Goal: Information Seeking & Learning: Learn about a topic

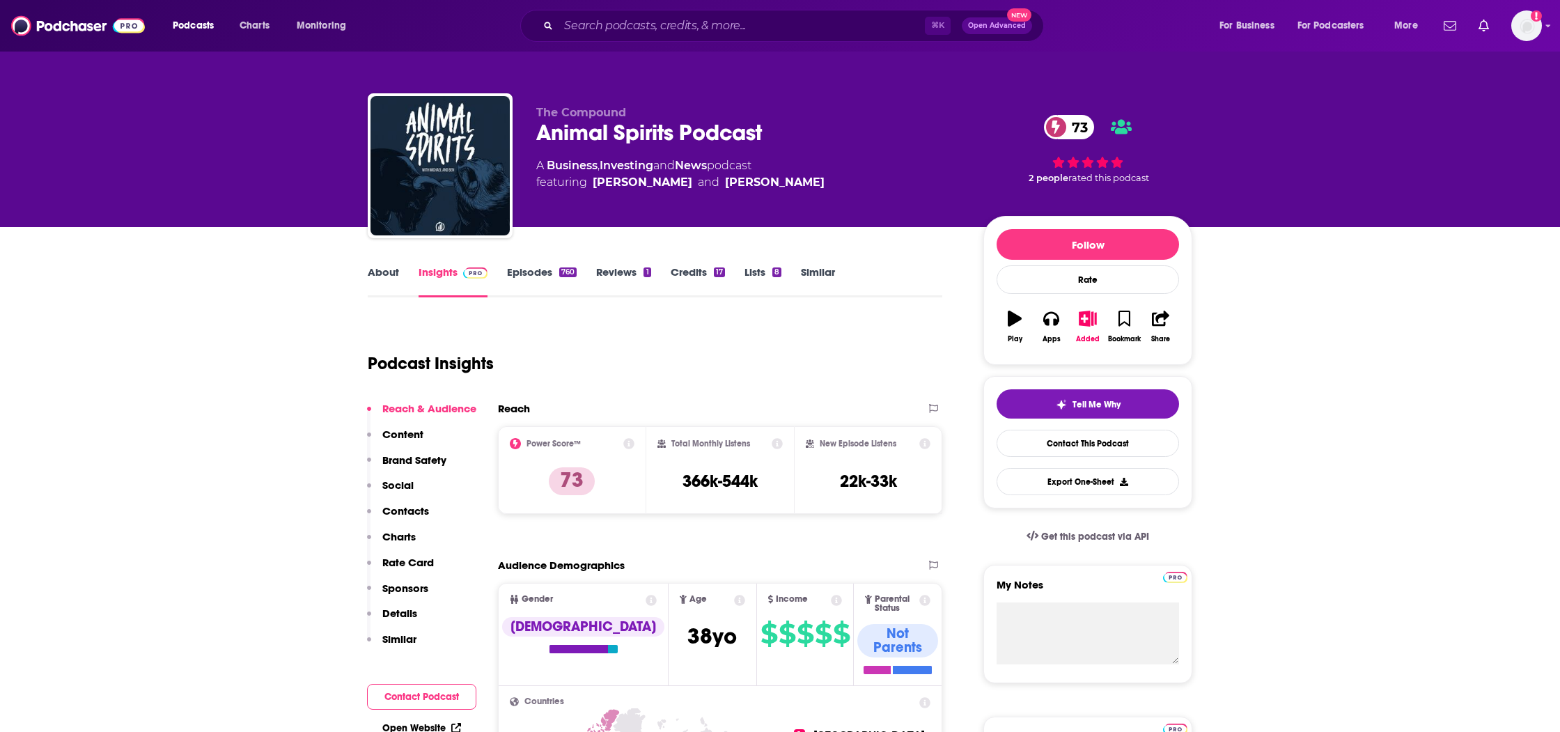
click at [558, 278] on link "Episodes 760" at bounding box center [542, 281] width 70 height 32
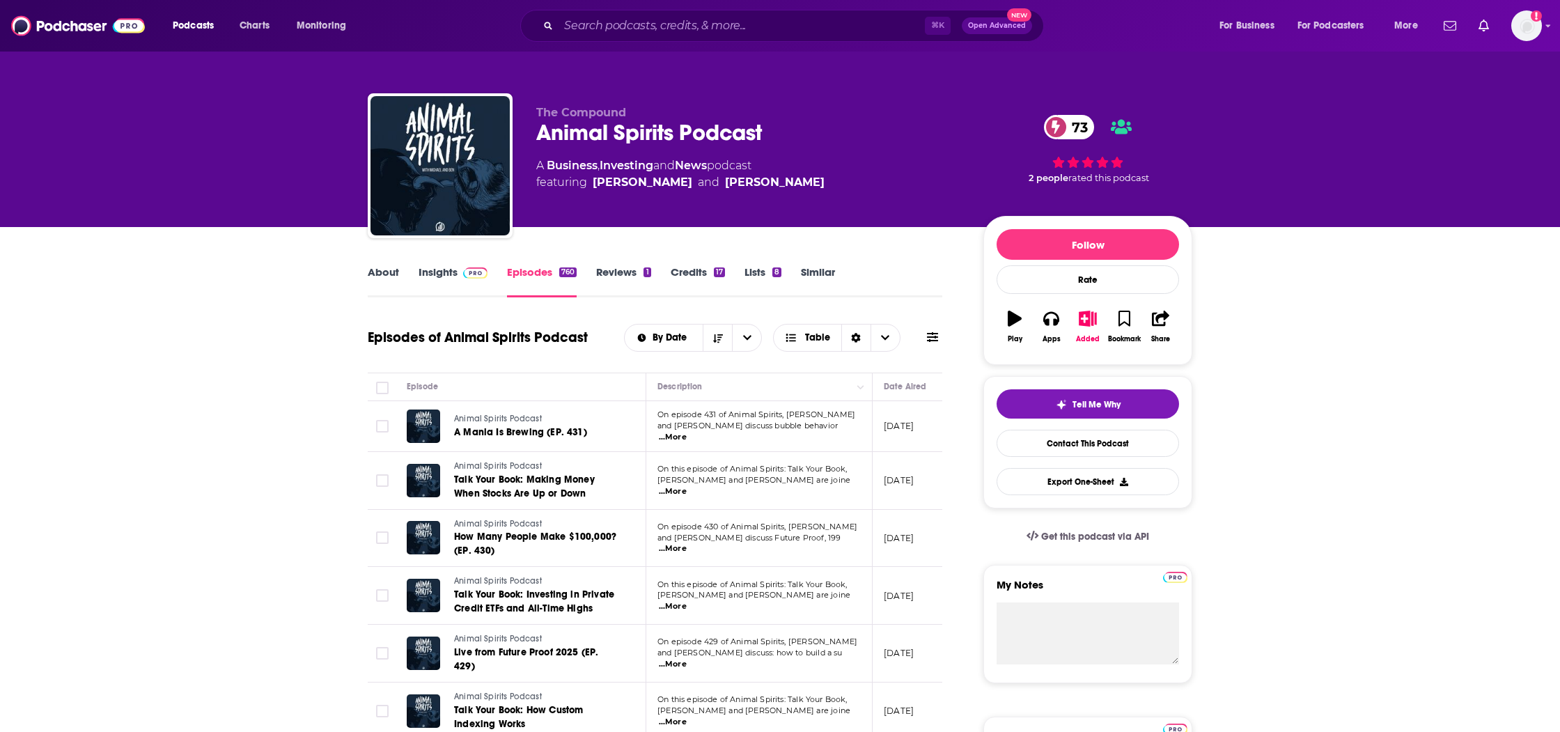
click at [687, 434] on span "...More" at bounding box center [673, 437] width 28 height 11
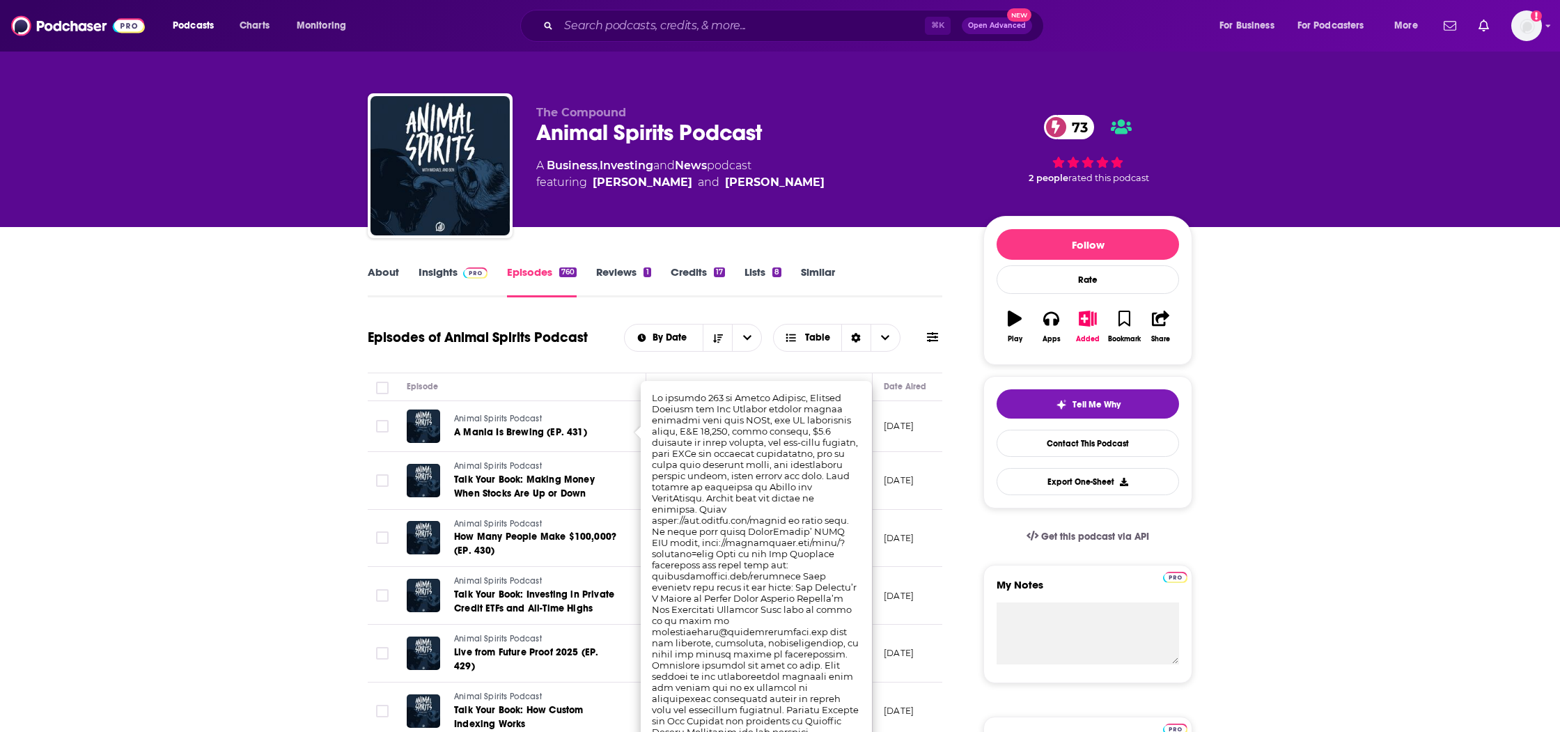
click at [537, 388] on div "Episode" at bounding box center [521, 386] width 228 height 17
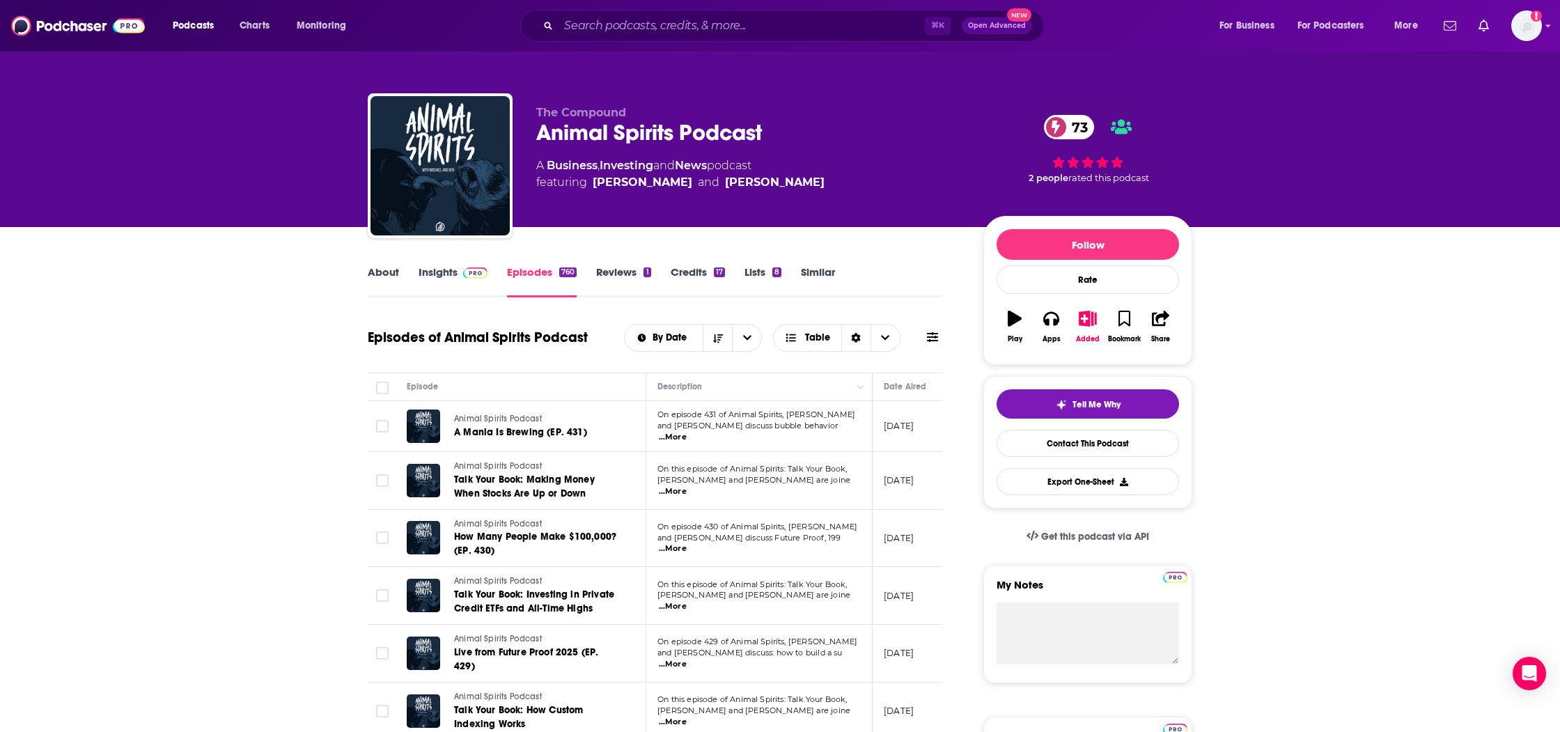
click at [687, 488] on span "...More" at bounding box center [673, 491] width 28 height 11
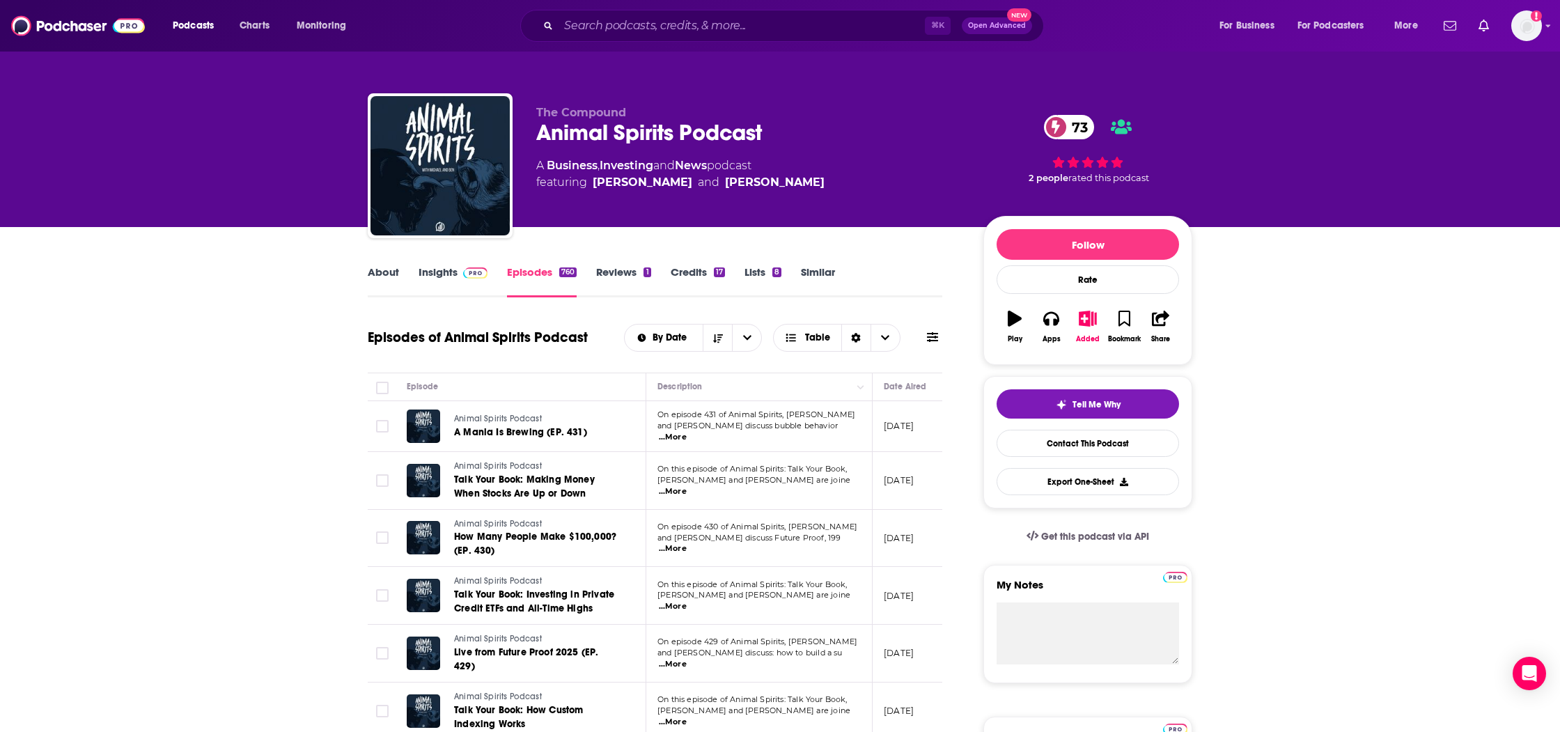
click at [687, 543] on span "...More" at bounding box center [673, 548] width 28 height 11
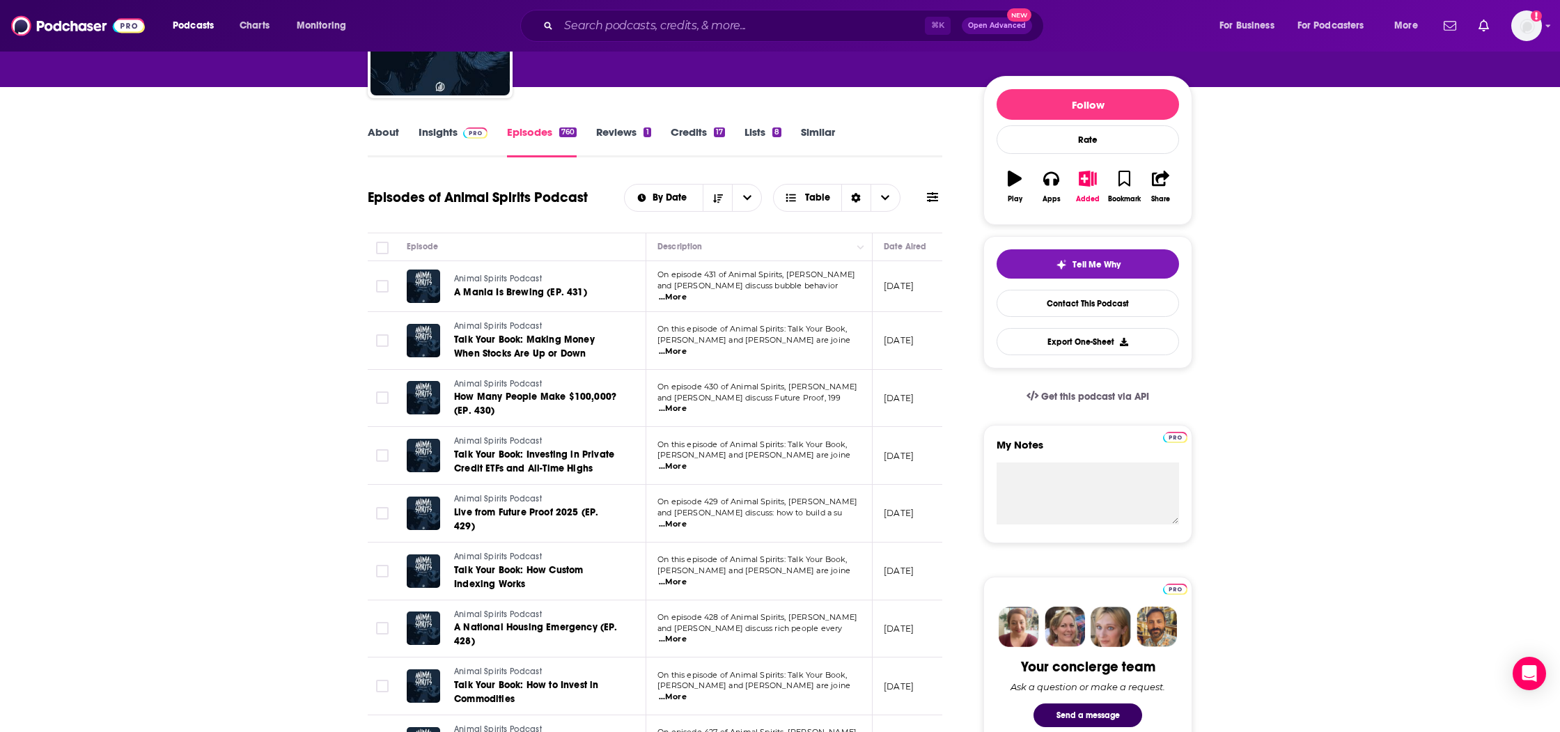
scroll to position [139, 0]
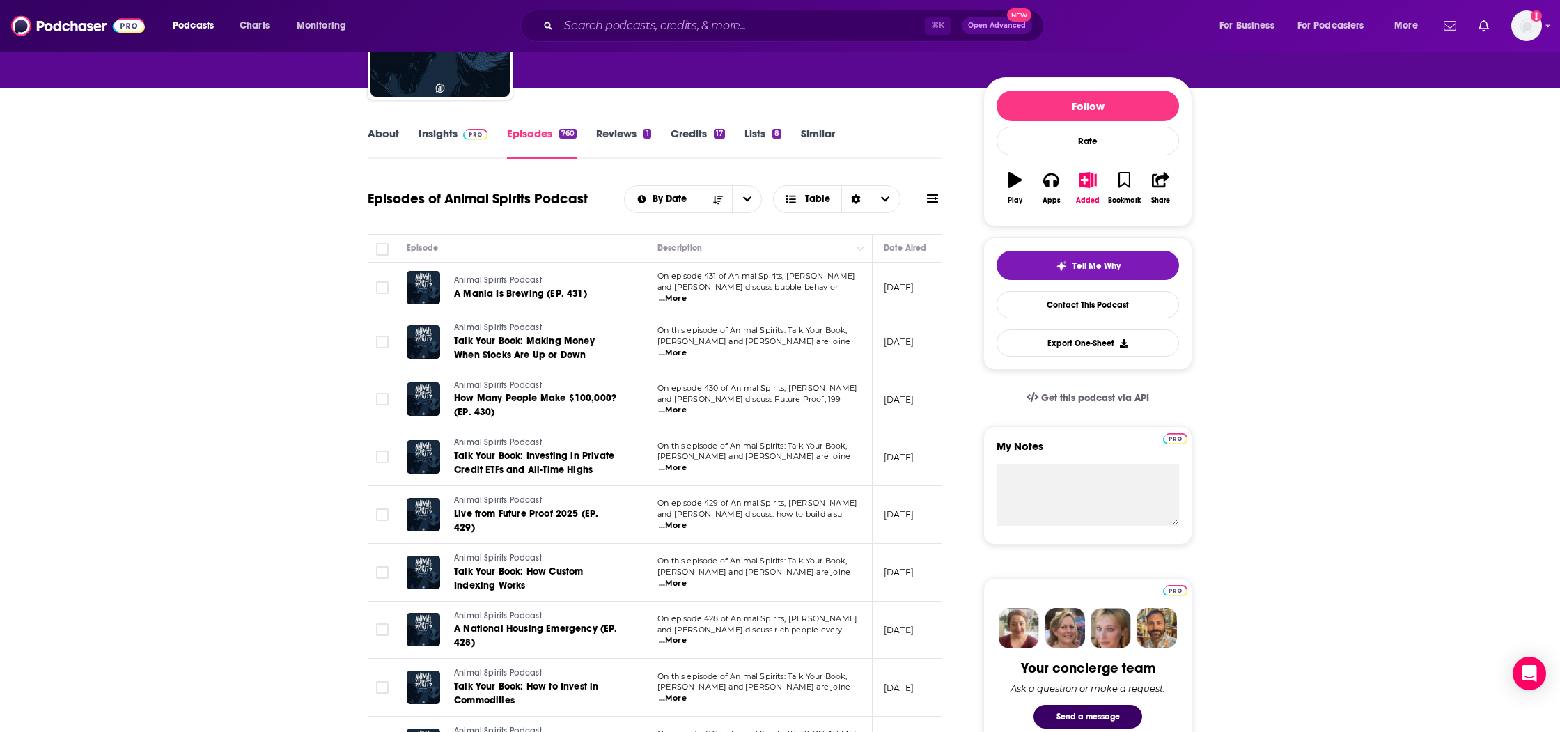
click at [687, 463] on span "...More" at bounding box center [673, 468] width 28 height 11
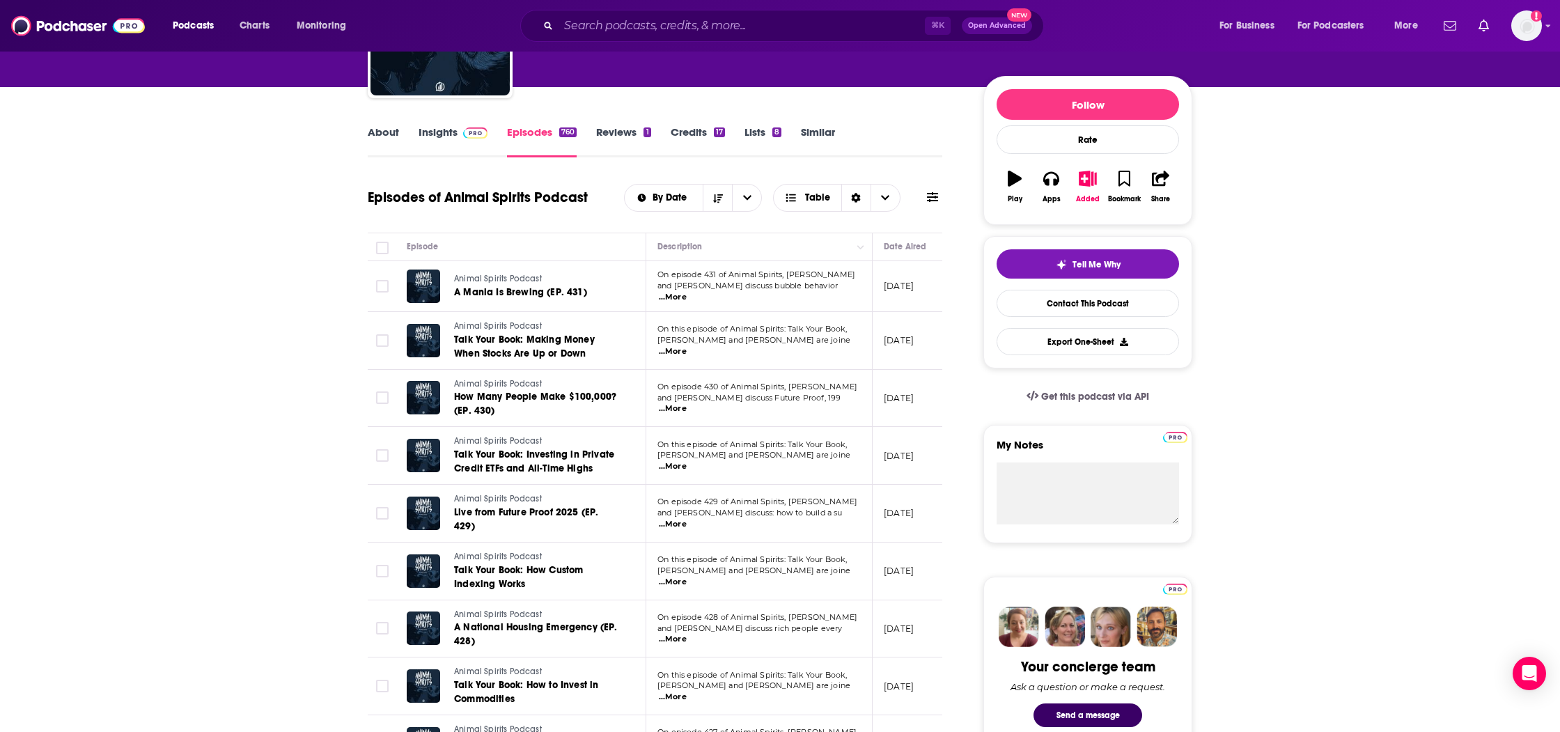
click at [687, 520] on span "...More" at bounding box center [673, 524] width 28 height 11
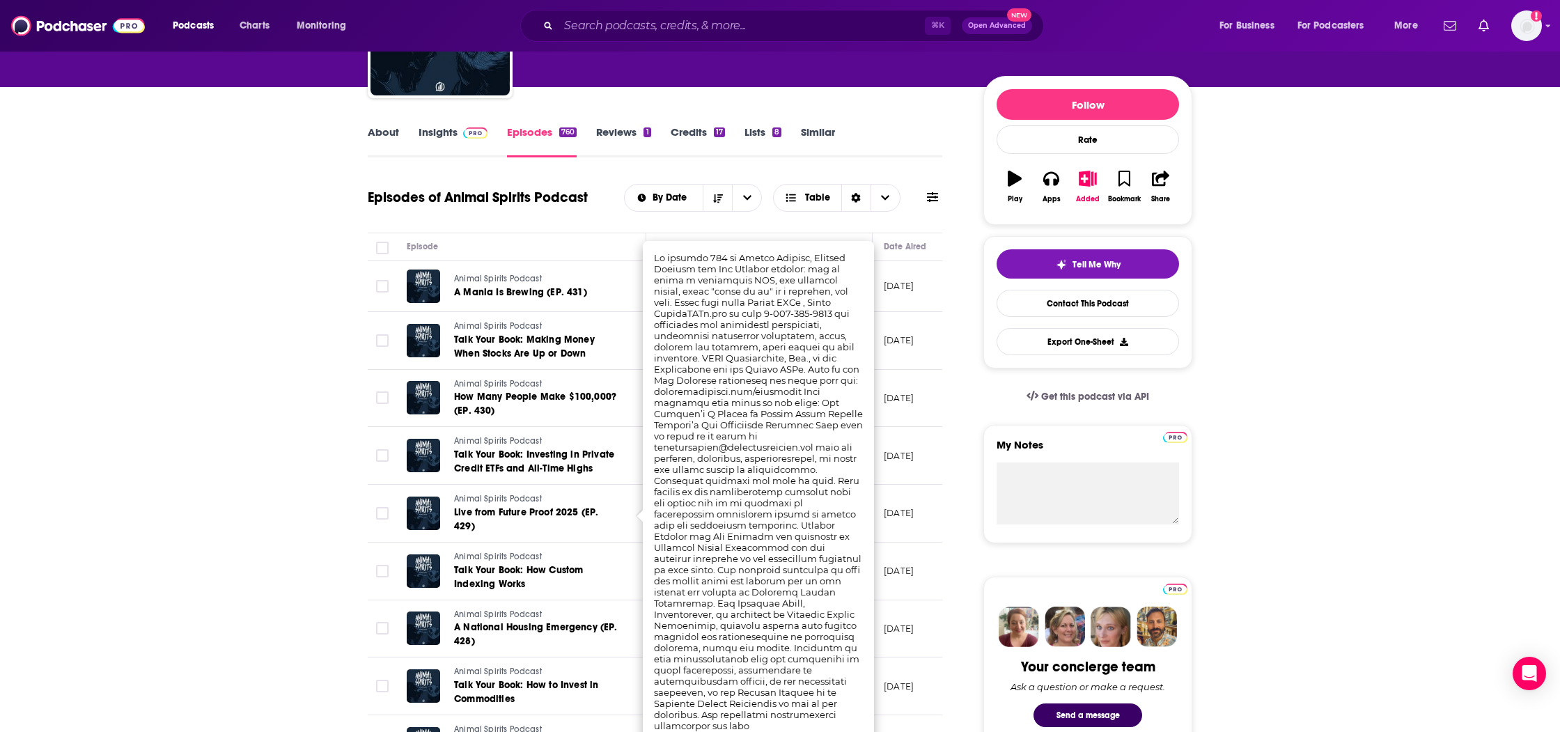
scroll to position [137, 0]
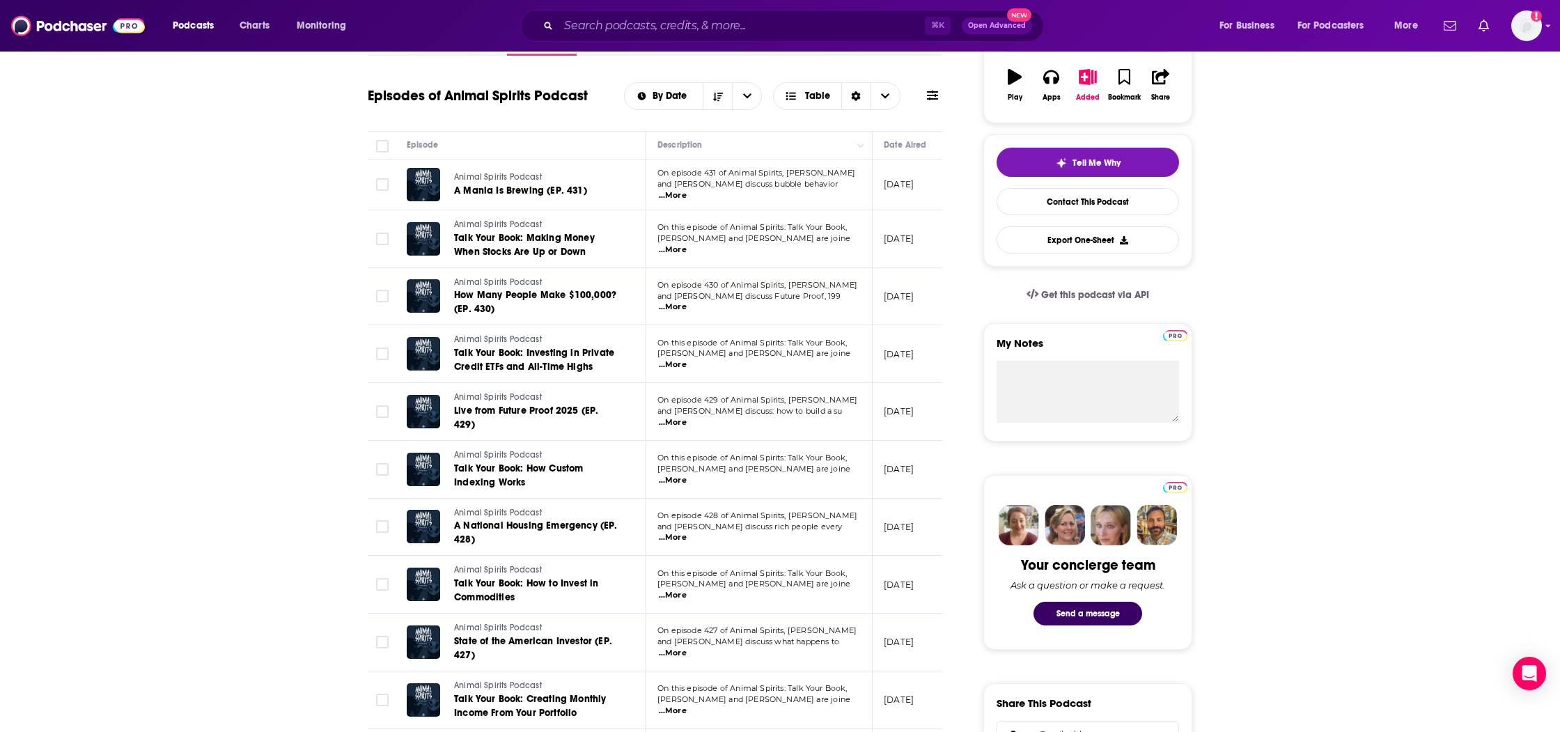
scroll to position [255, 0]
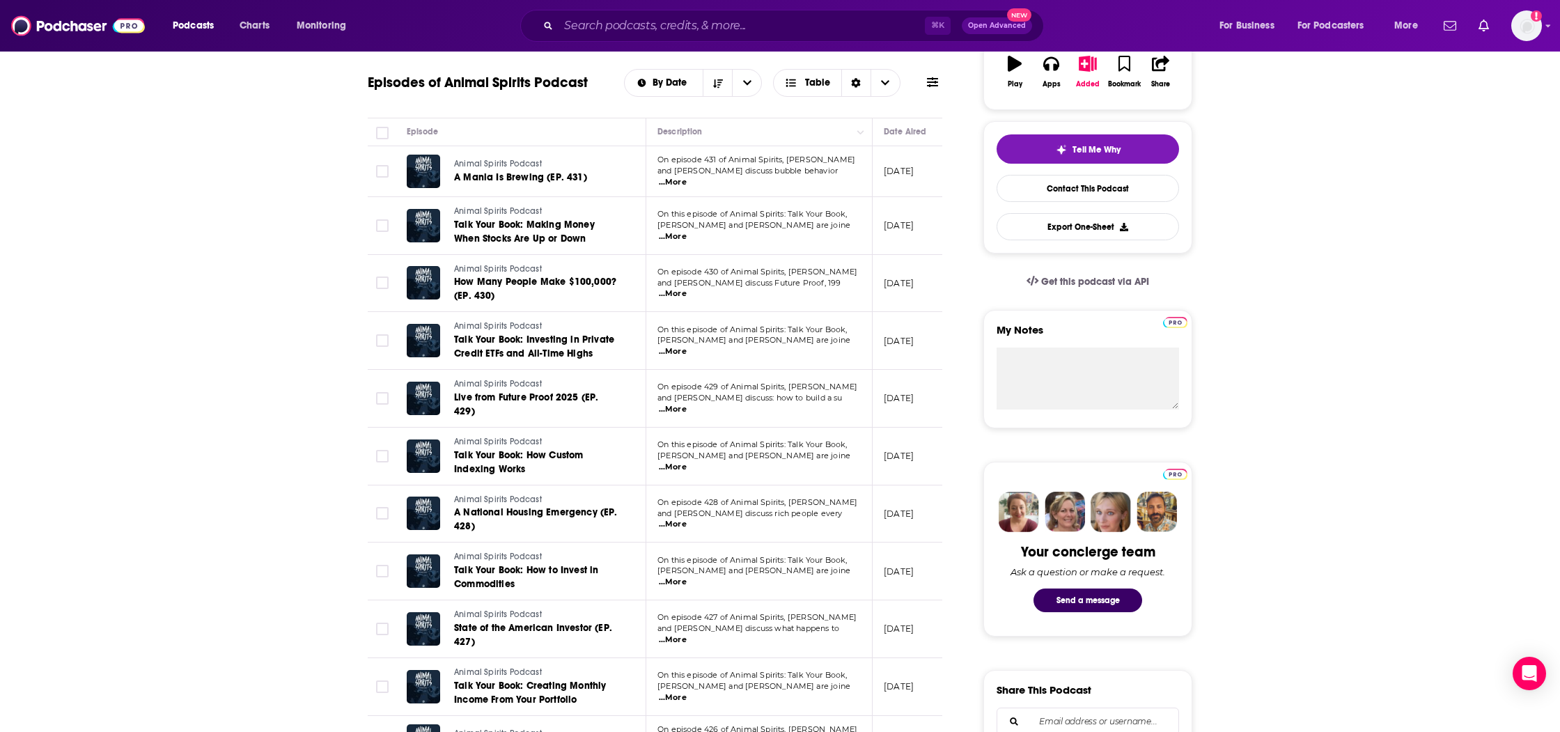
click at [687, 462] on span "...More" at bounding box center [673, 467] width 28 height 11
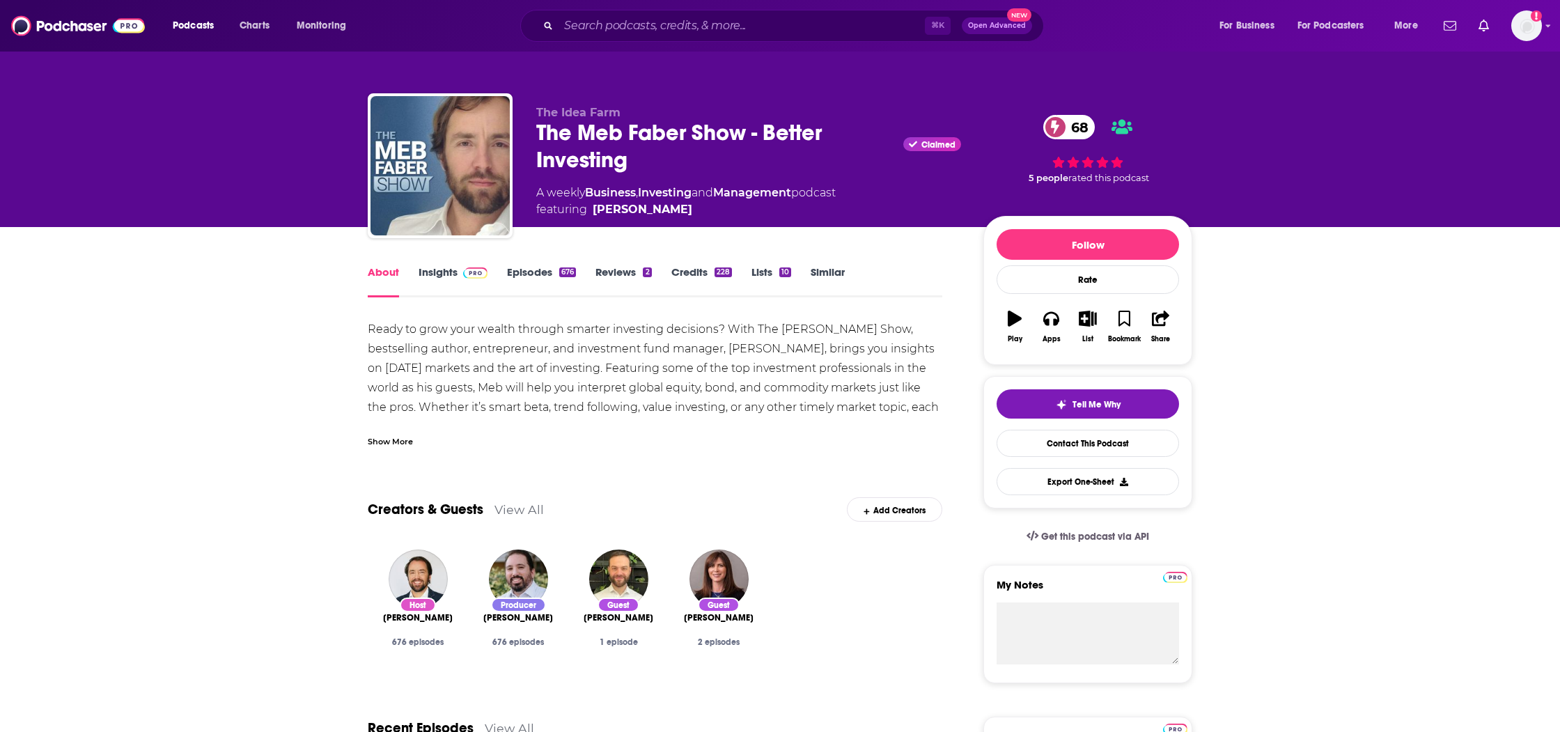
click at [534, 287] on link "Episodes 676" at bounding box center [541, 281] width 69 height 32
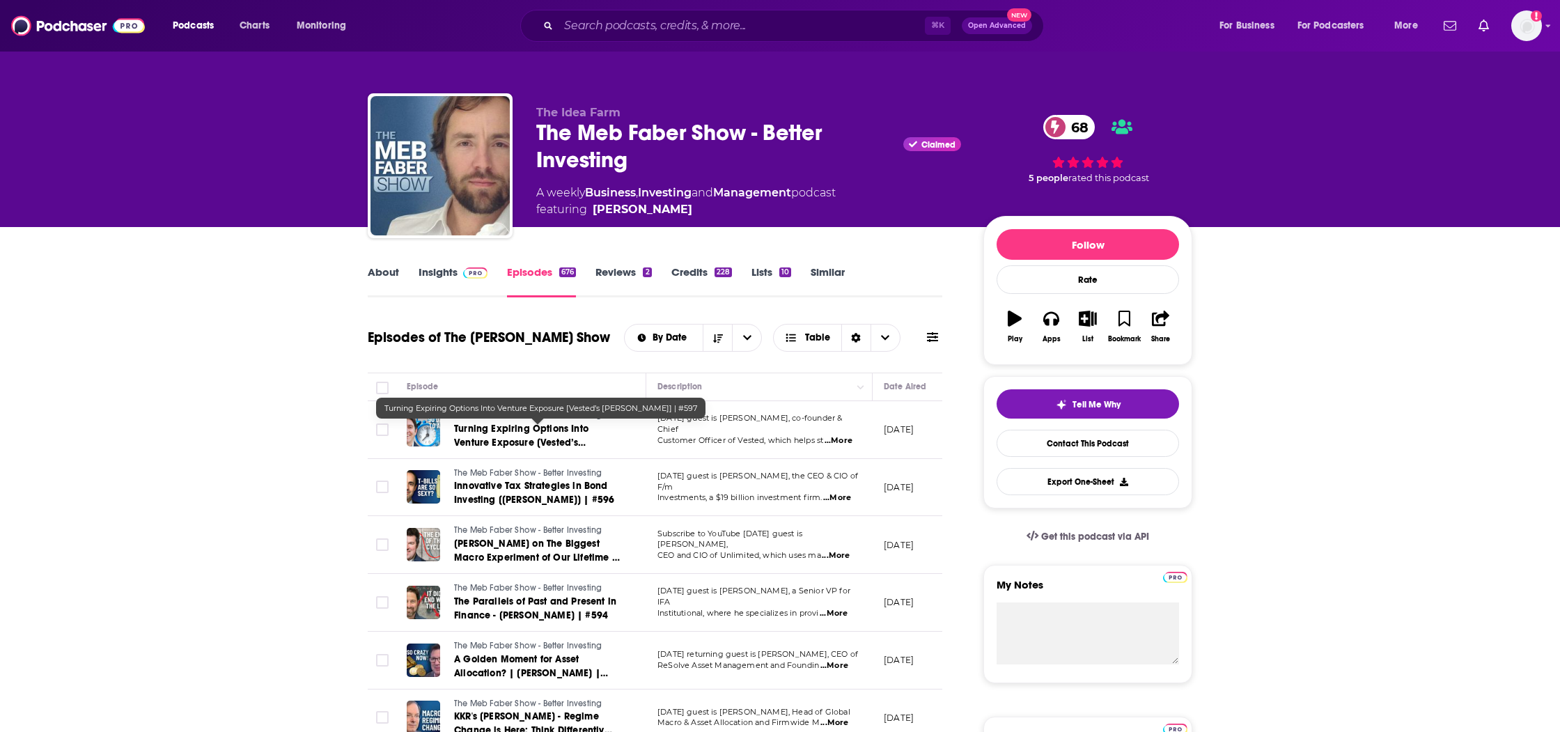
scroll to position [1, 0]
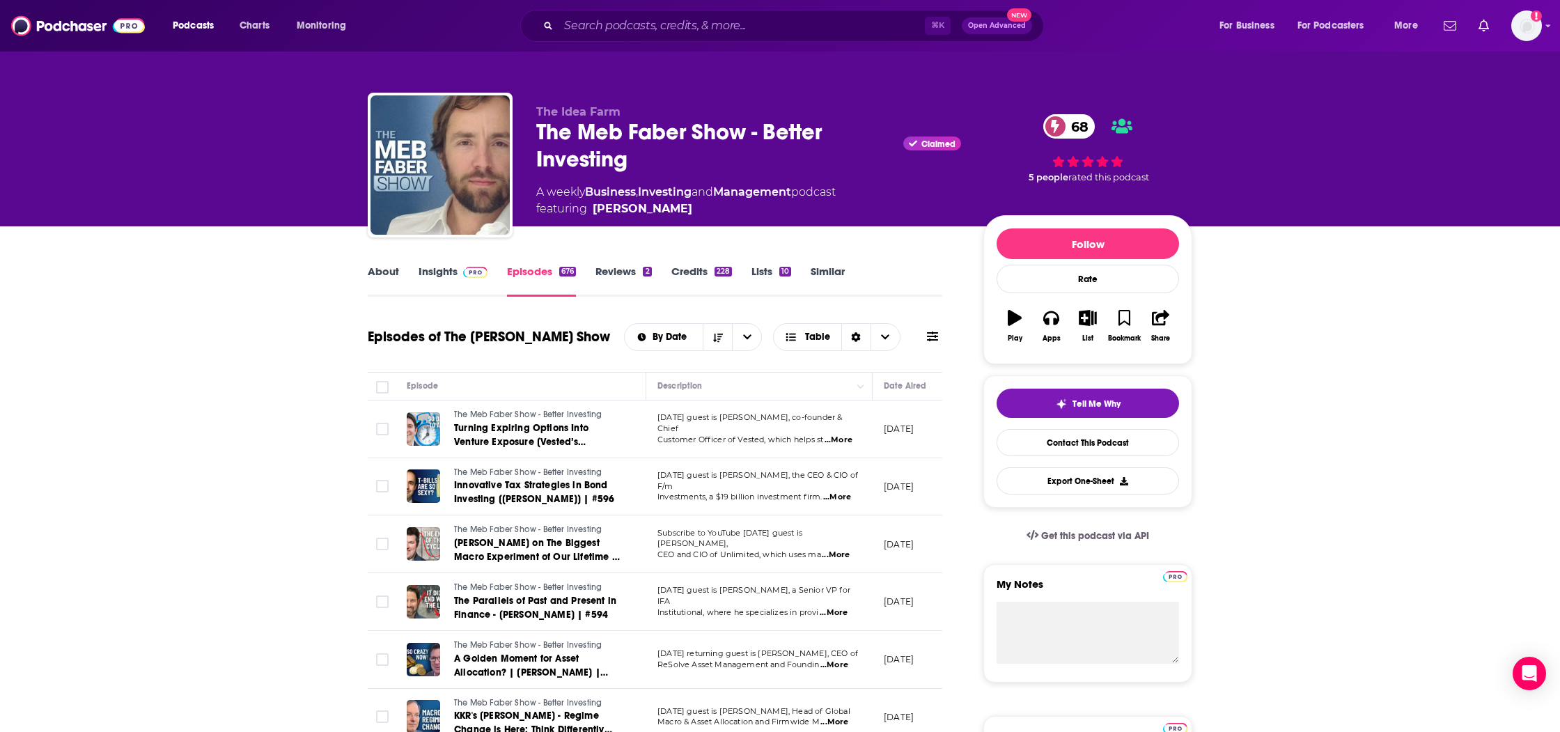
click at [449, 281] on link "Insights" at bounding box center [453, 281] width 69 height 32
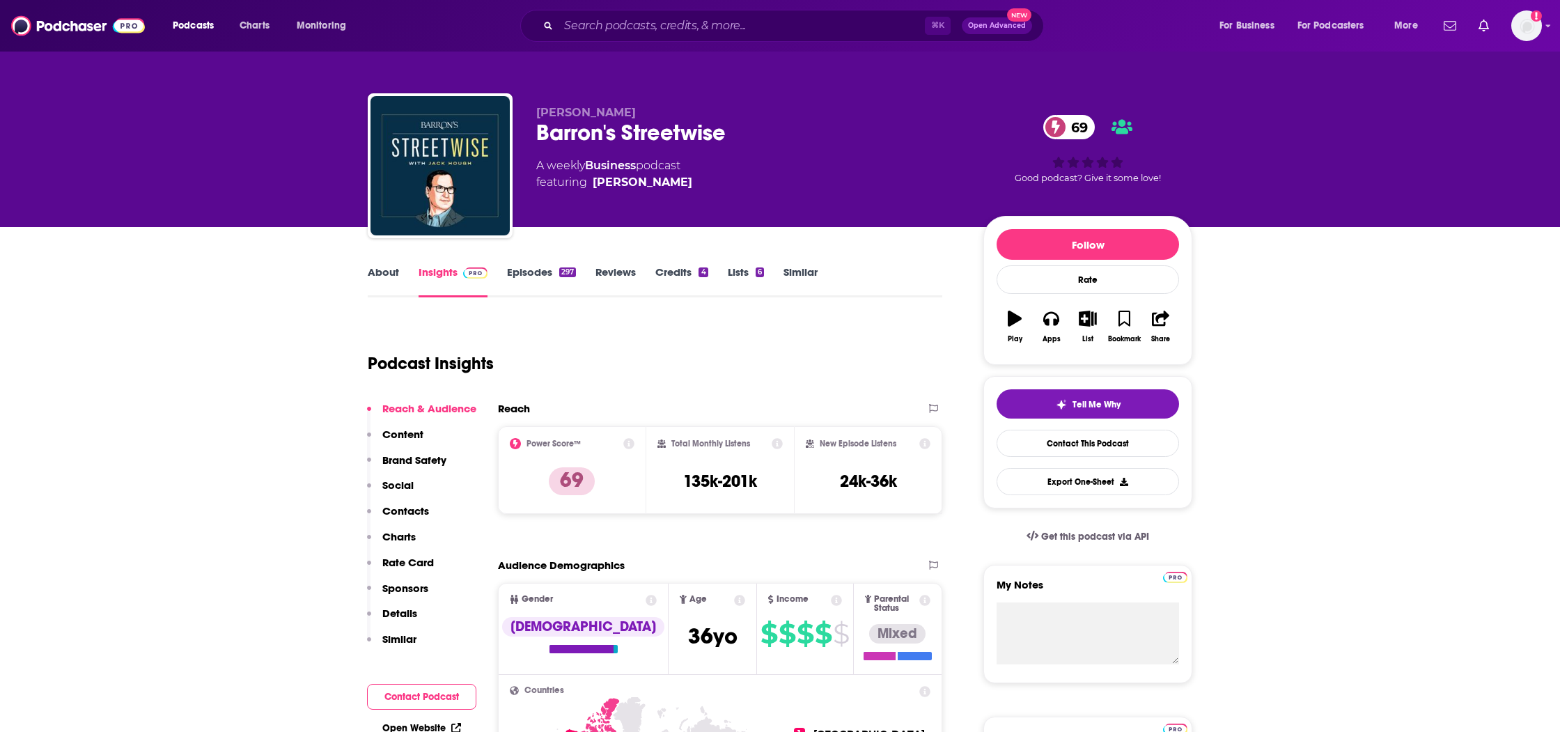
click at [517, 279] on link "Episodes 297" at bounding box center [541, 281] width 69 height 32
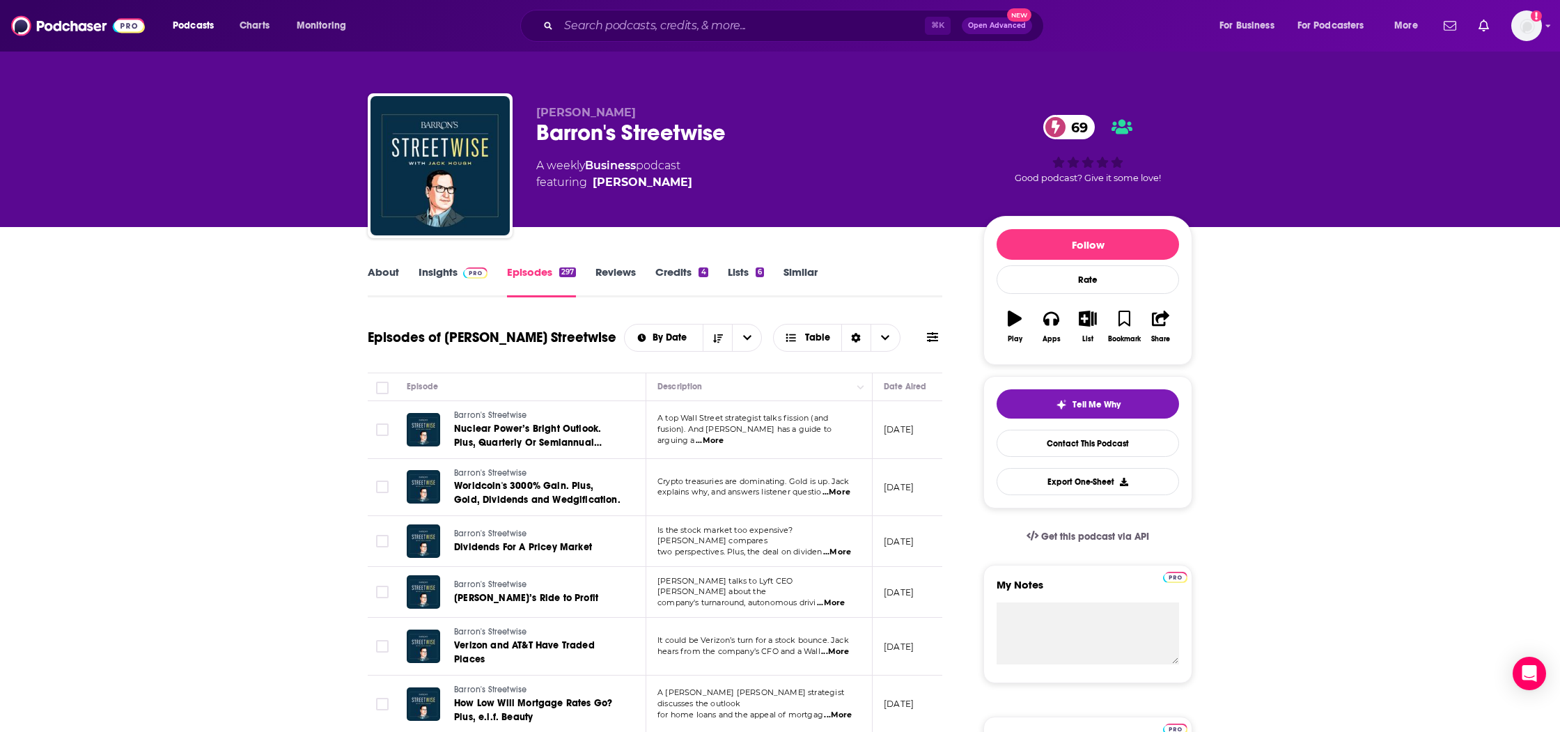
click at [441, 274] on link "Insights" at bounding box center [453, 281] width 69 height 32
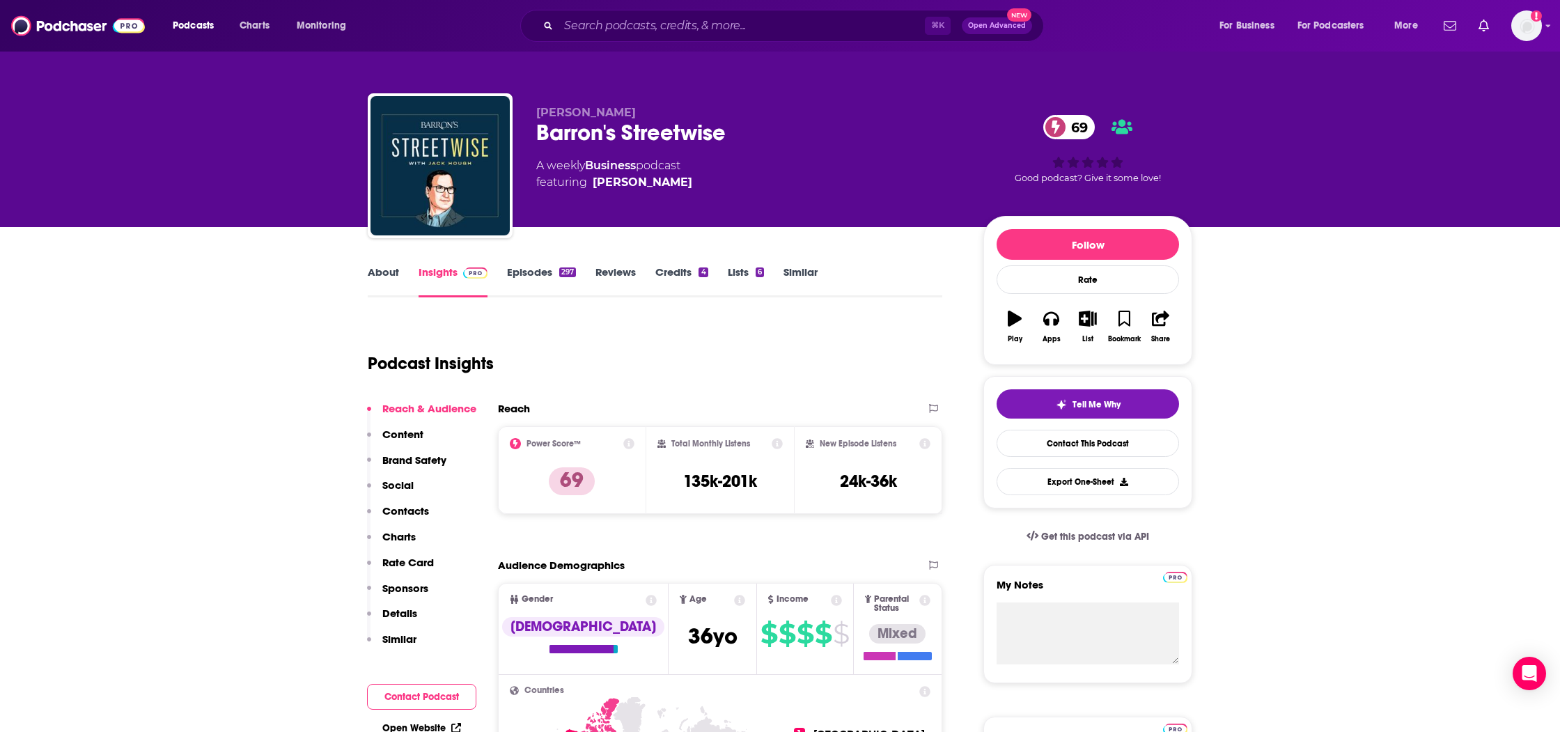
click at [385, 277] on link "About" at bounding box center [383, 281] width 31 height 32
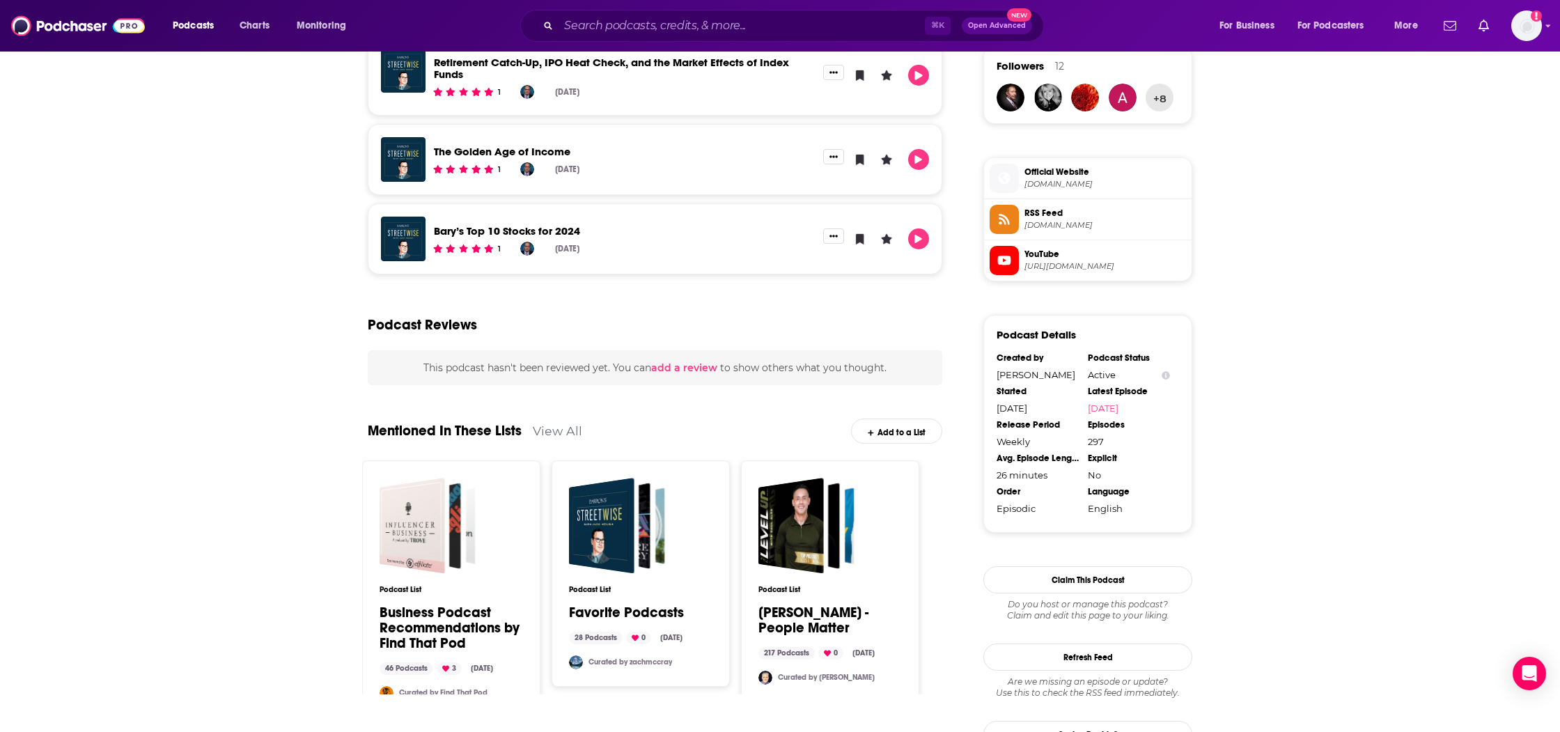
scroll to position [1223, 0]
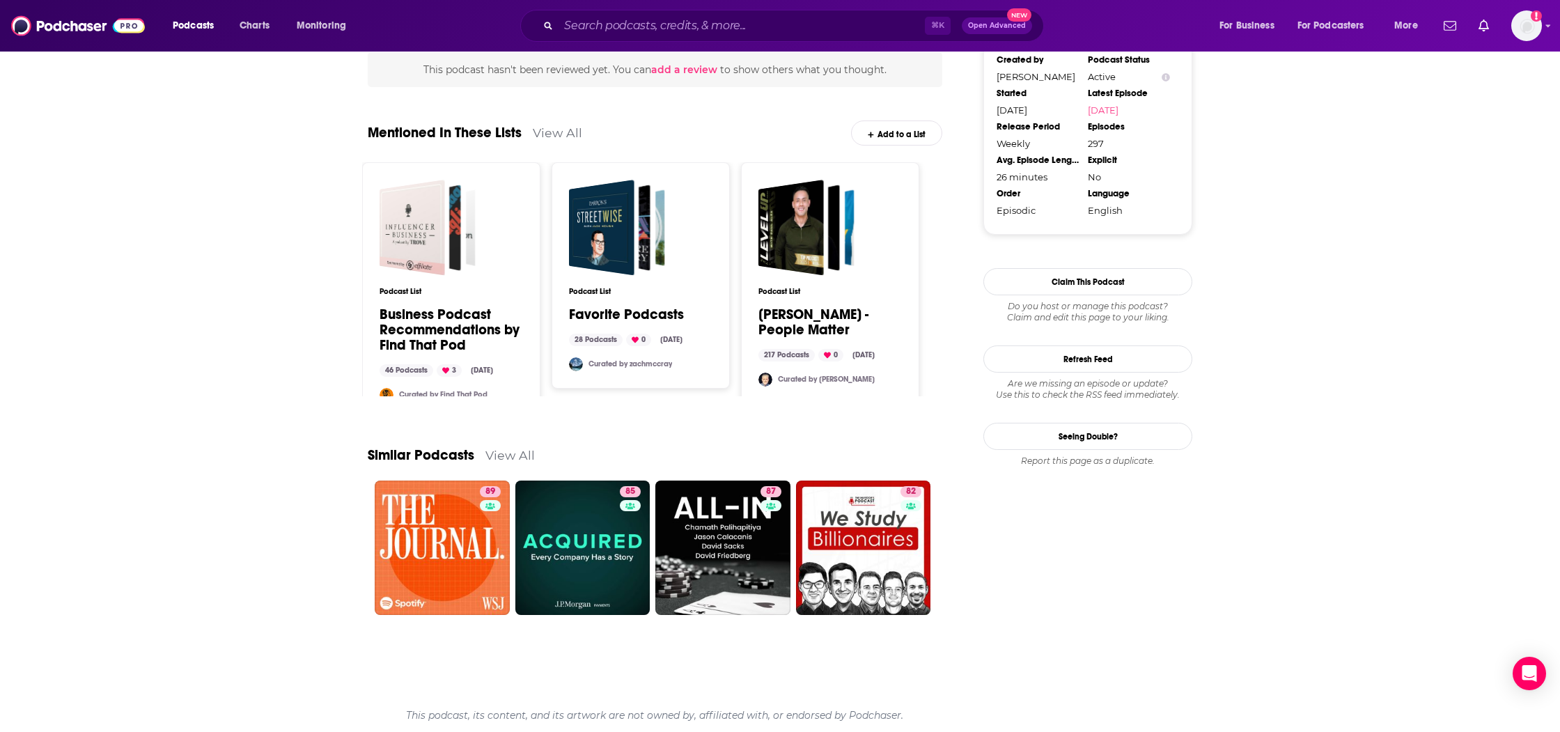
click at [515, 458] on link "View All" at bounding box center [510, 455] width 49 height 15
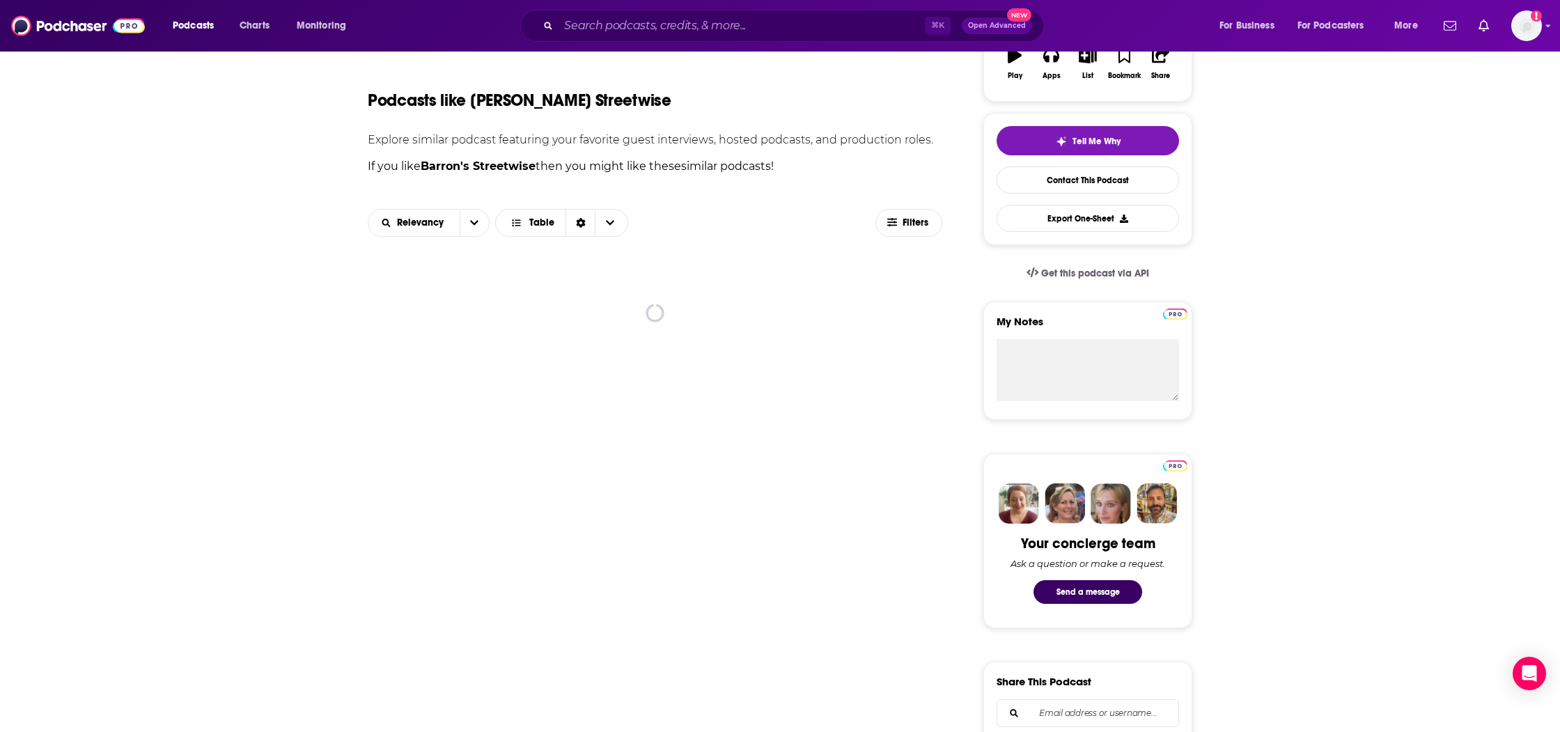
scroll to position [261, 0]
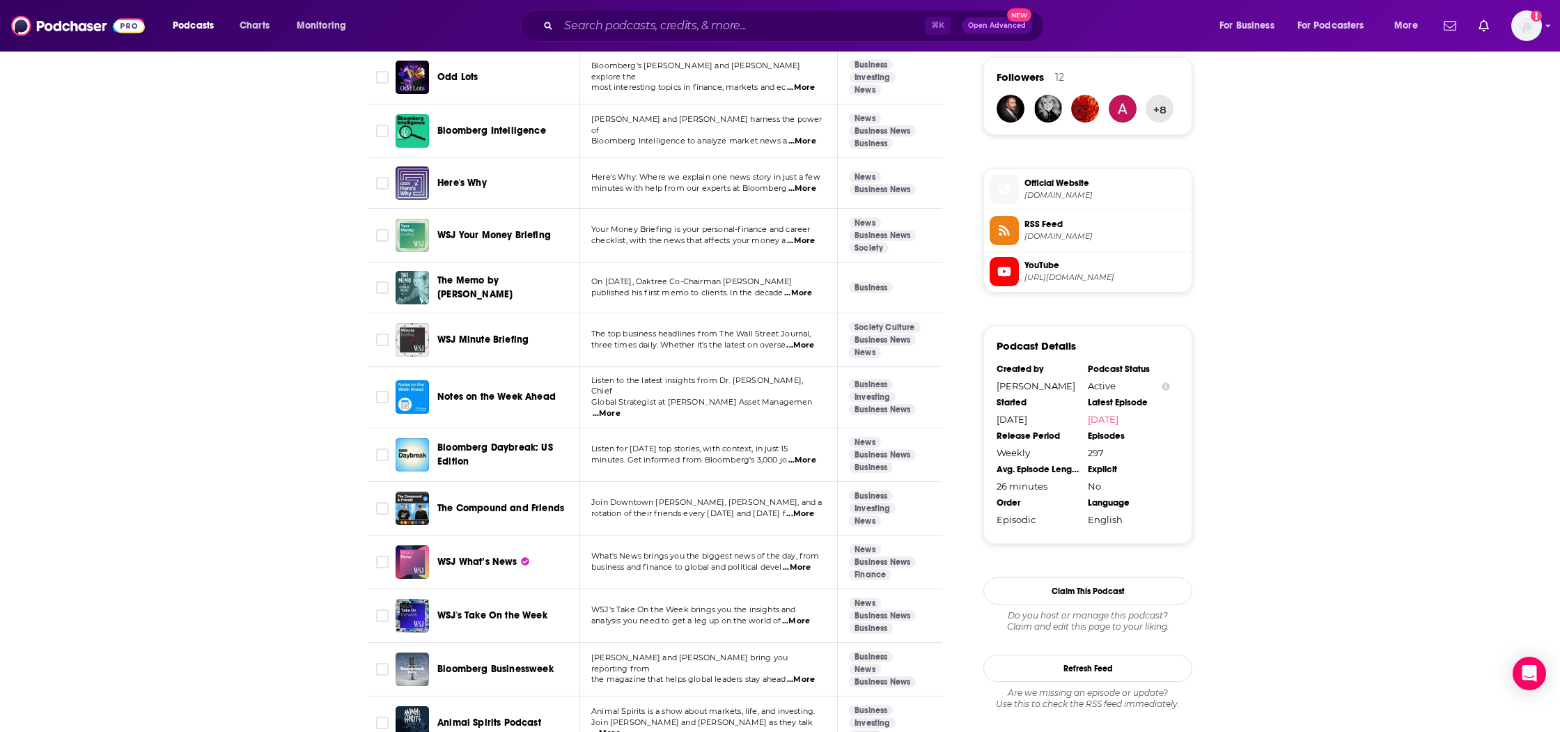
scroll to position [1018, 0]
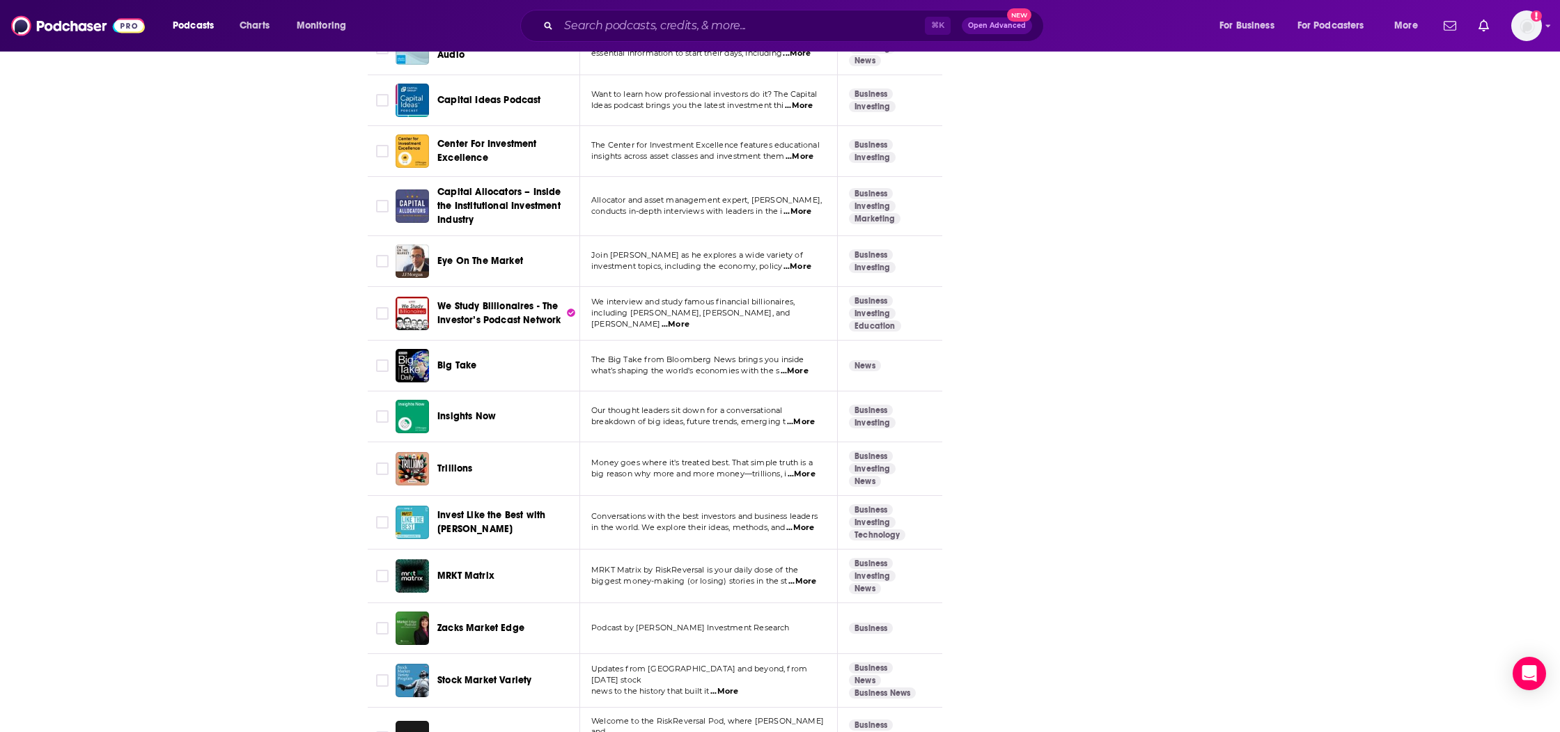
scroll to position [2249, 0]
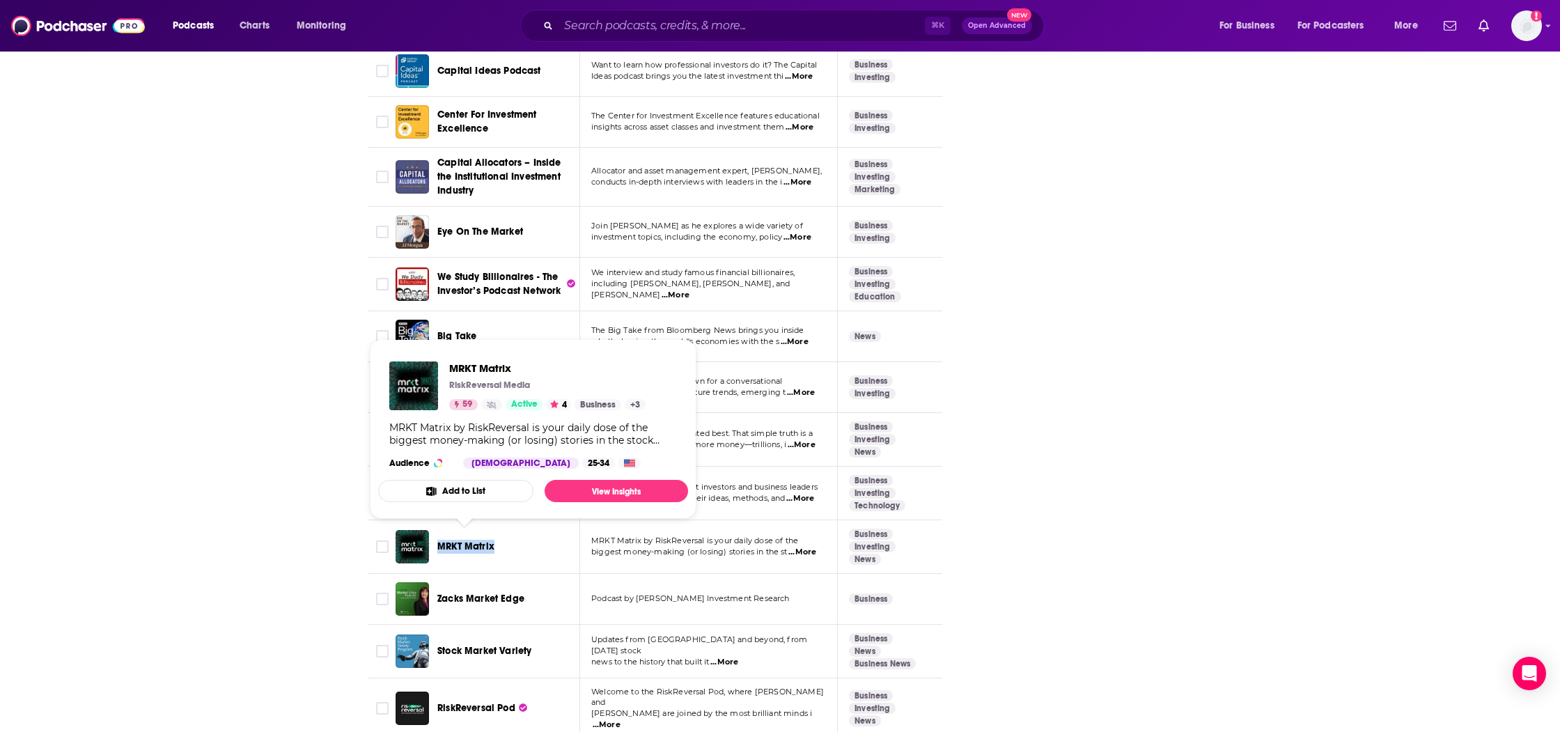
click at [284, 500] on div "About Insights Episodes 297 Reviews Credits 4 Lists 6 Similar Podcasts like Bar…" at bounding box center [780, 696] width 1560 height 5437
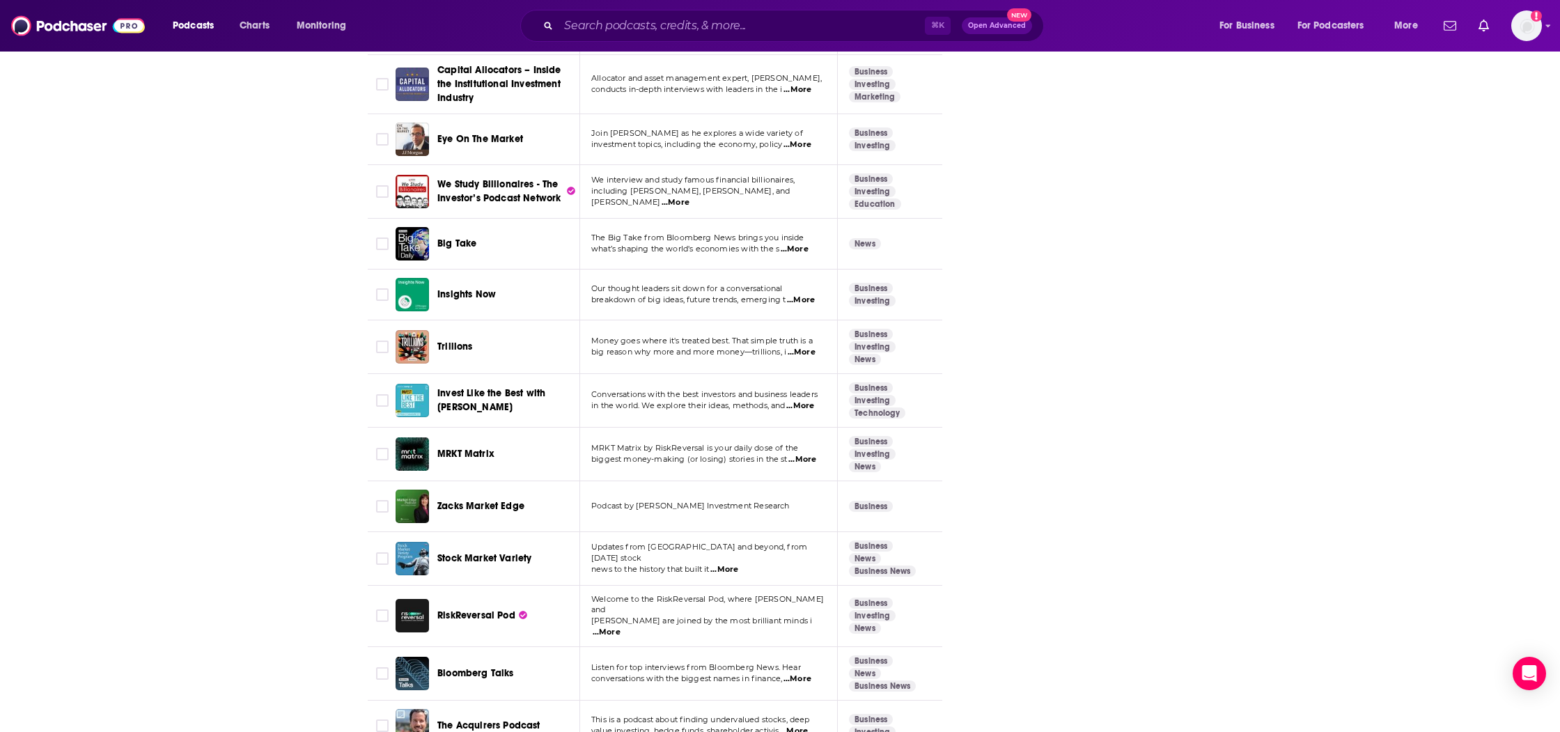
scroll to position [2357, 0]
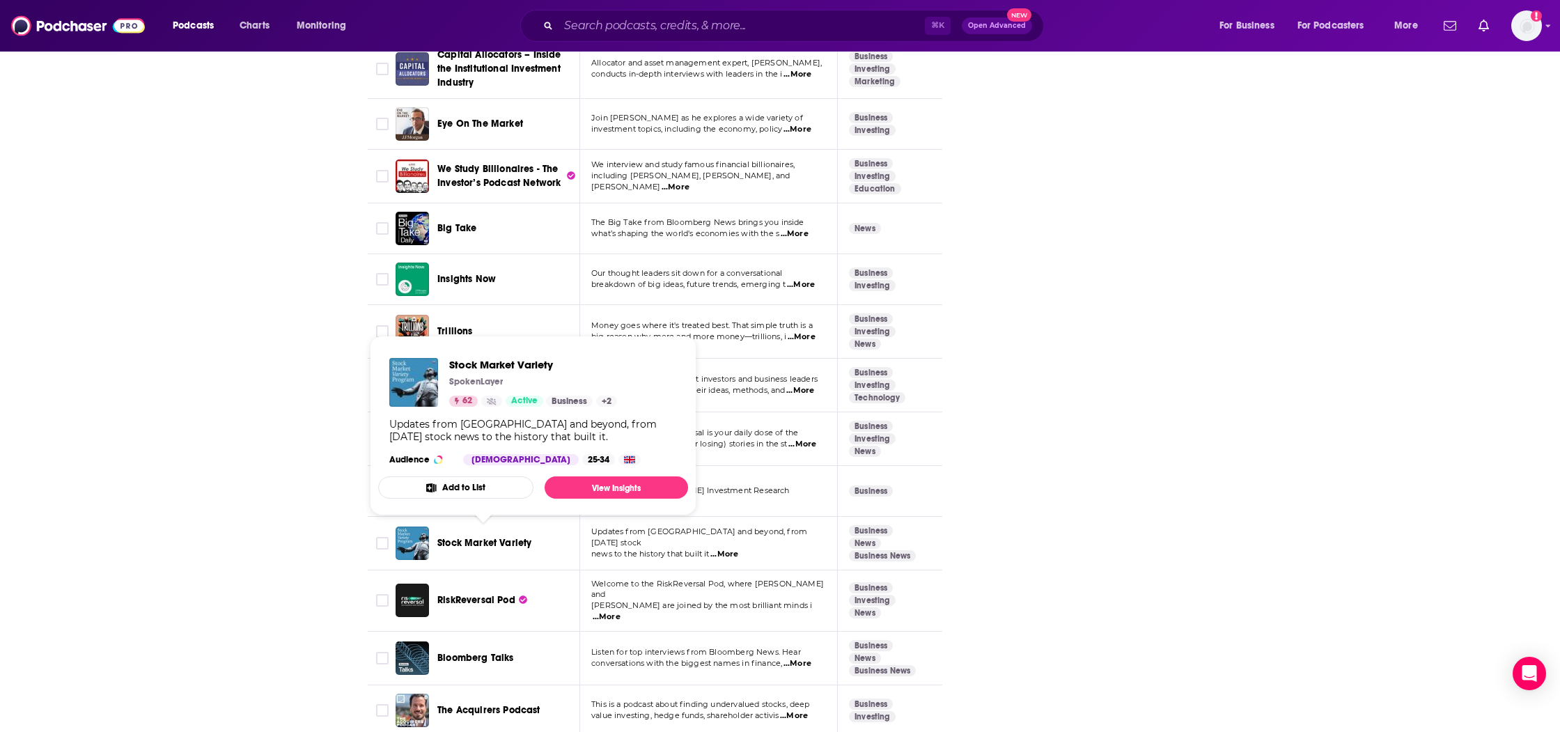
click at [326, 515] on div "About Insights Episodes 297 Reviews Credits 4 Lists 6 Similar Podcasts like Bar…" at bounding box center [780, 588] width 1560 height 5437
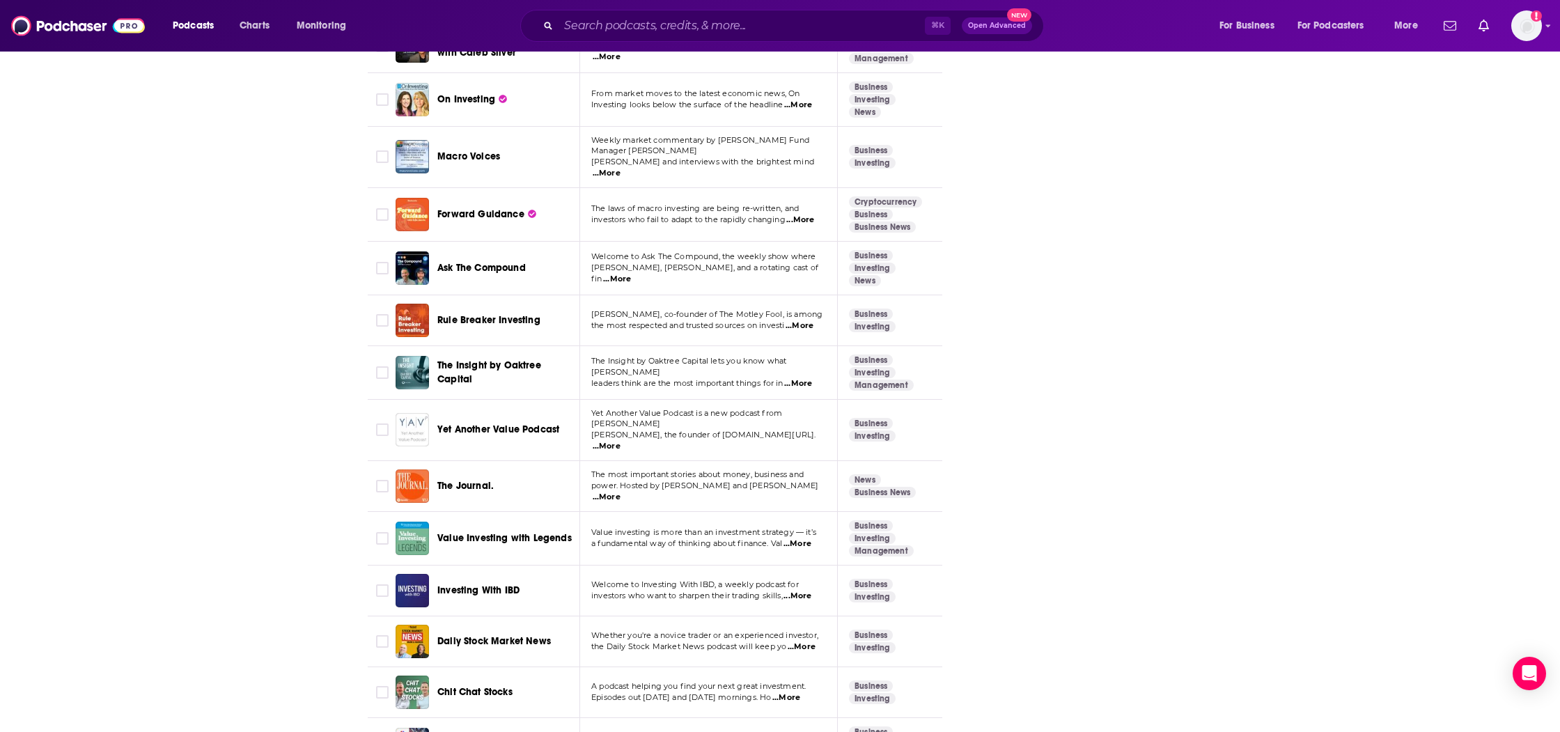
scroll to position [3636, 0]
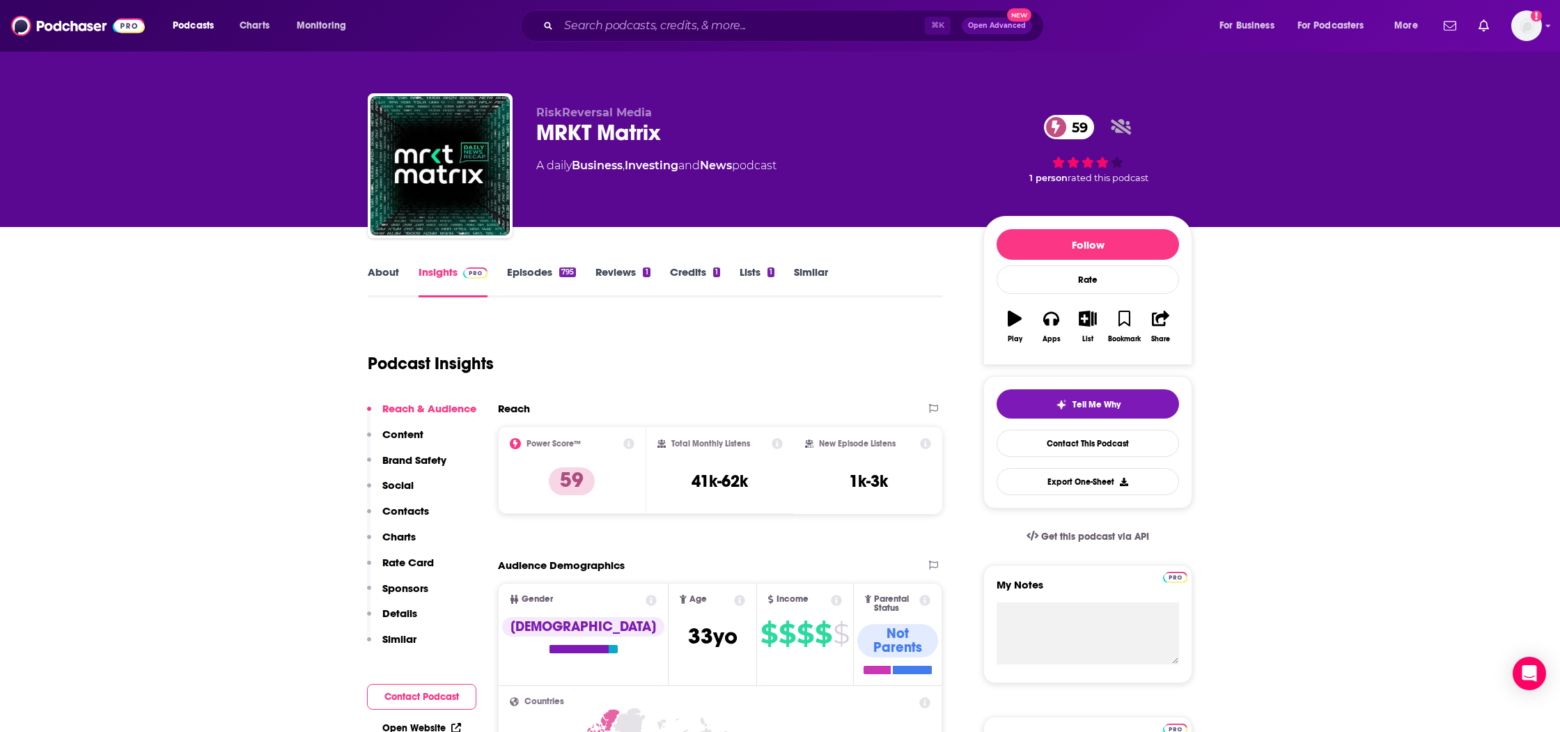
click at [527, 274] on link "Episodes 795" at bounding box center [541, 281] width 69 height 32
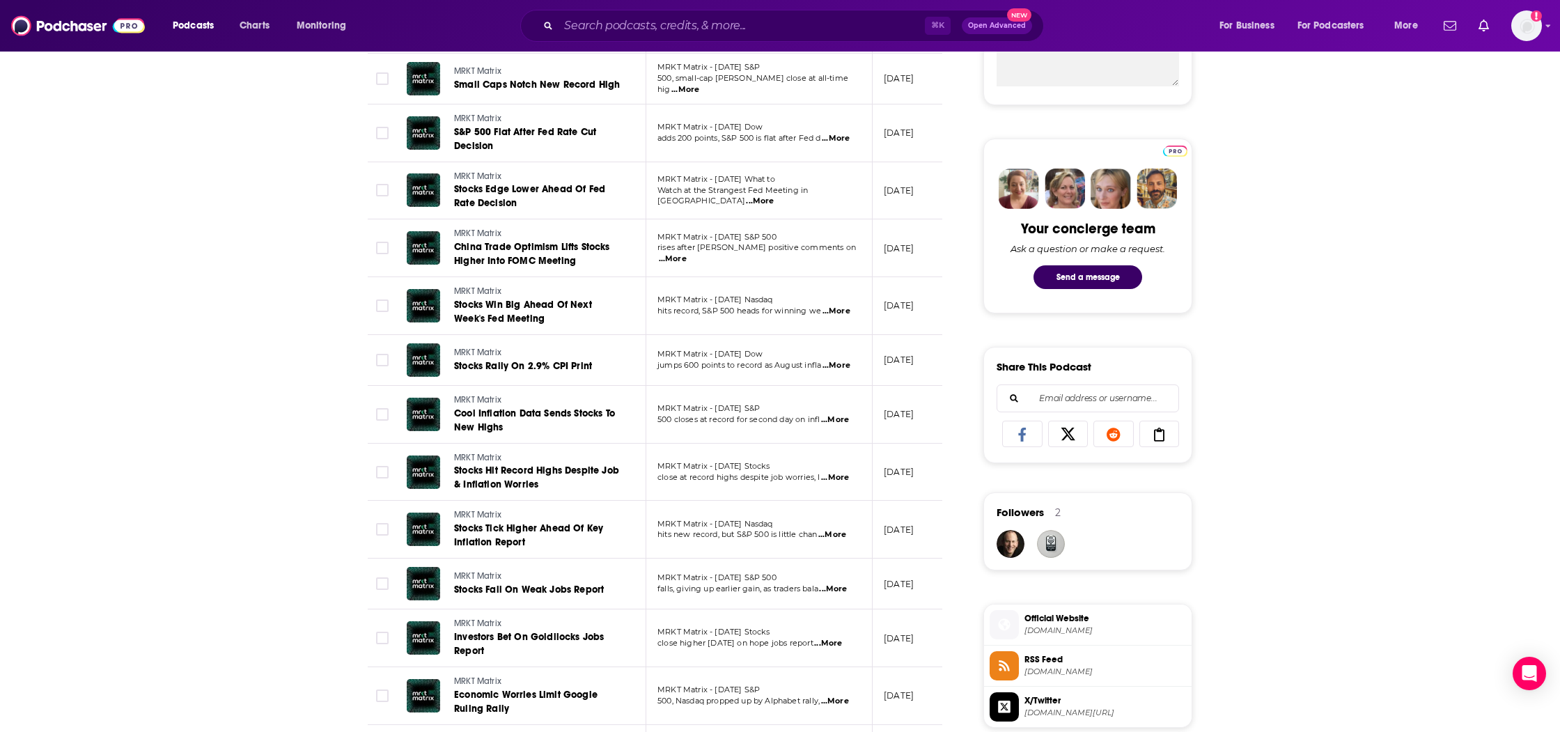
scroll to position [618, 0]
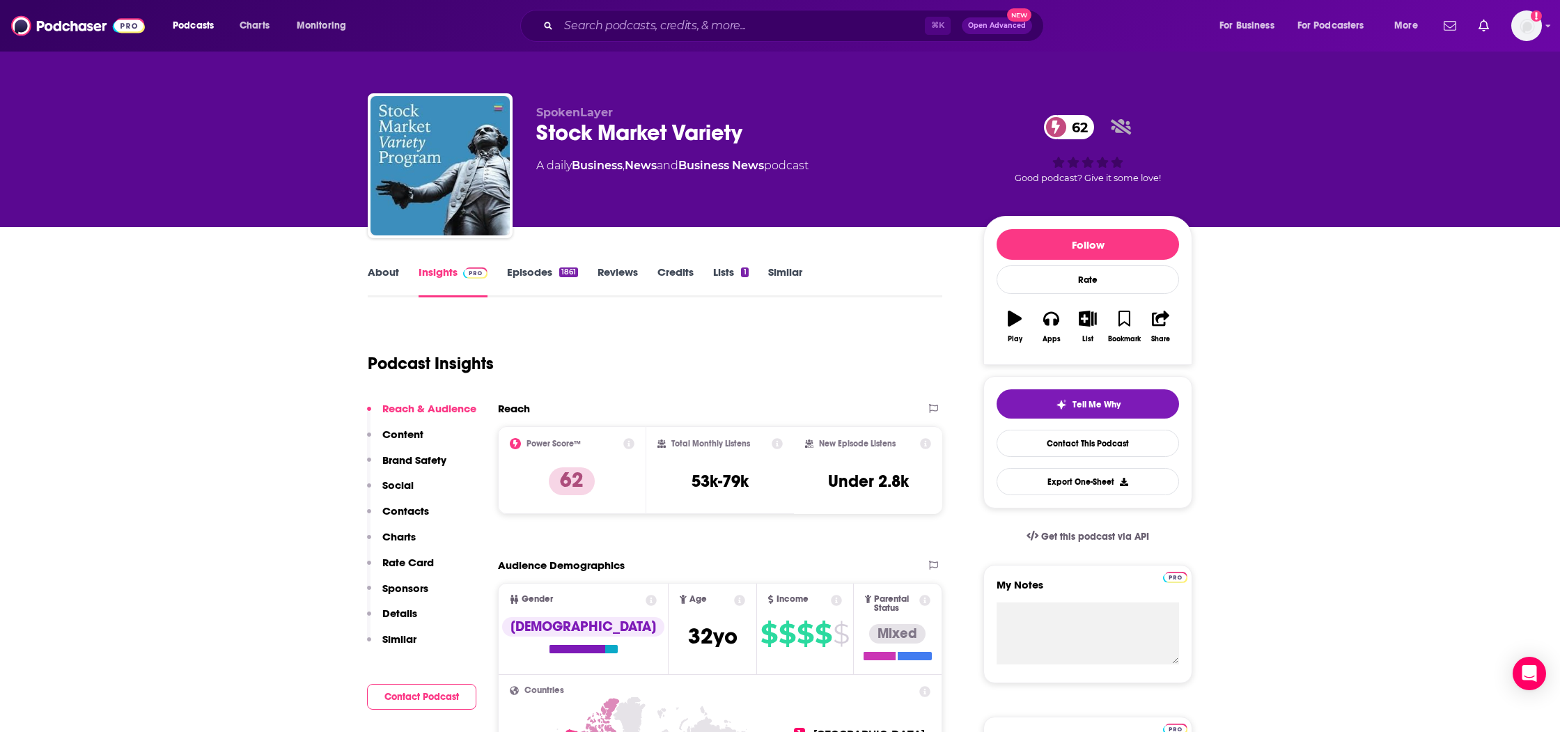
click at [539, 284] on link "Episodes 1861" at bounding box center [542, 281] width 71 height 32
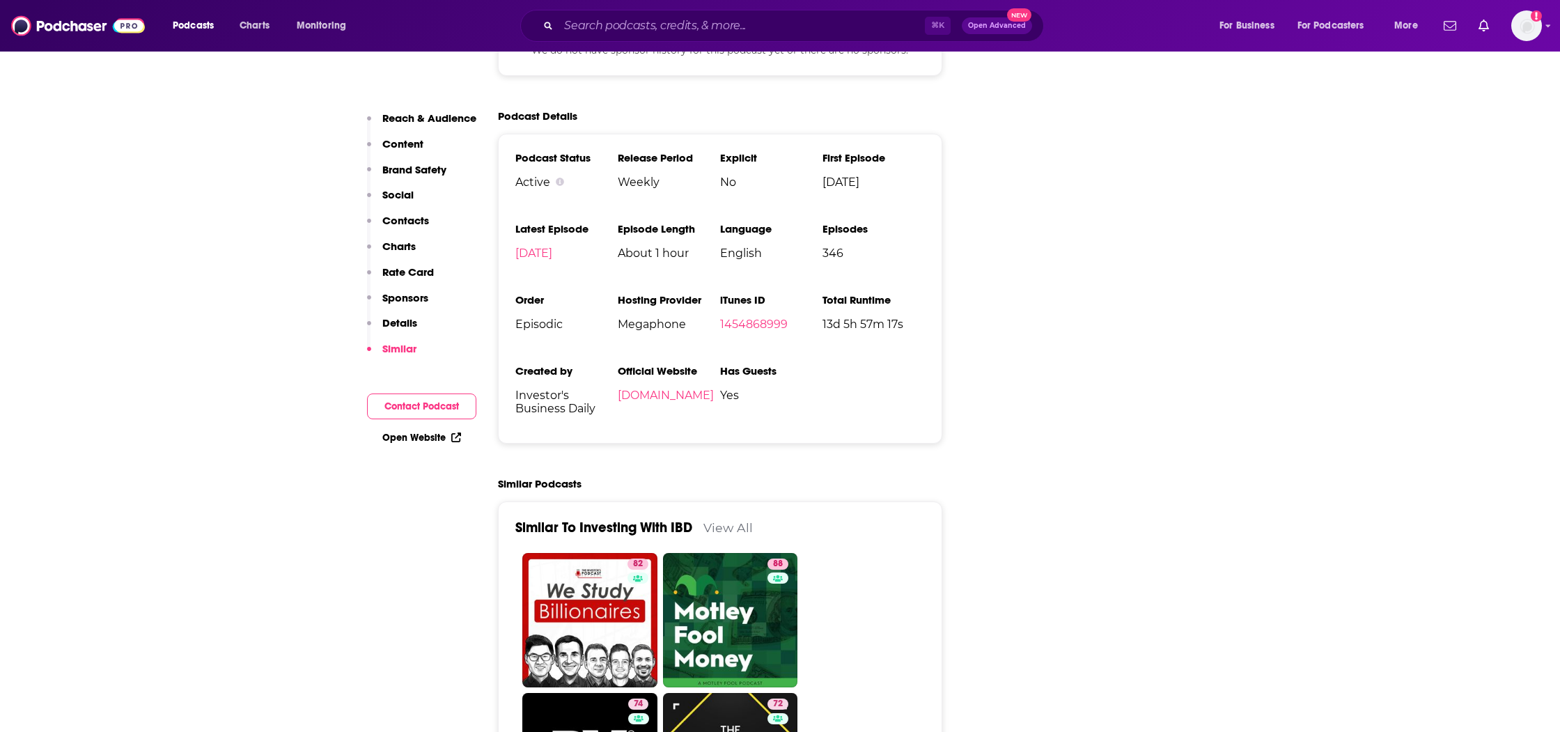
scroll to position [2500, 0]
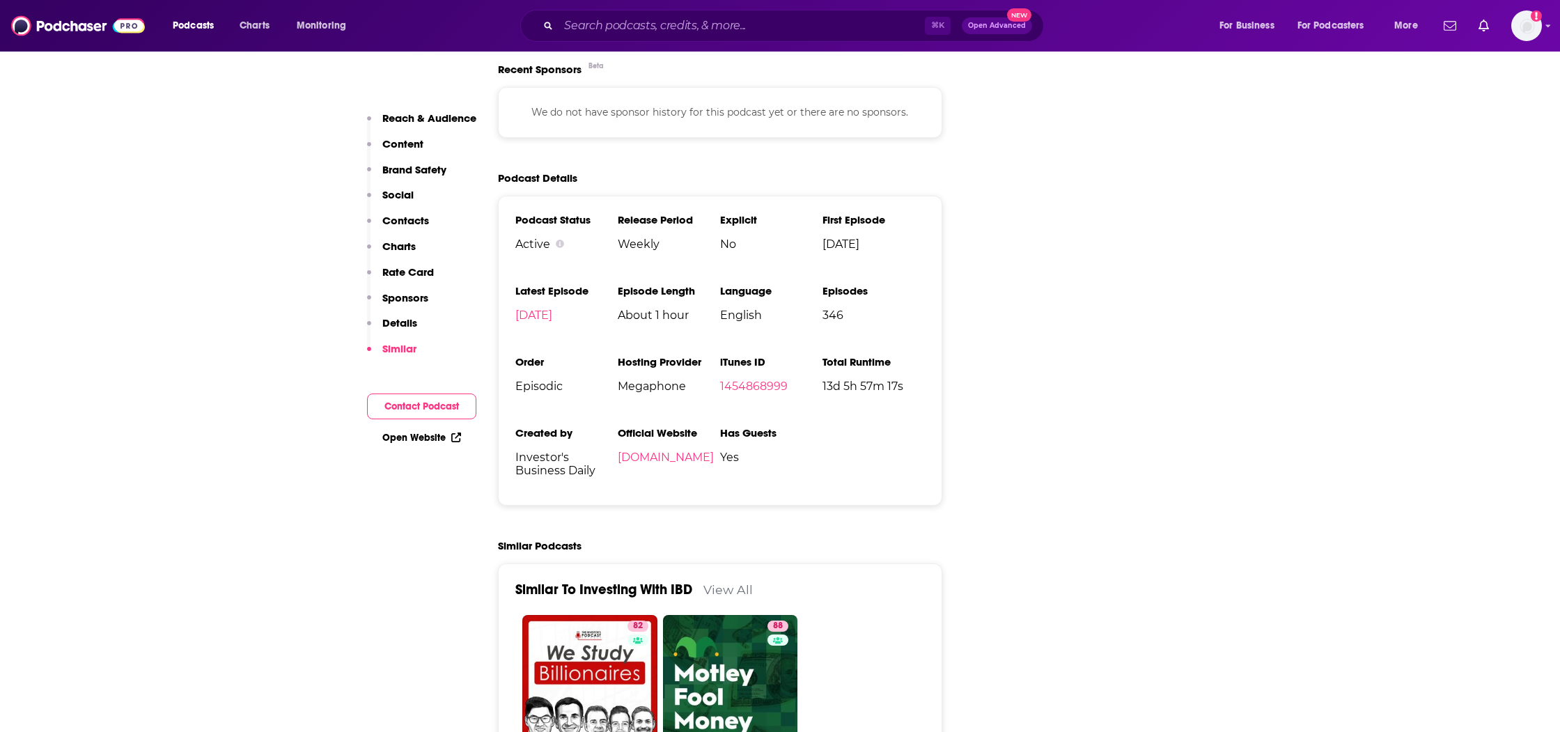
click at [733, 582] on link "View All" at bounding box center [728, 589] width 49 height 15
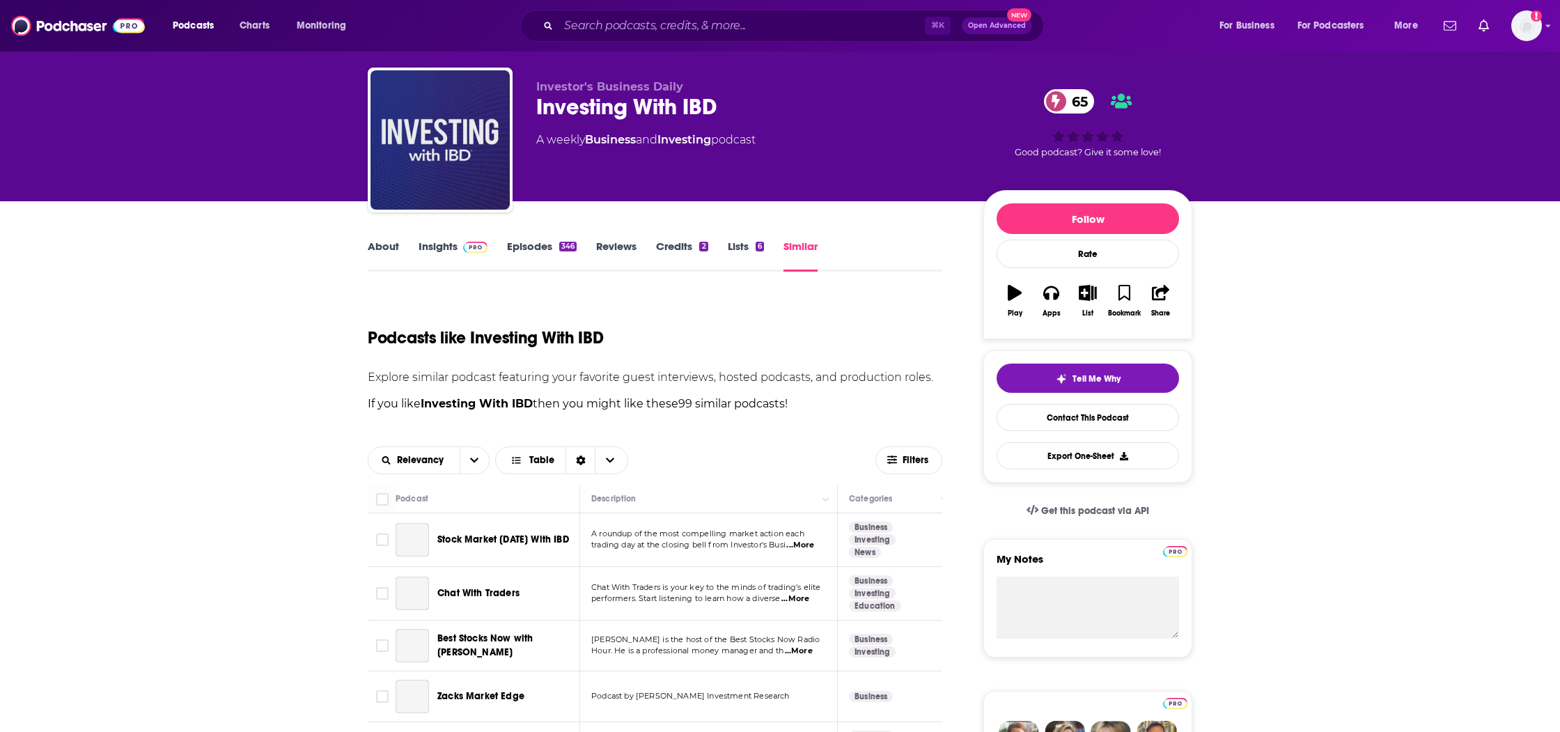
scroll to position [29, 0]
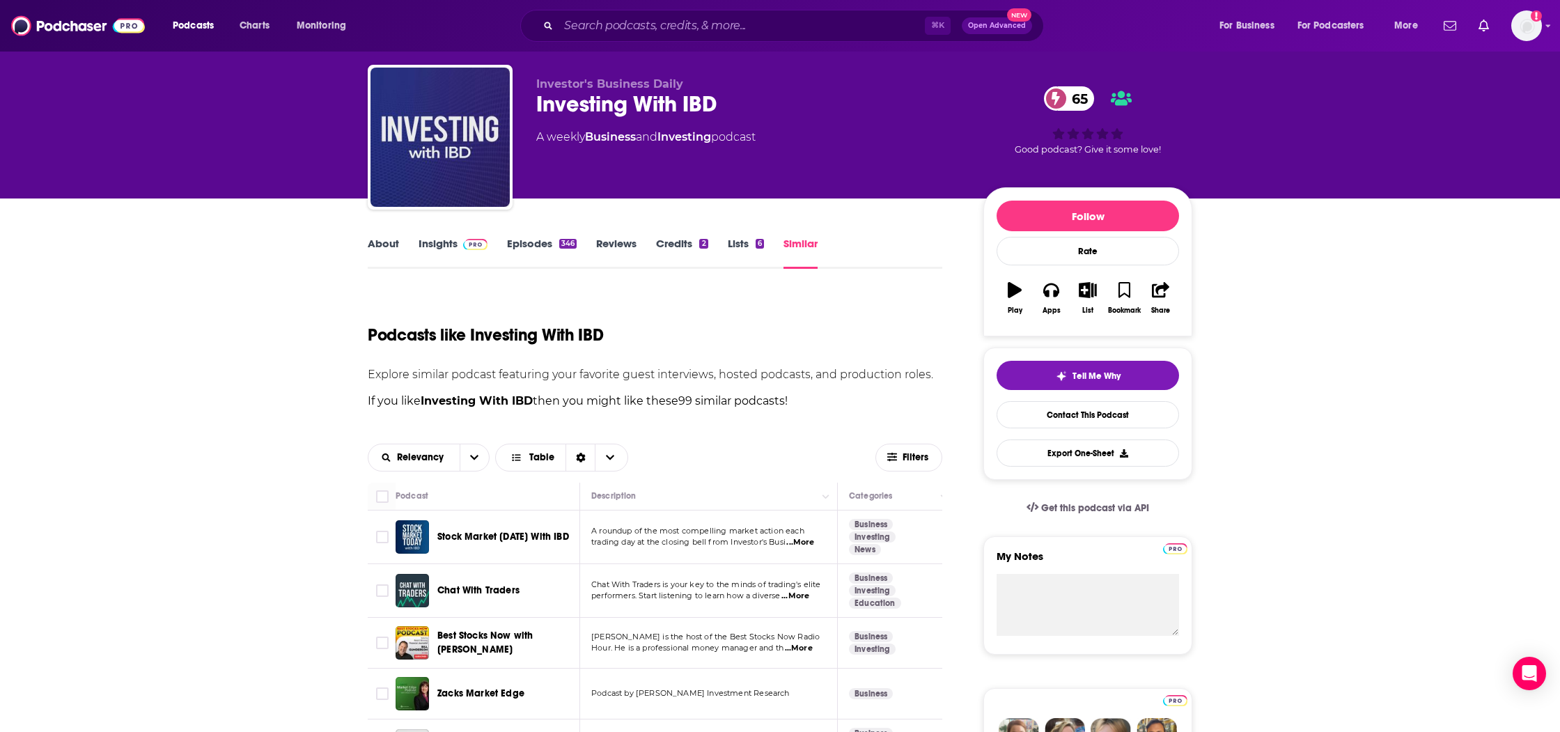
click at [397, 321] on div "Podcasts like Investing With IBD" at bounding box center [655, 326] width 575 height 71
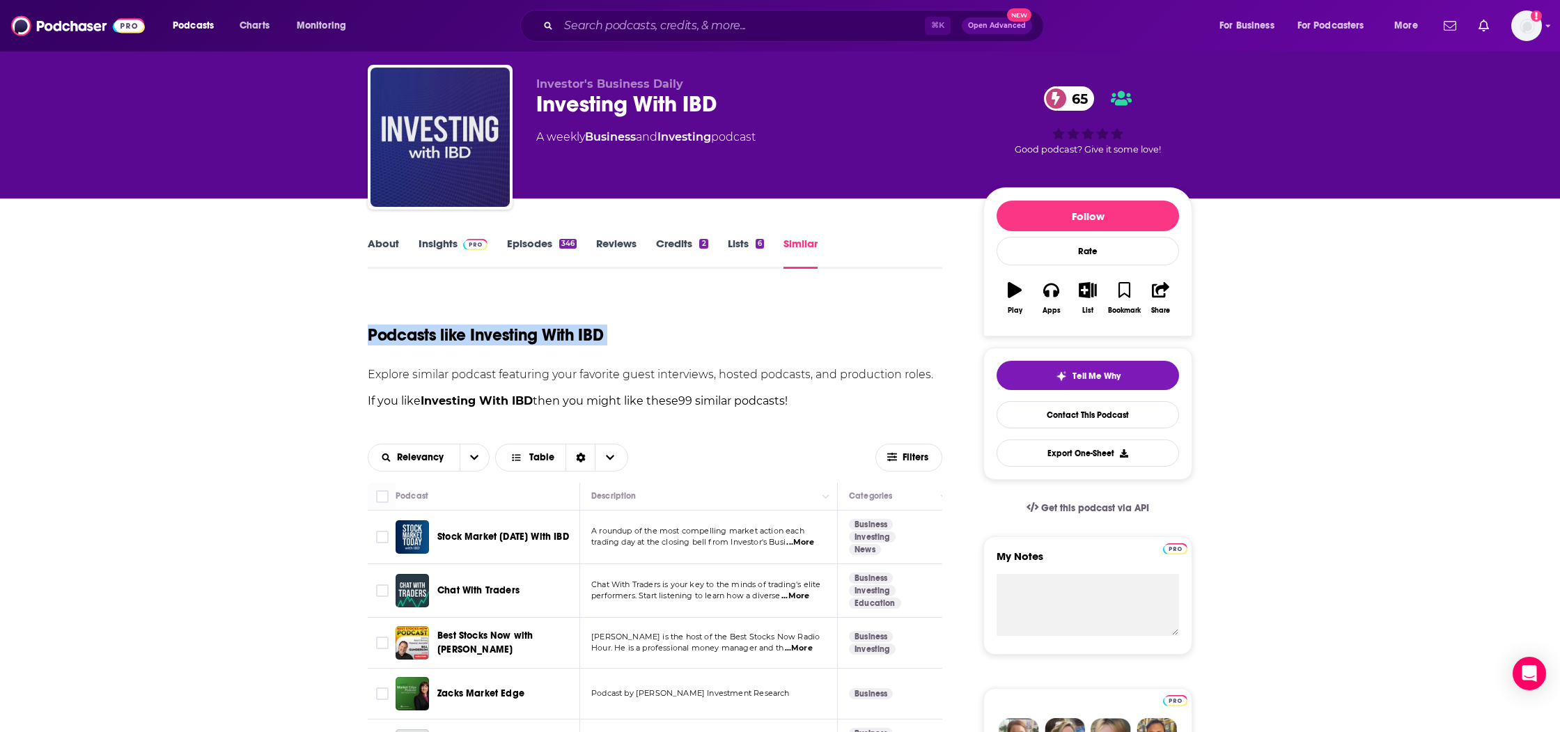
click at [397, 321] on div "Podcasts like Investing With IBD" at bounding box center [655, 326] width 575 height 71
click at [474, 321] on div "Podcasts like Investing With IBD" at bounding box center [655, 326] width 575 height 71
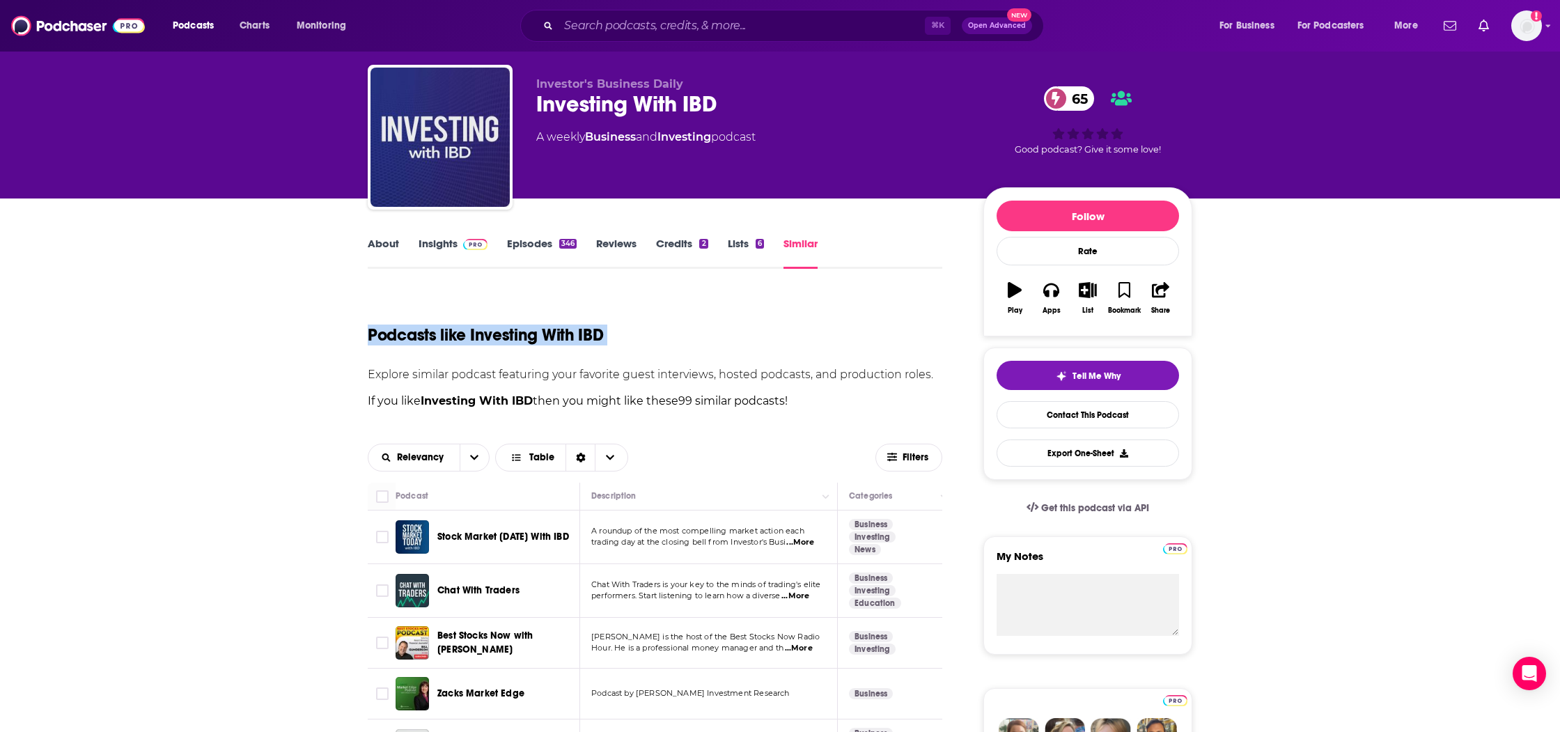
click at [488, 336] on h1 "Podcasts like Investing With IBD" at bounding box center [485, 335] width 235 height 21
click at [488, 341] on h1 "Podcasts like Investing With IBD" at bounding box center [485, 335] width 235 height 21
click at [486, 339] on h1 "Podcasts like Investing With IBD" at bounding box center [485, 335] width 235 height 21
click at [470, 337] on h1 "Podcasts like Investing With IBD" at bounding box center [485, 335] width 235 height 21
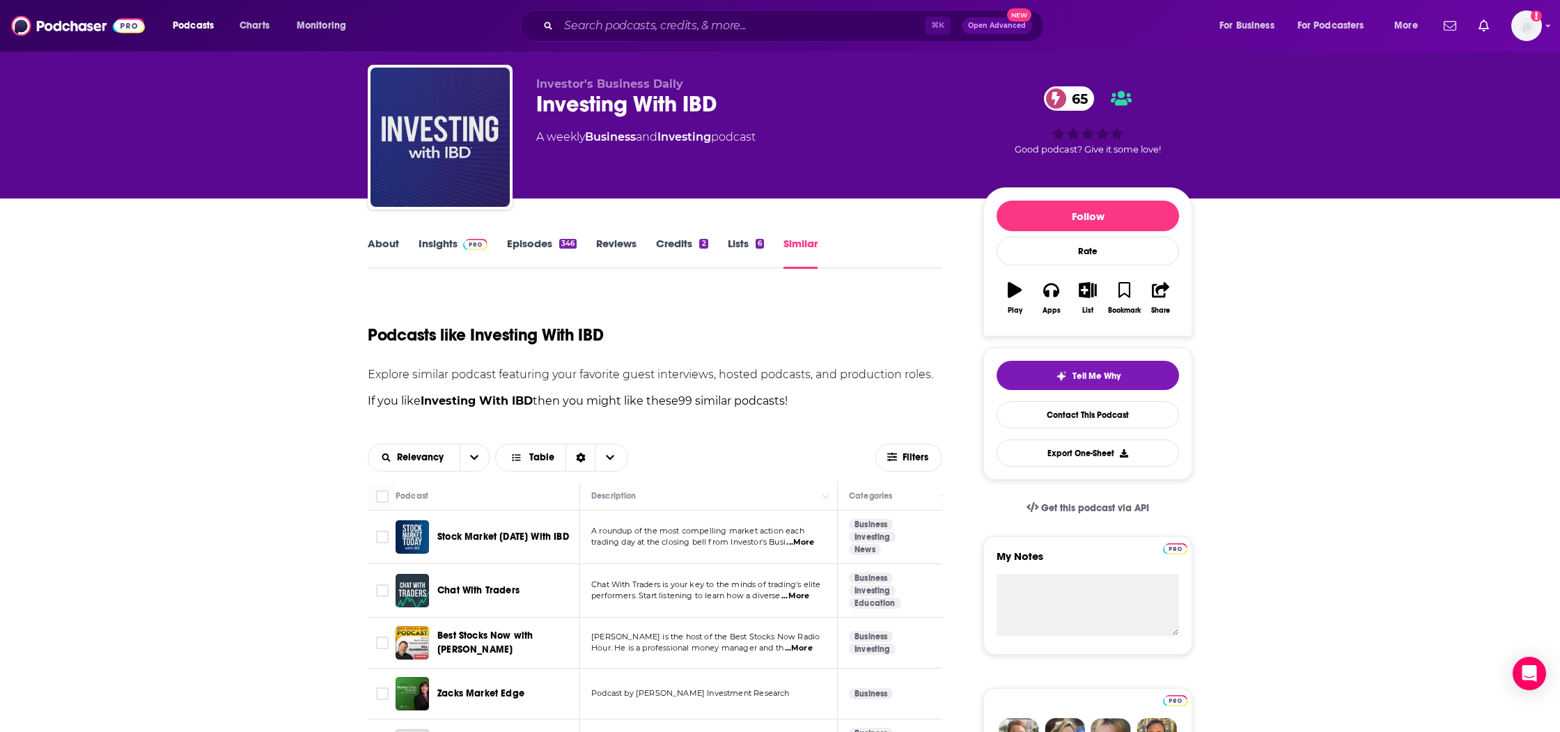
click at [463, 339] on h1 "Podcasts like Investing With IBD" at bounding box center [485, 335] width 235 height 21
click at [471, 337] on h1 "Podcasts like Investing With IBD" at bounding box center [485, 335] width 235 height 21
click at [465, 339] on h1 "Podcasts like Investing With IBD" at bounding box center [485, 335] width 235 height 21
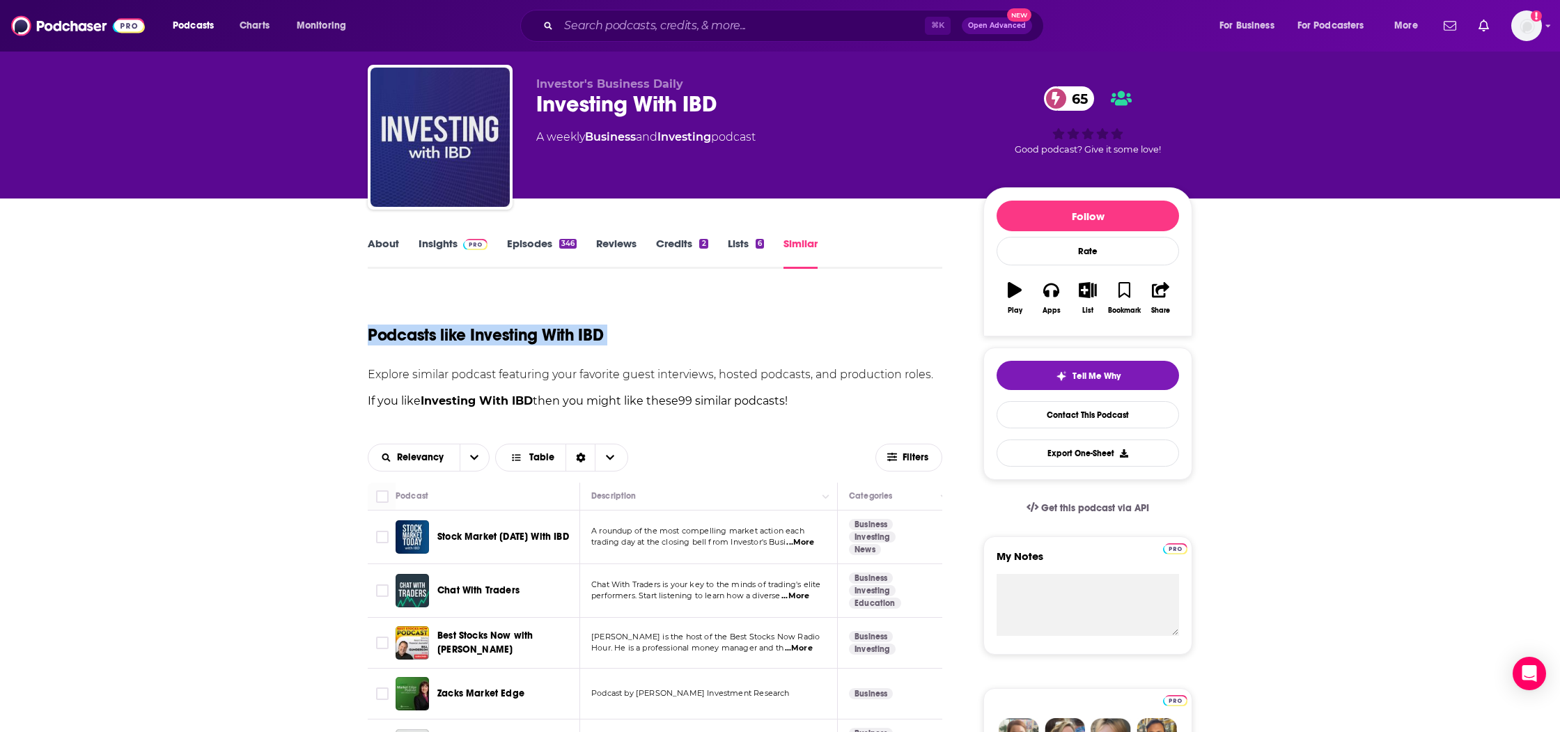
click at [465, 339] on h1 "Podcasts like Investing With IBD" at bounding box center [485, 335] width 235 height 21
click at [474, 338] on h1 "Podcasts like Investing With IBD" at bounding box center [485, 335] width 235 height 21
click at [472, 338] on h1 "Podcasts like Investing With IBD" at bounding box center [485, 335] width 235 height 21
click at [484, 336] on h1 "Podcasts like Investing With IBD" at bounding box center [485, 335] width 235 height 21
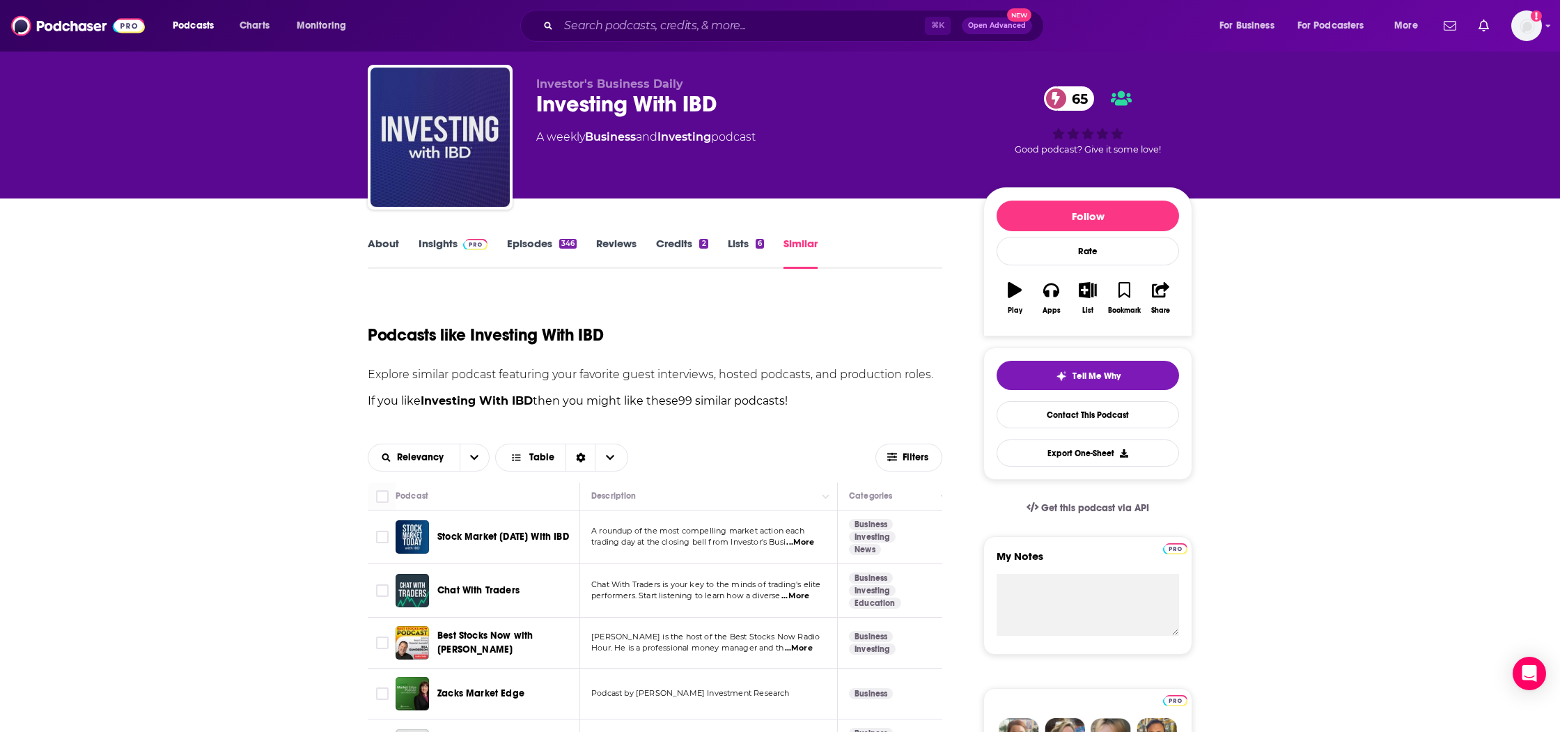
click at [470, 340] on h1 "Podcasts like Investing With IBD" at bounding box center [485, 335] width 235 height 21
click at [465, 340] on h1 "Podcasts like Investing With IBD" at bounding box center [485, 335] width 235 height 21
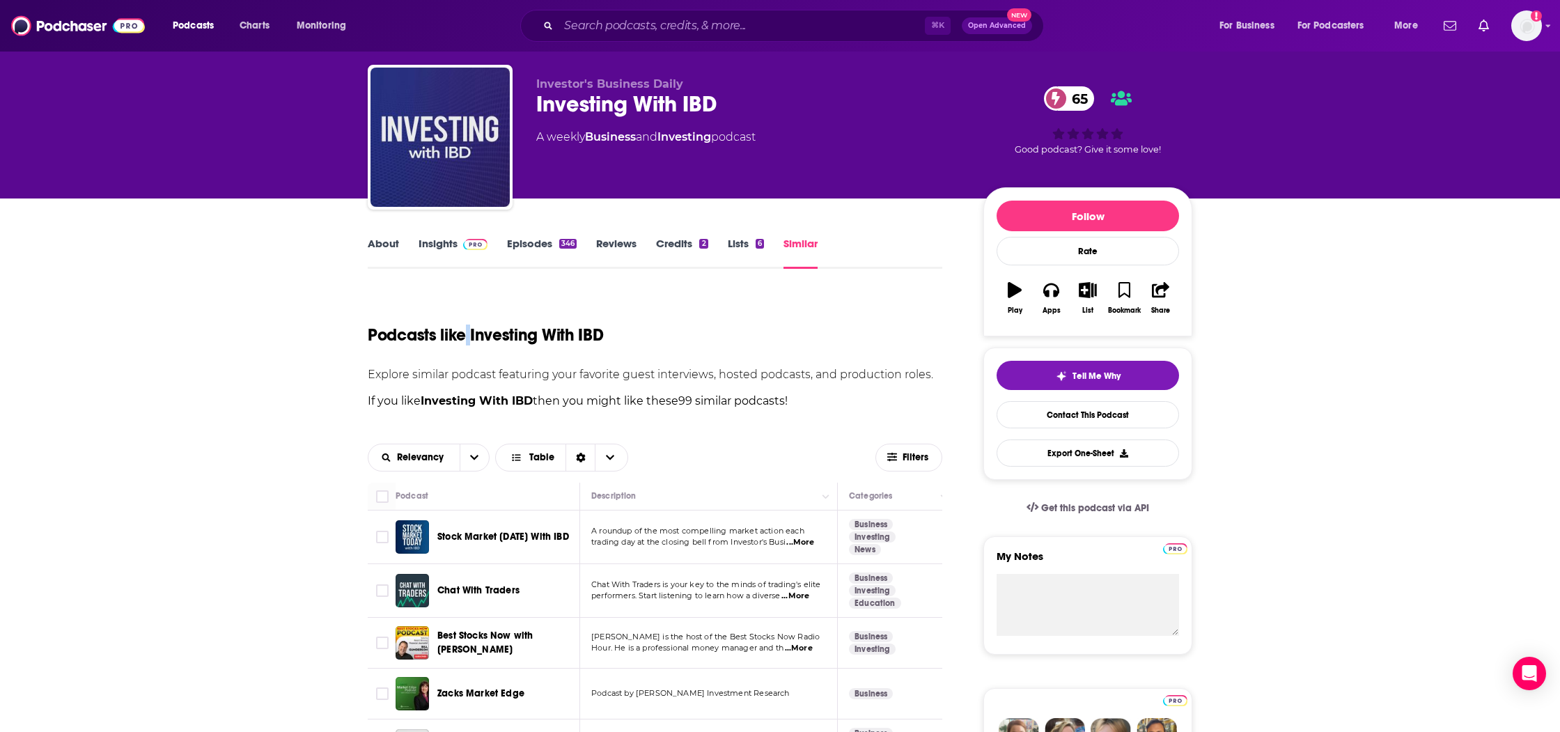
click at [465, 340] on h1 "Podcasts like Investing With IBD" at bounding box center [485, 335] width 235 height 21
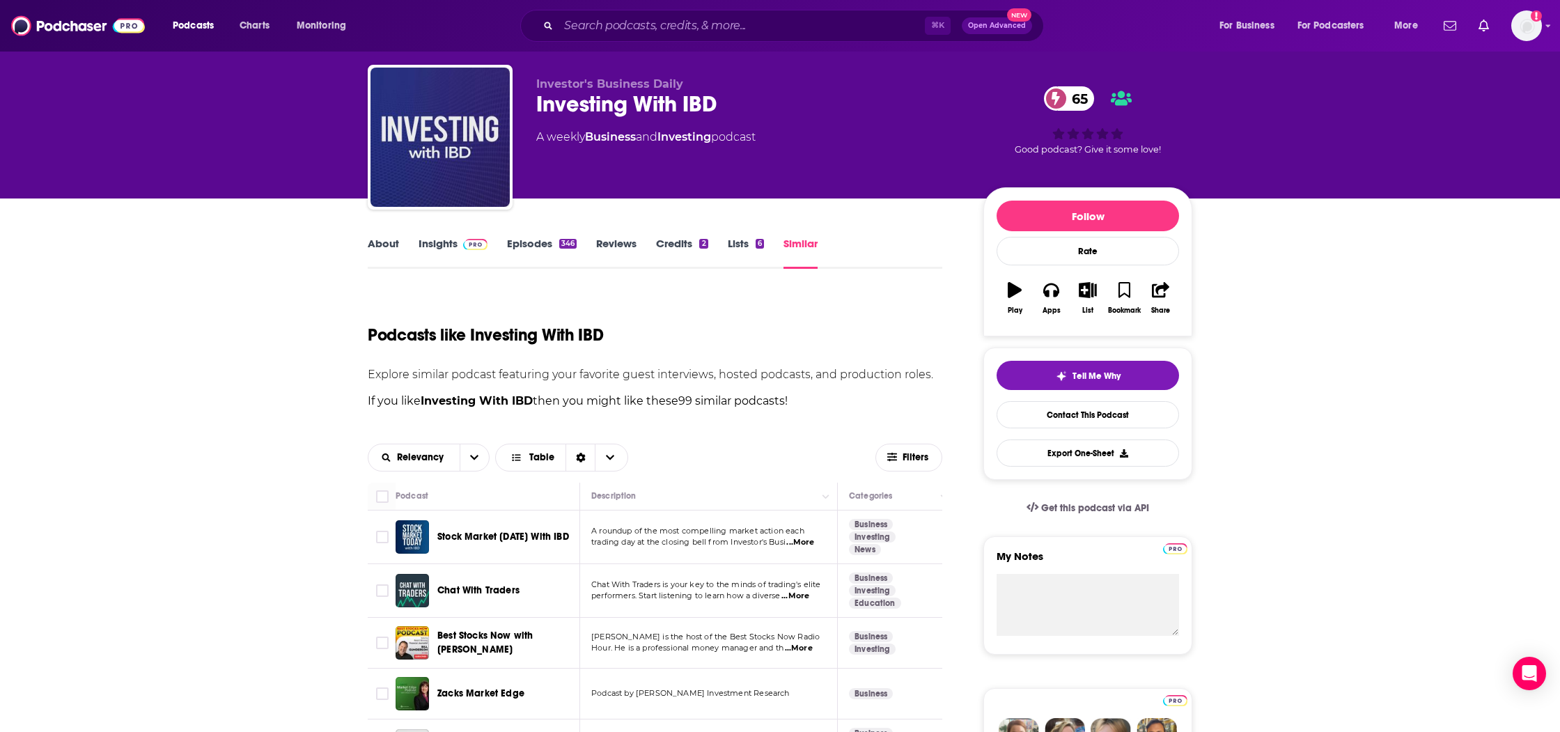
click at [465, 340] on h1 "Podcasts like Investing With IBD" at bounding box center [485, 335] width 235 height 21
click at [469, 340] on h1 "Podcasts like Investing With IBD" at bounding box center [485, 335] width 235 height 21
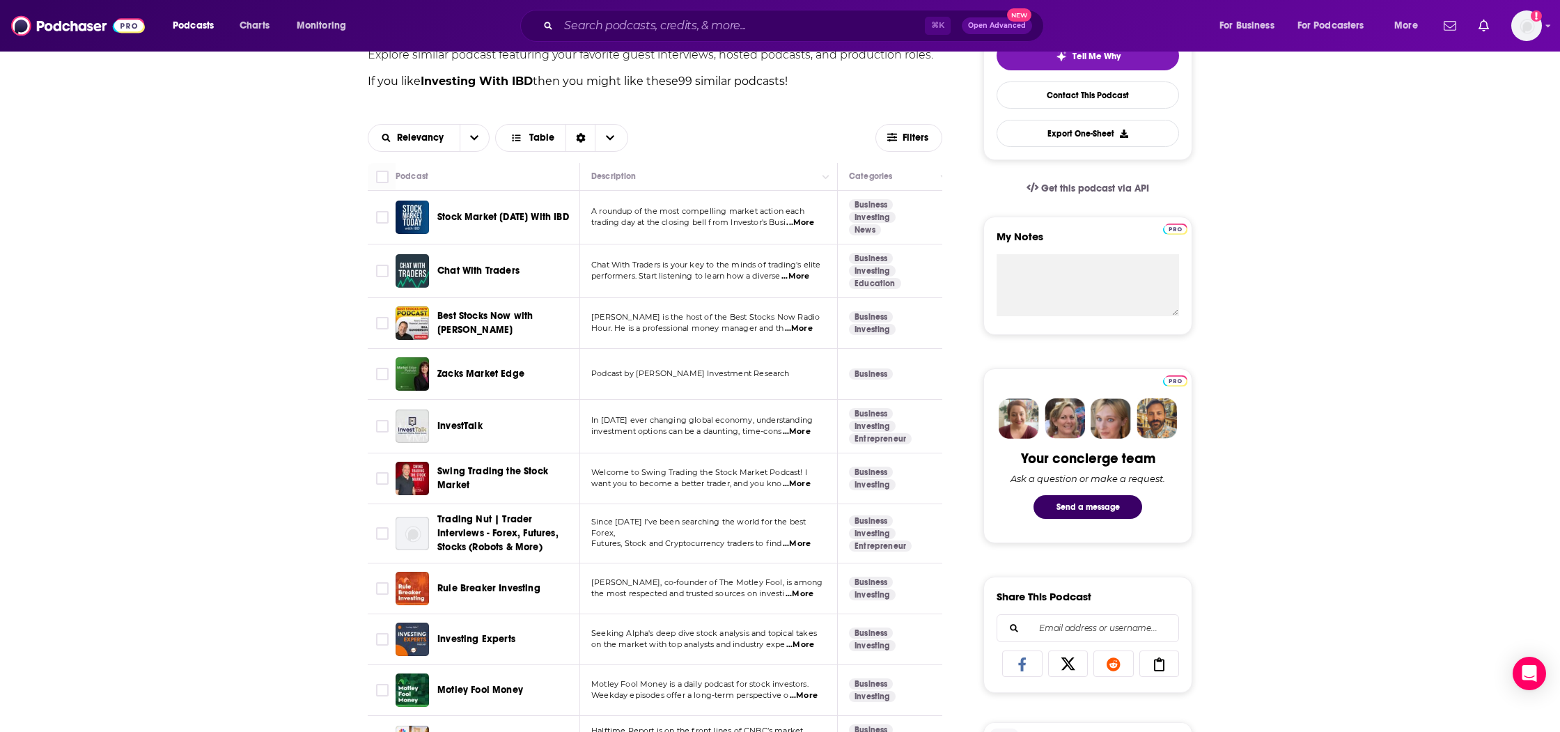
scroll to position [392, 0]
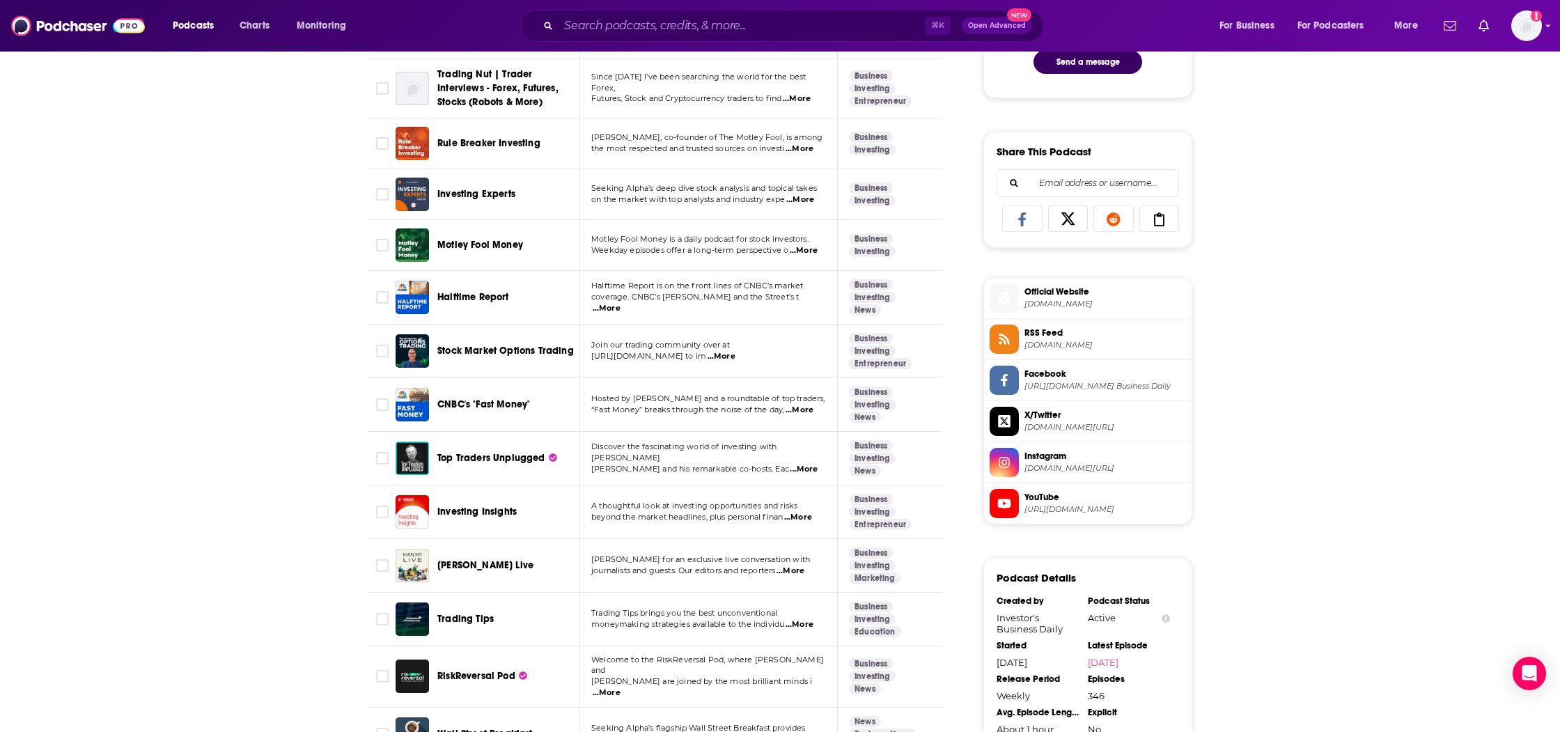
scroll to position [885, 0]
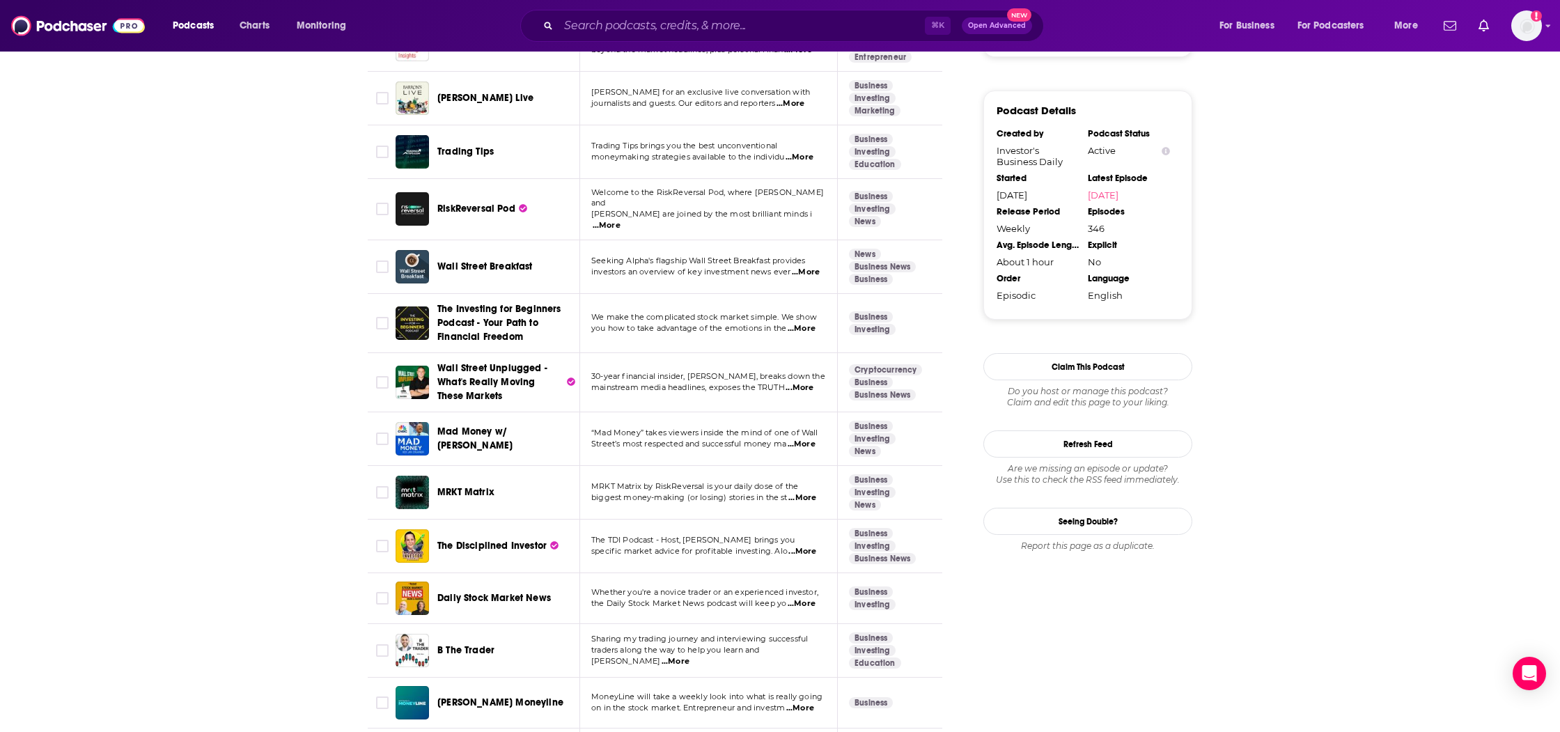
scroll to position [1379, 0]
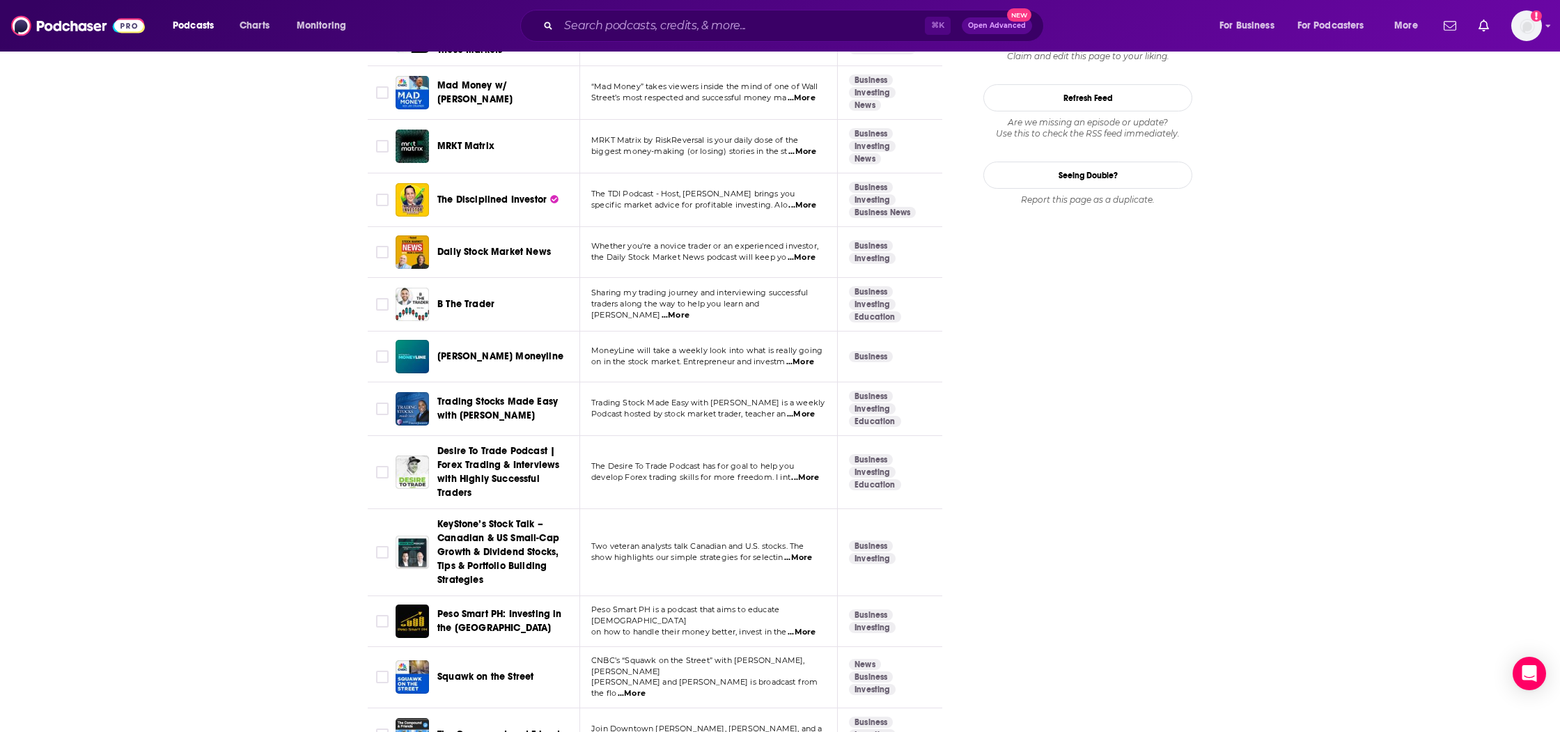
scroll to position [1611, 0]
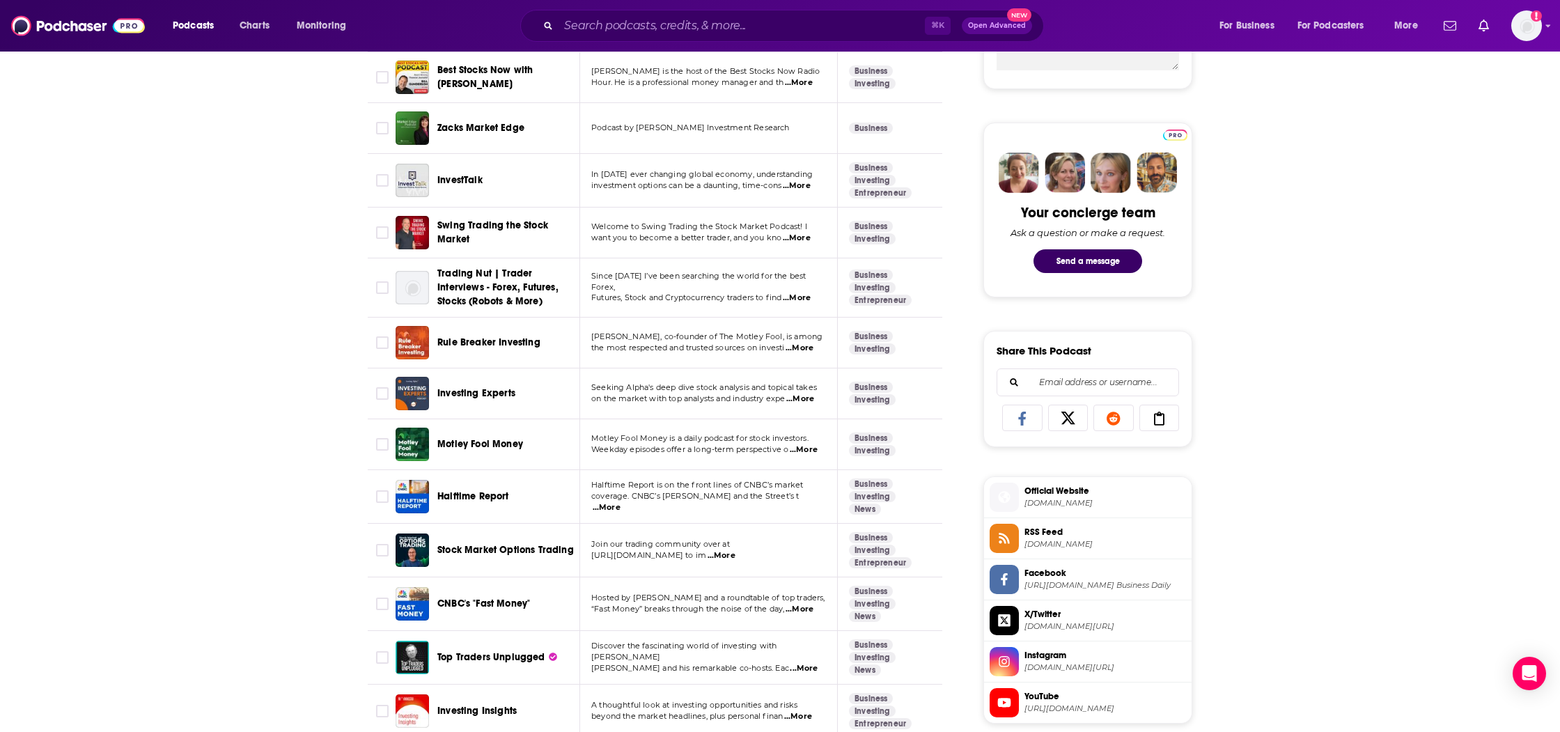
scroll to position [0, 0]
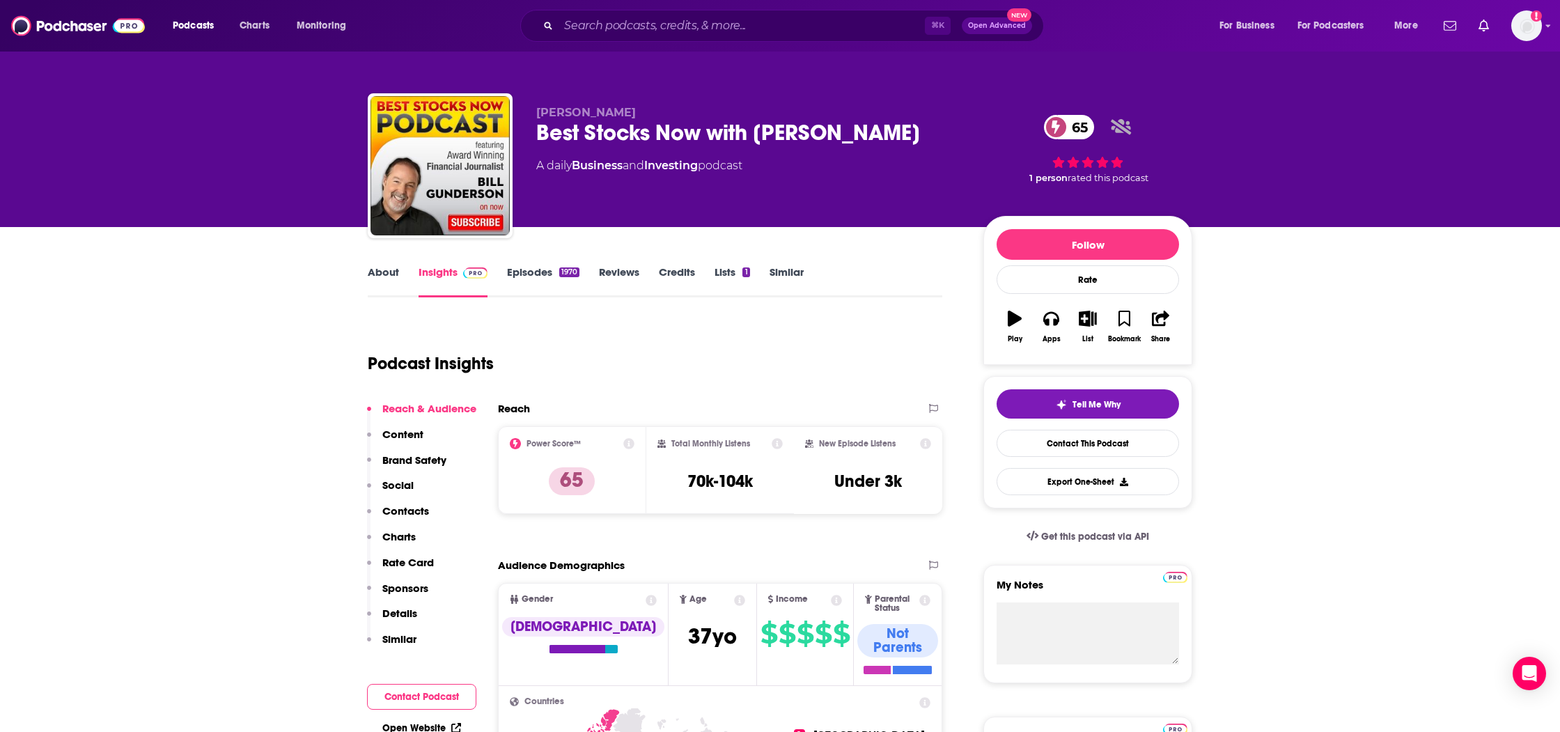
scroll to position [8, 0]
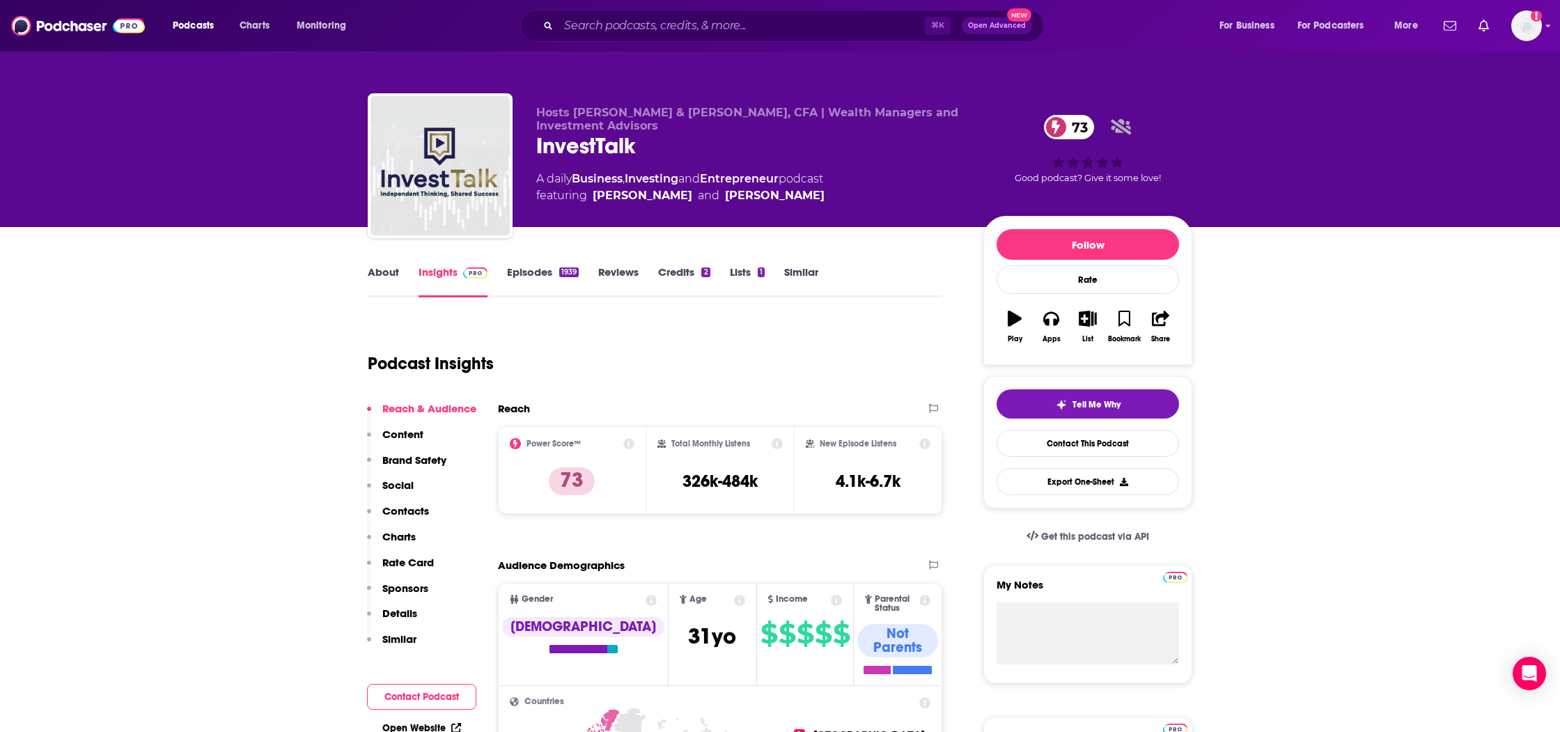
click at [543, 274] on link "Episodes 1939" at bounding box center [543, 281] width 72 height 32
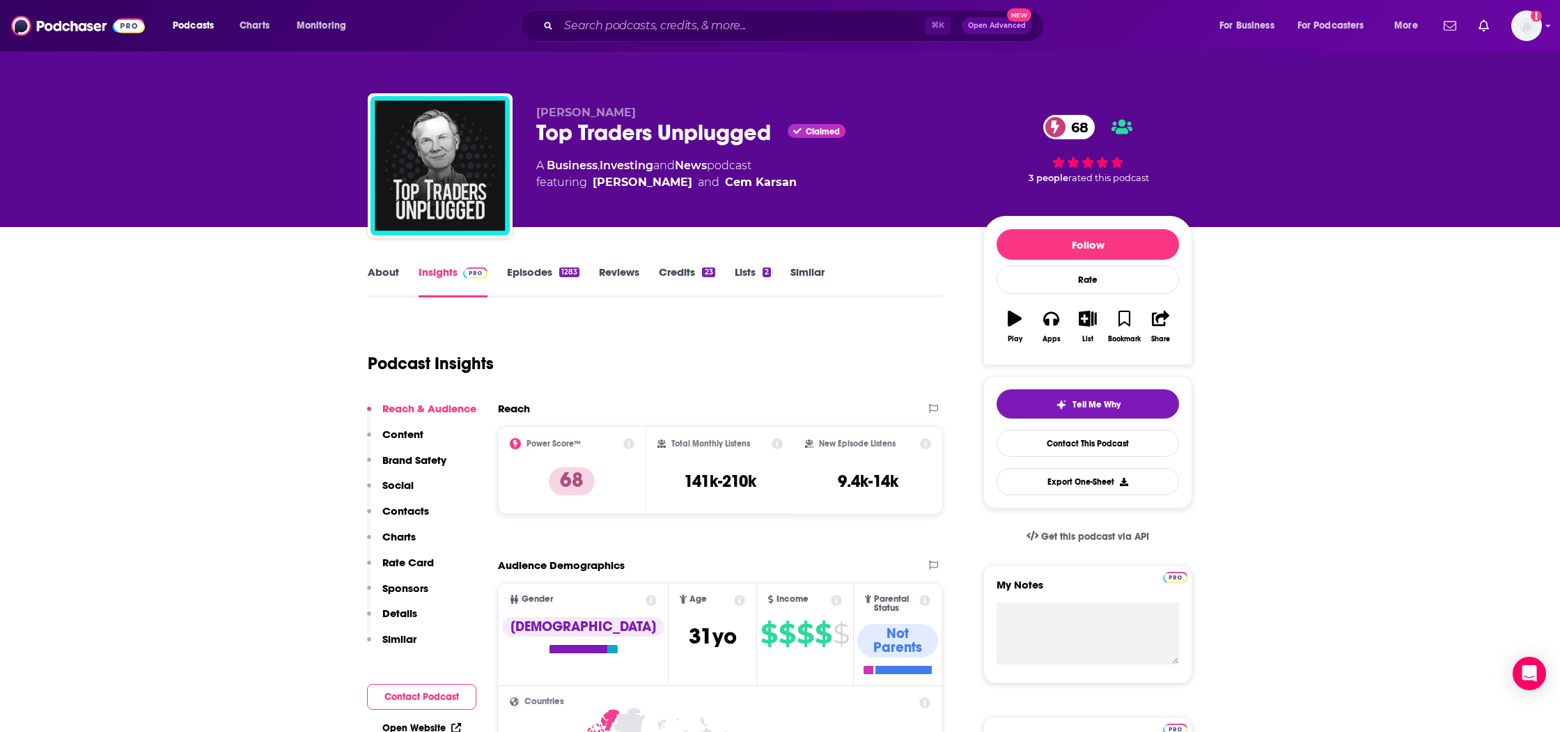
click at [546, 281] on link "Episodes 1283" at bounding box center [543, 281] width 72 height 32
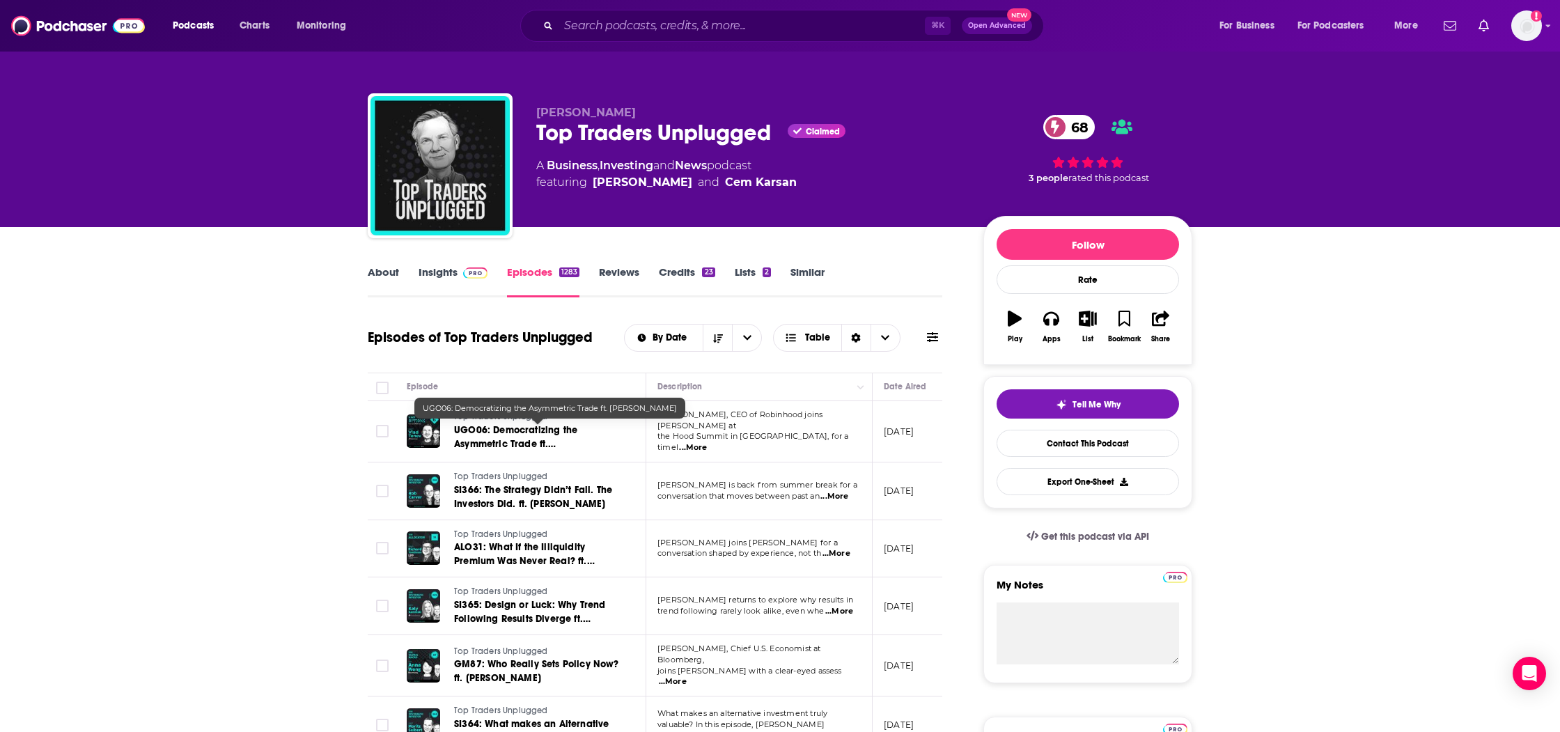
click at [502, 440] on span "UGO06: Democratizing the Asymmetric Trade ft. [PERSON_NAME]" at bounding box center [515, 444] width 123 height 40
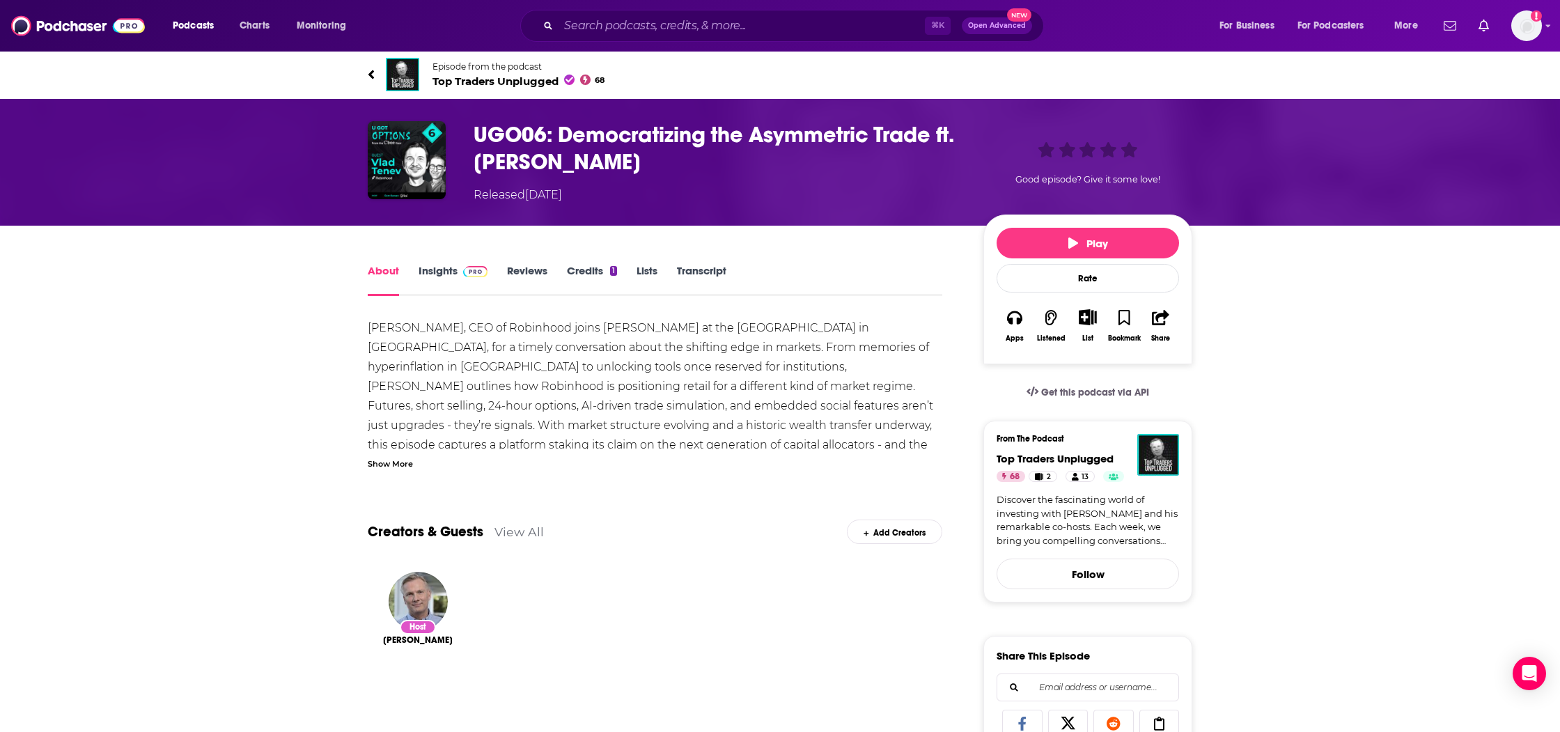
click at [395, 454] on div "[PERSON_NAME], CEO of Robinhood joins [PERSON_NAME] at the [GEOGRAPHIC_DATA] in…" at bounding box center [655, 393] width 575 height 151
click at [392, 458] on div "Show More" at bounding box center [390, 462] width 45 height 13
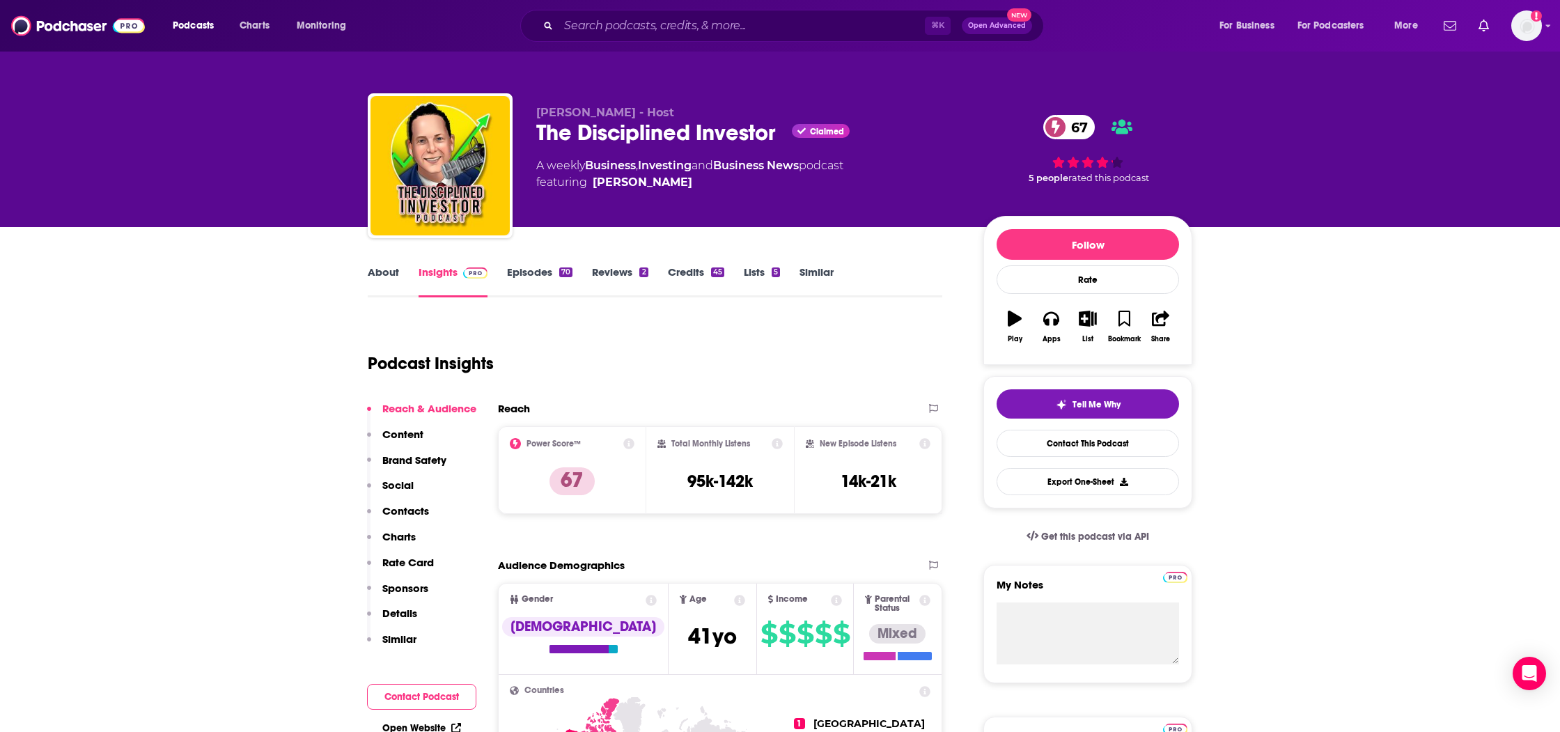
click at [538, 279] on link "Episodes 70" at bounding box center [539, 281] width 65 height 32
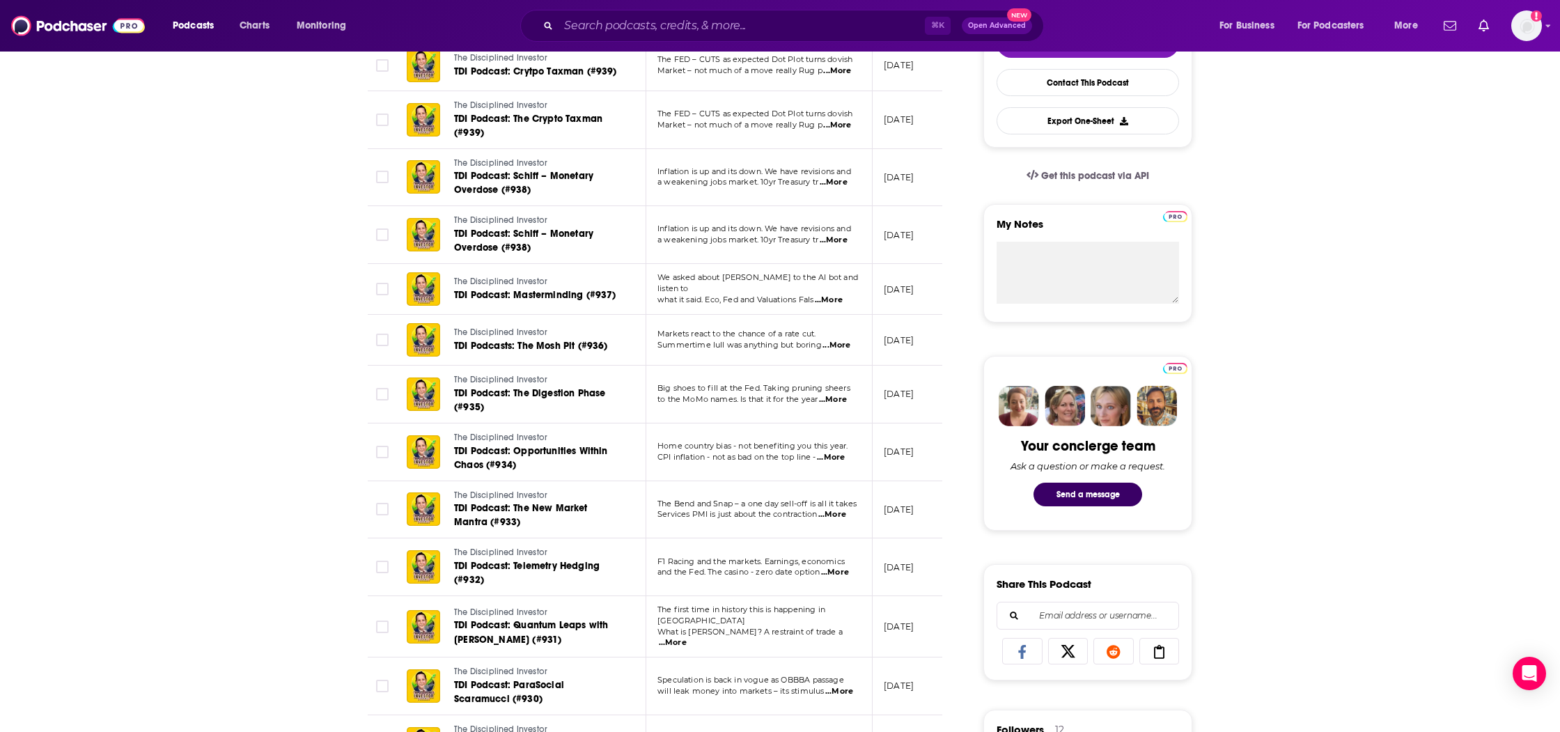
scroll to position [373, 0]
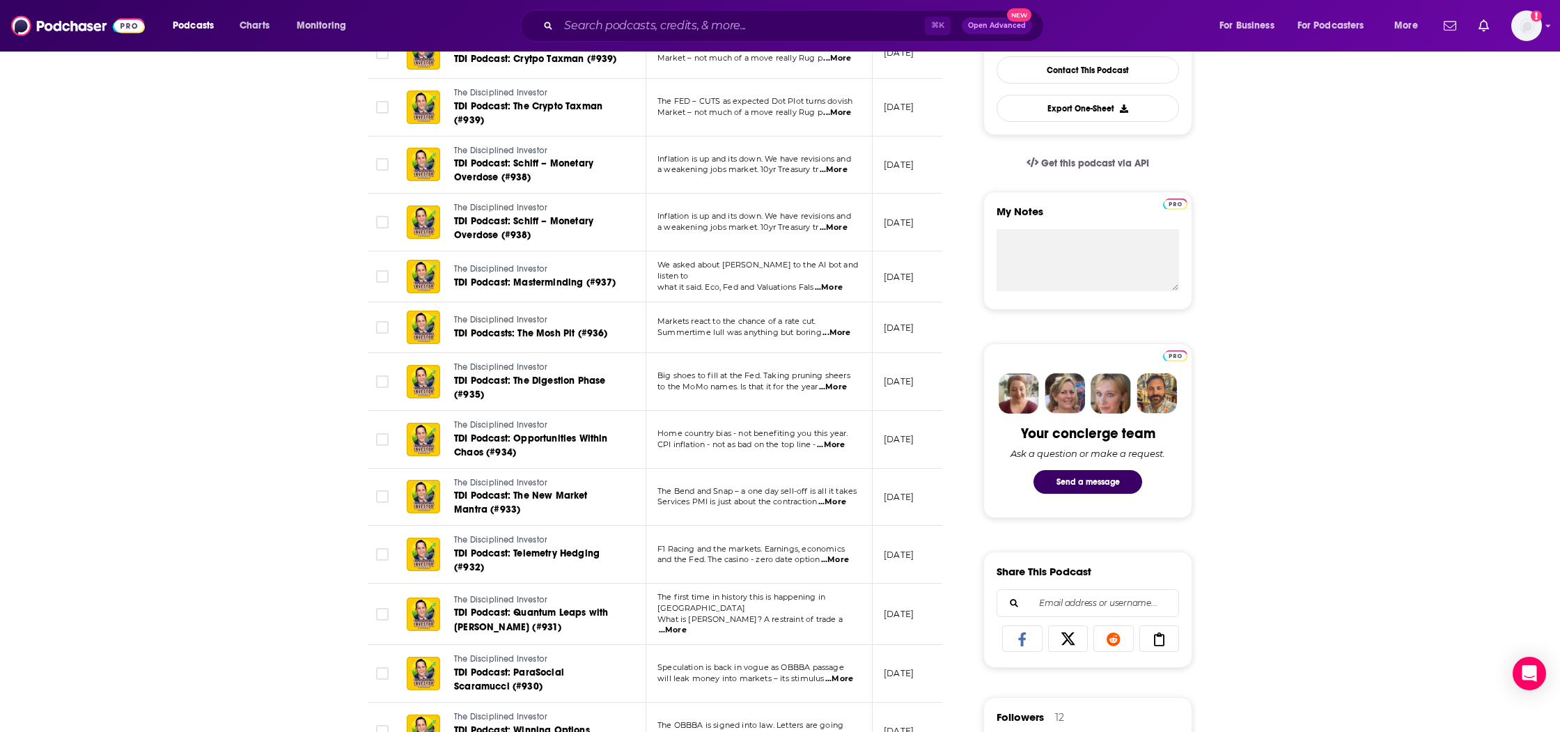
click at [687, 625] on span "...More" at bounding box center [673, 630] width 28 height 11
click at [928, 366] on td "August 24, 2025" at bounding box center [918, 382] width 91 height 58
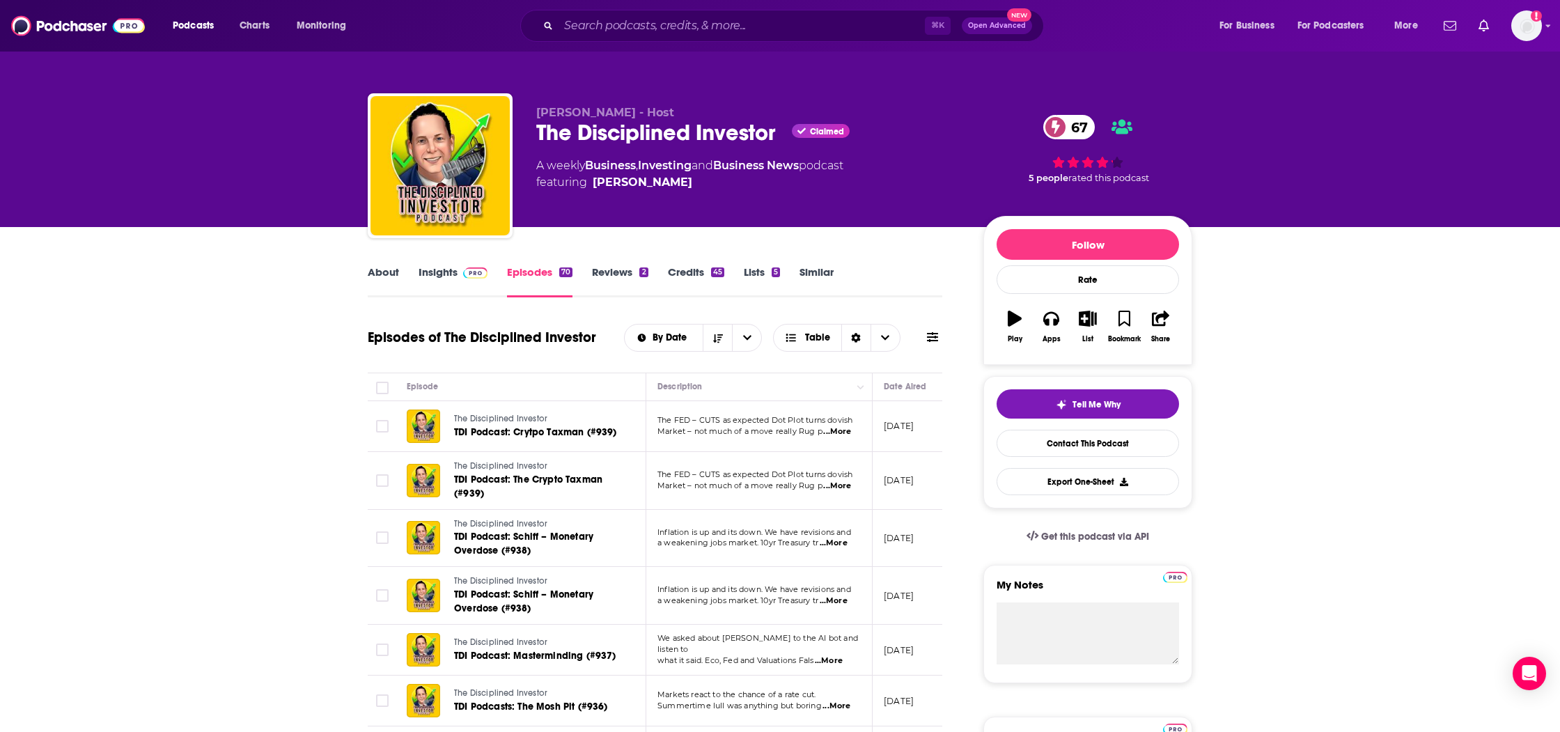
click at [389, 277] on link "About" at bounding box center [383, 281] width 31 height 32
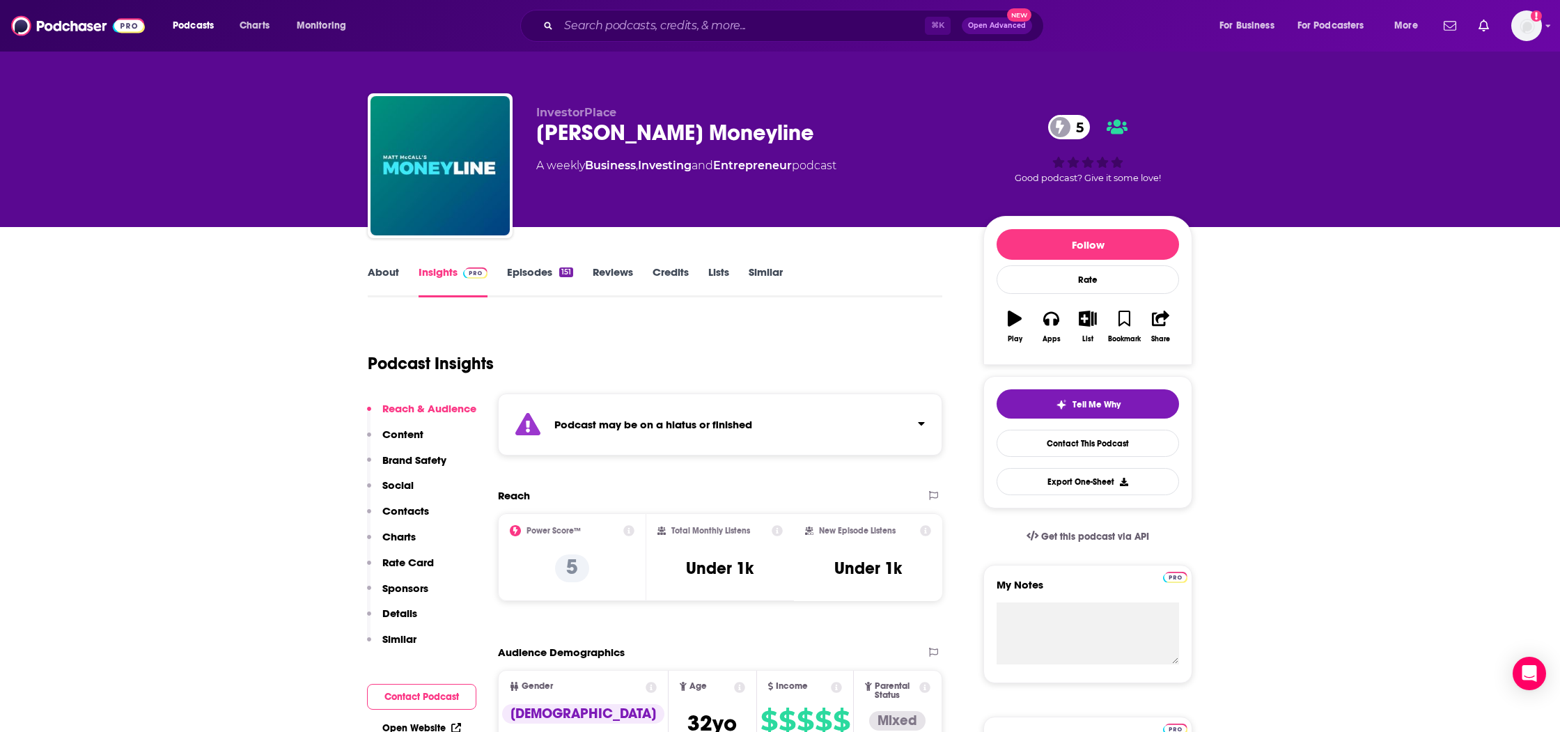
click at [543, 266] on link "Episodes 151" at bounding box center [540, 281] width 66 height 32
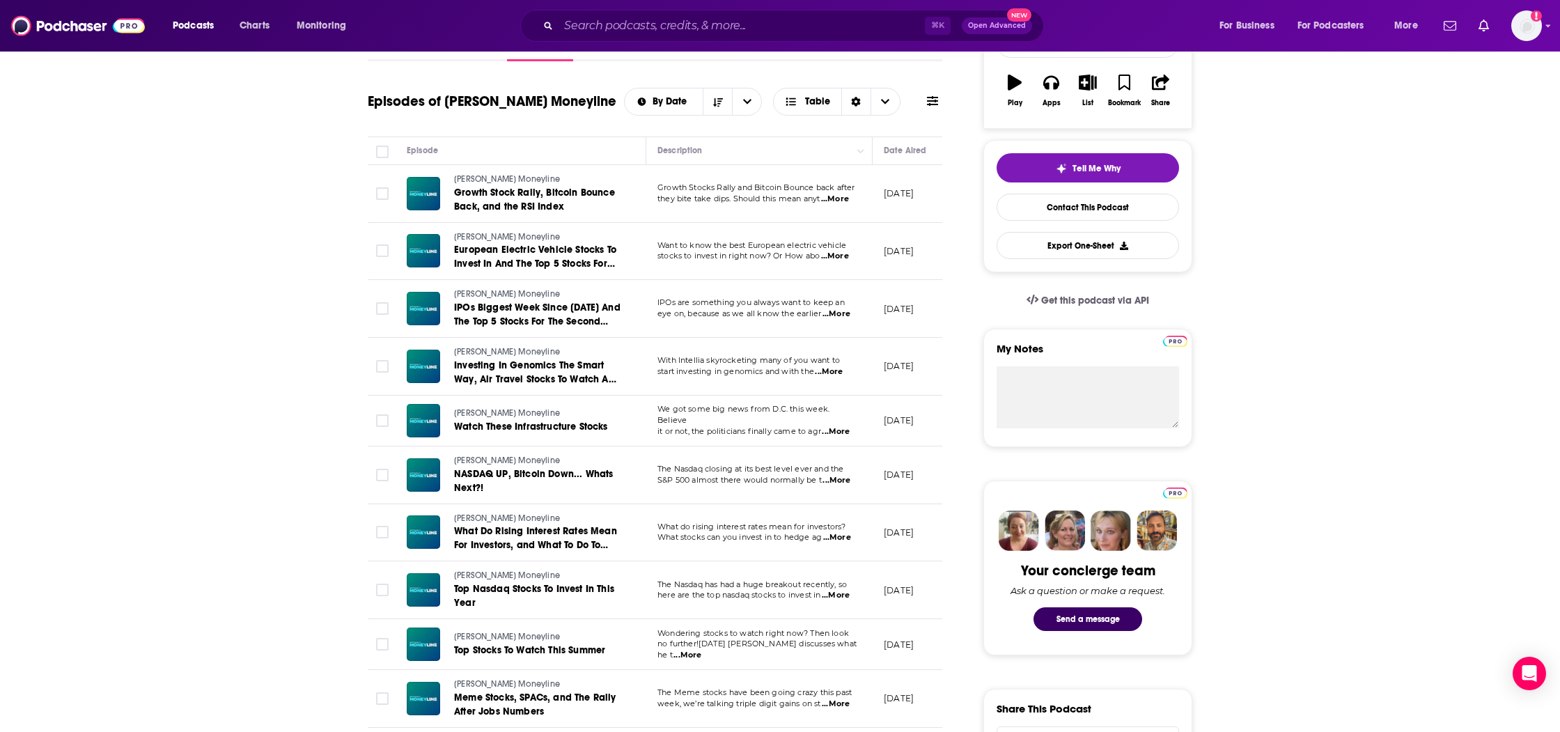
scroll to position [403, 0]
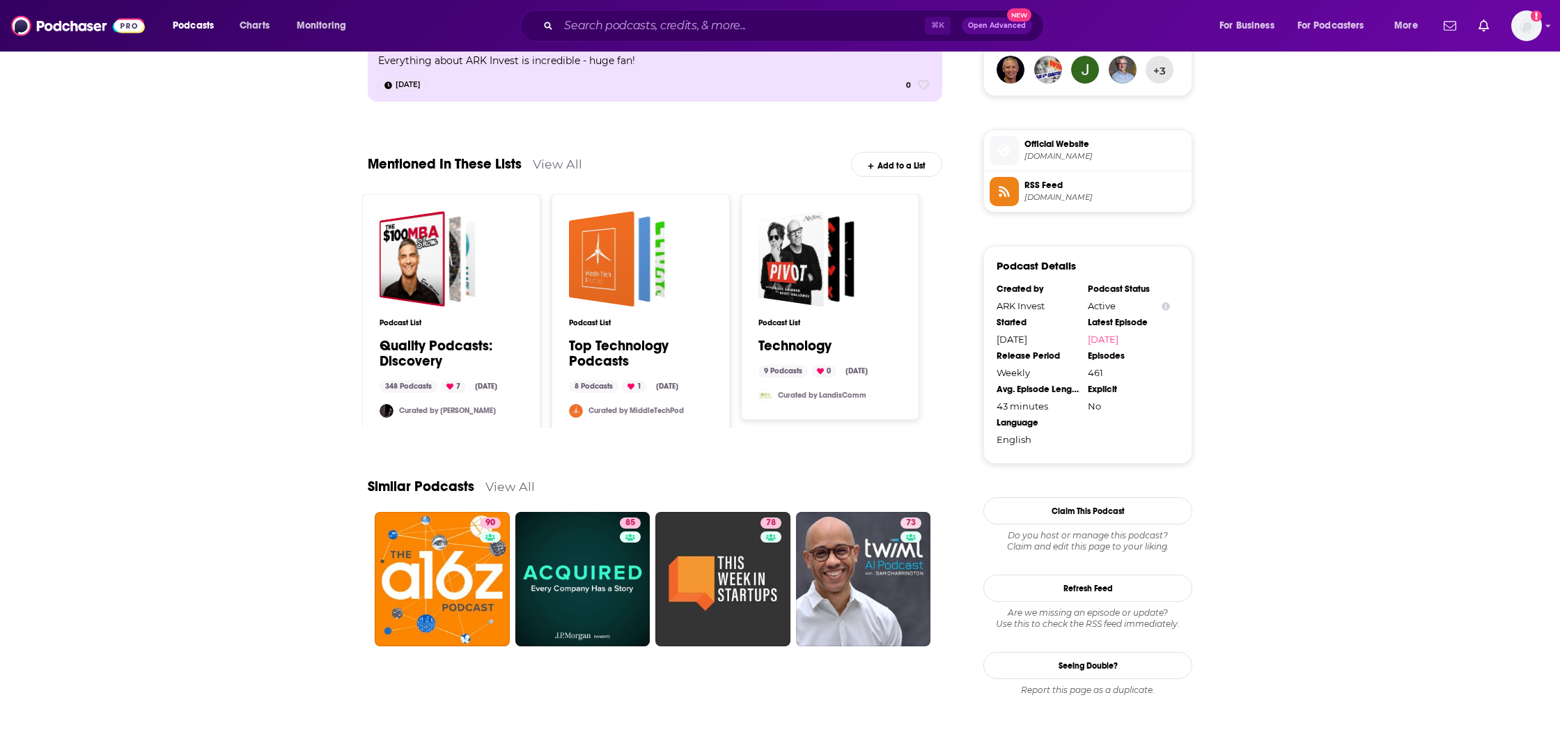
scroll to position [1086, 0]
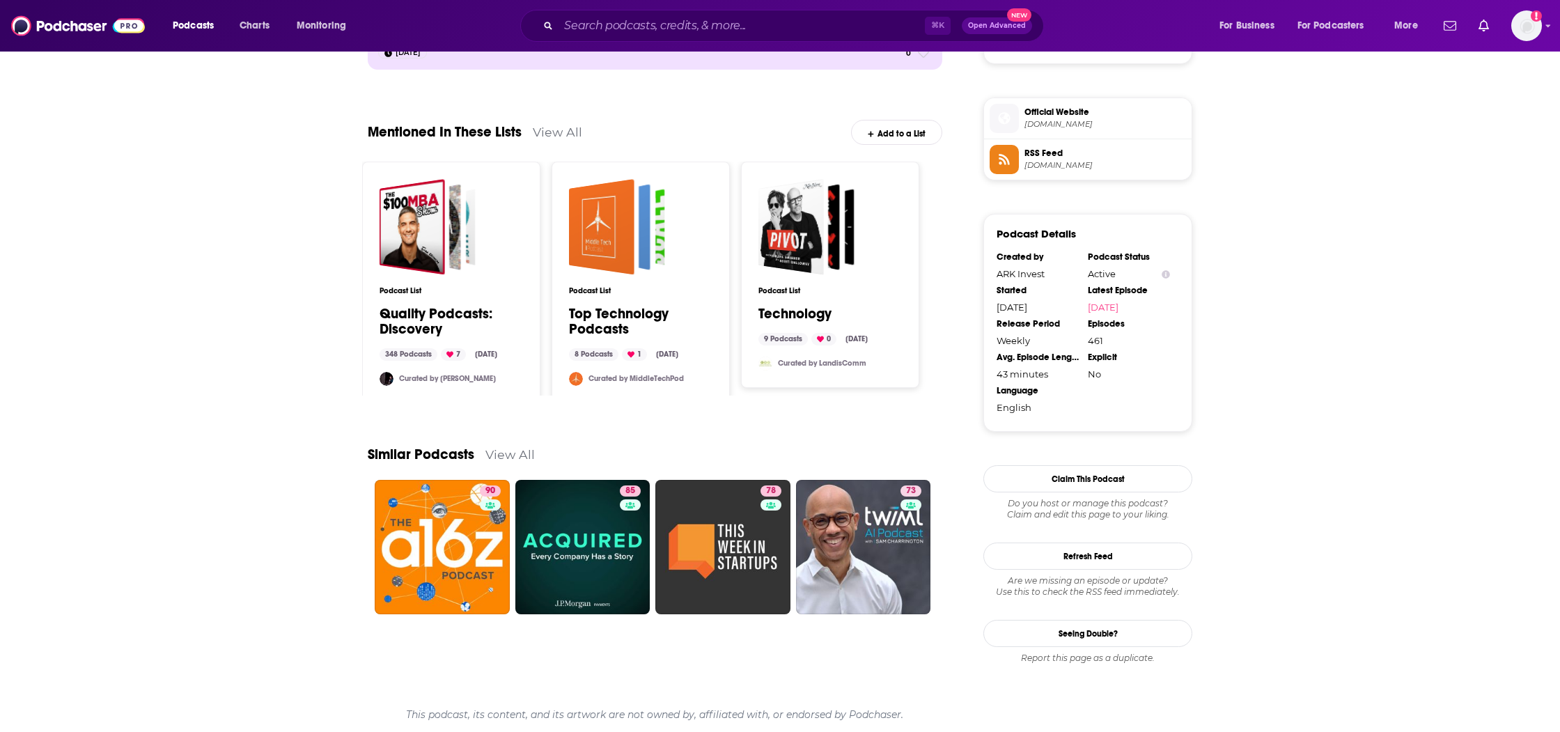
click at [500, 452] on link "View All" at bounding box center [510, 454] width 49 height 15
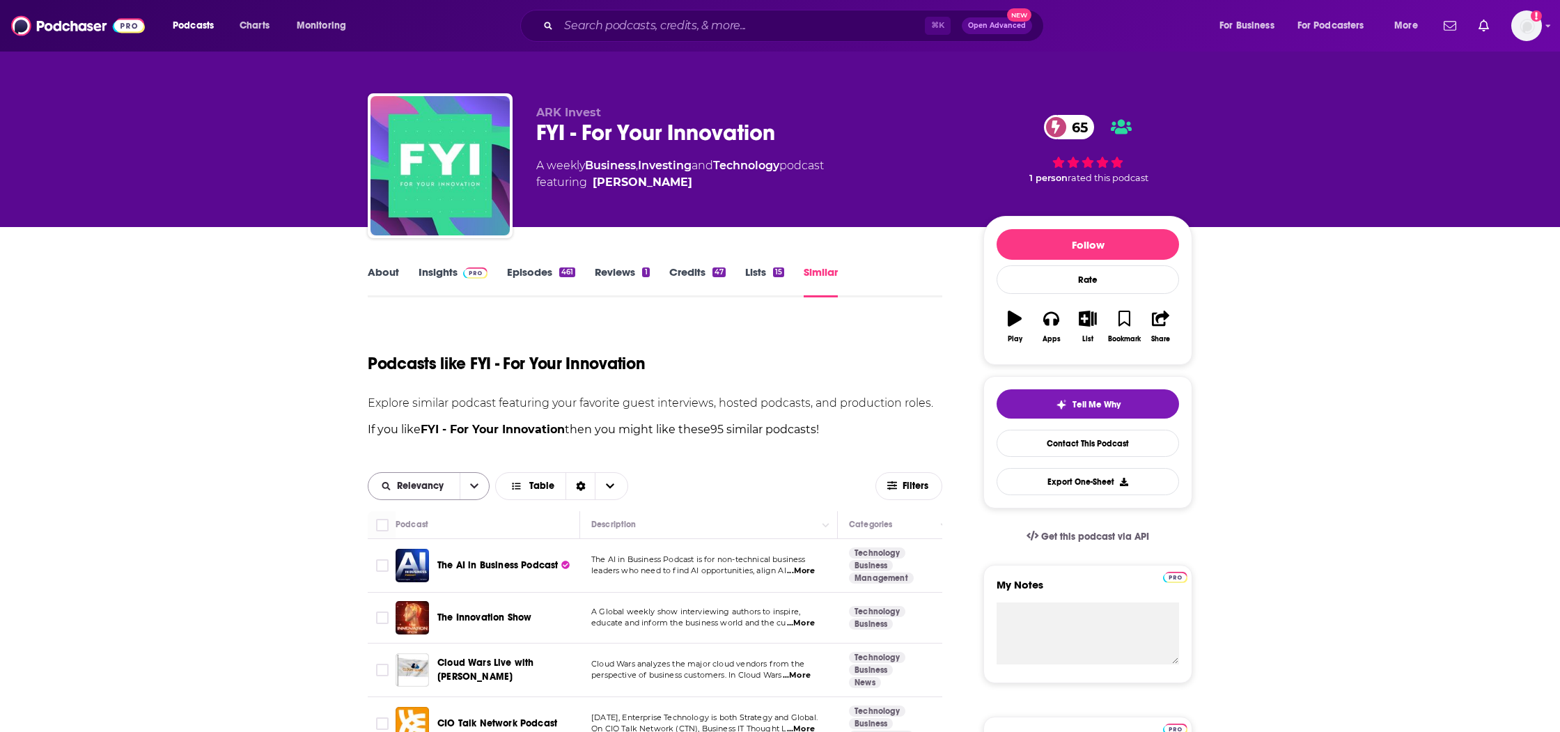
click at [468, 489] on button "open menu" at bounding box center [474, 486] width 29 height 26
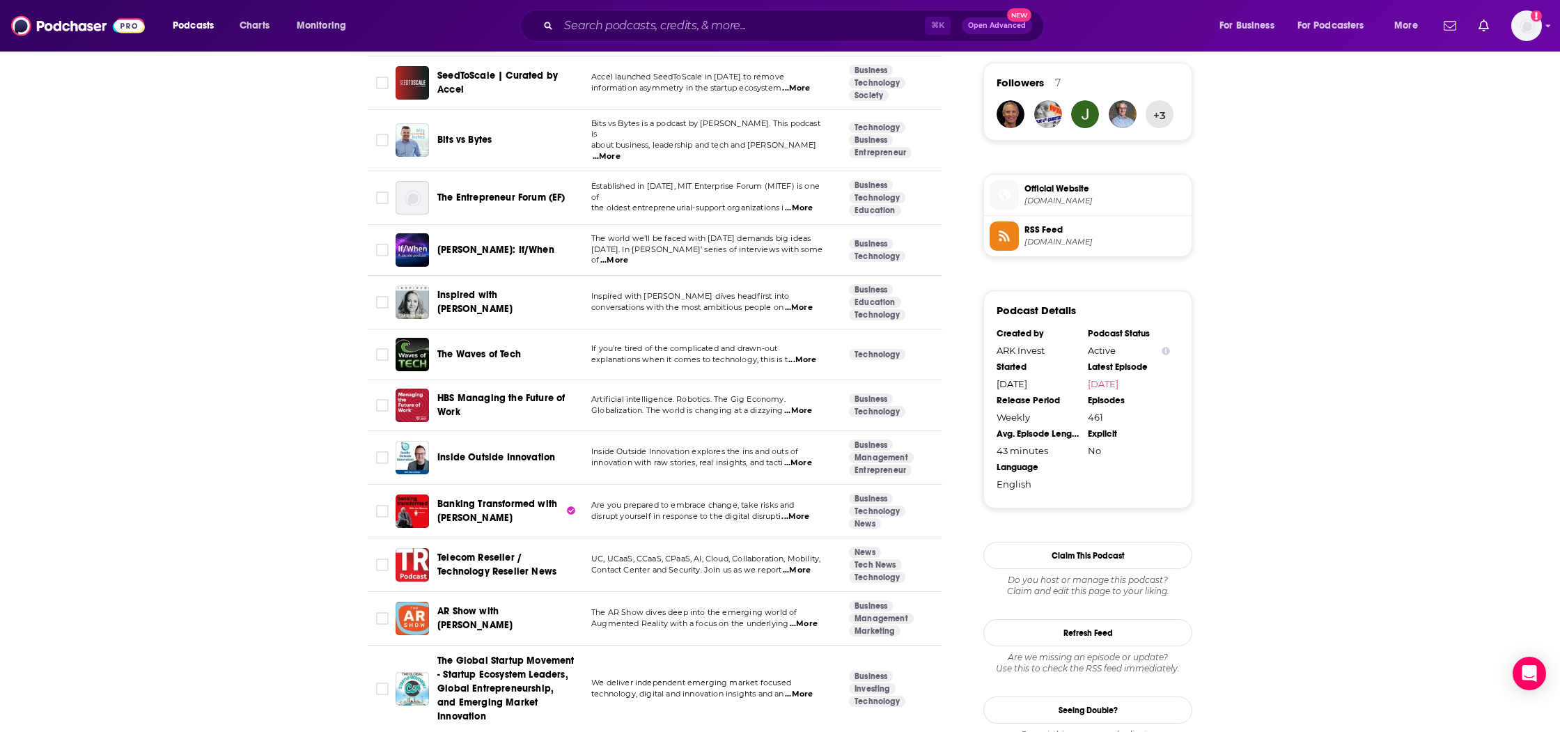
scroll to position [1207, 0]
